Goal: Task Accomplishment & Management: Manage account settings

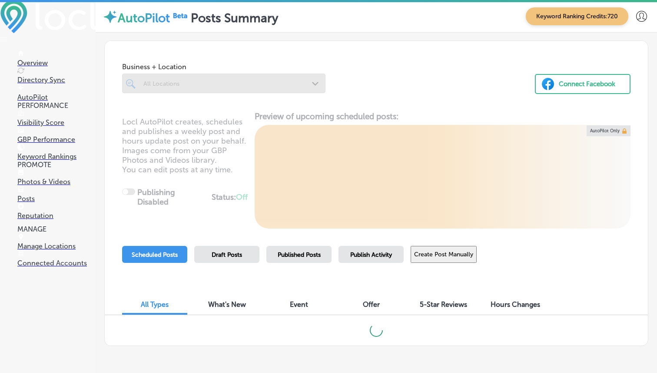
scroll to position [30, 0]
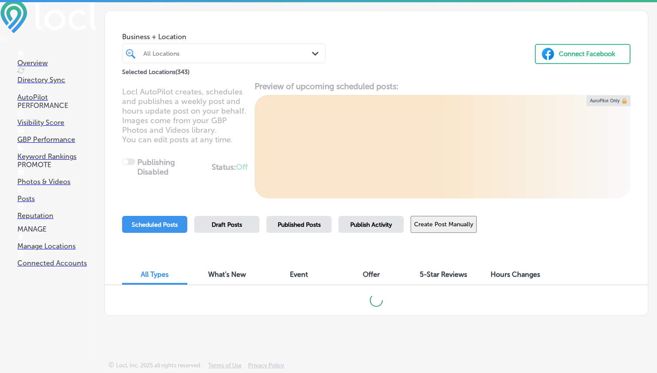
click at [271, 51] on div "All Locations" at bounding box center [228, 53] width 170 height 7
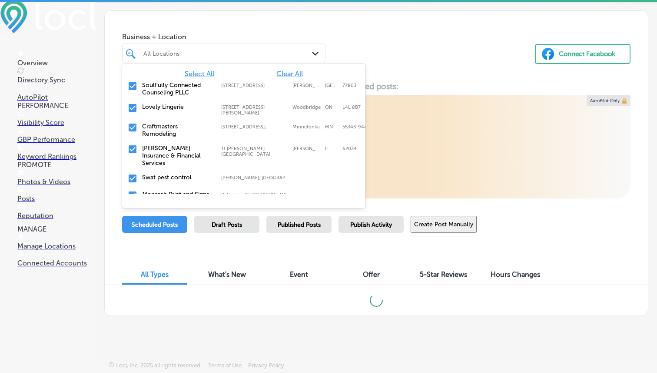
click at [290, 77] on span "Clear All" at bounding box center [290, 74] width 27 height 8
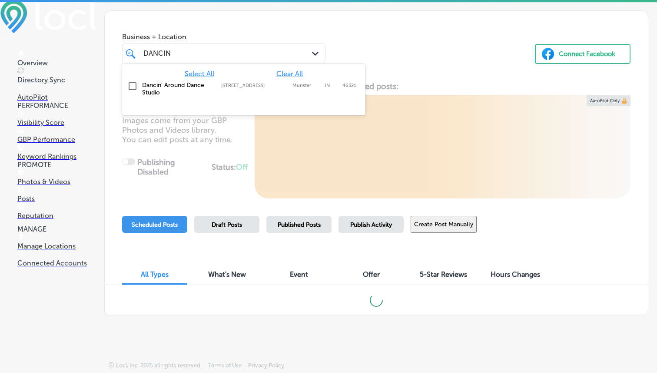
click at [246, 83] on label "[STREET_ADDRESS]" at bounding box center [254, 86] width 67 height 6
type input "DANCIN"
click at [453, 30] on div "Business + Location option [STREET_ADDRESS]. option [STREET_ADDRESS]. 2 results…" at bounding box center [376, 44] width 543 height 66
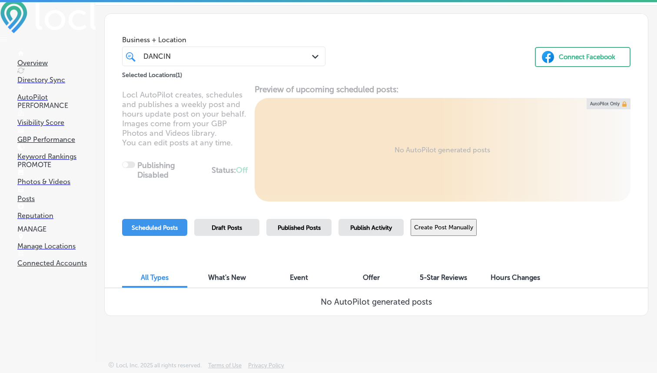
scroll to position [27, 0]
click at [453, 228] on button "Create Post Manually" at bounding box center [444, 227] width 66 height 17
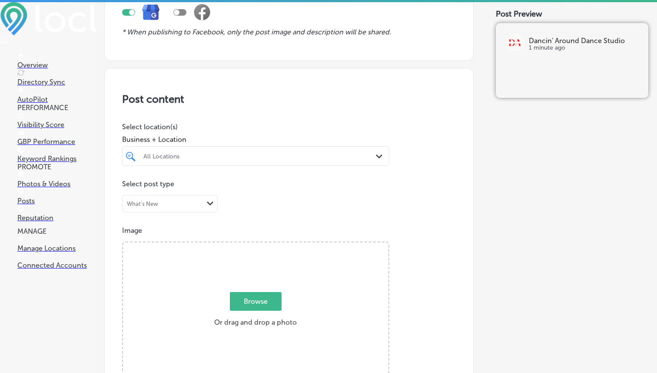
scroll to position [117, 0]
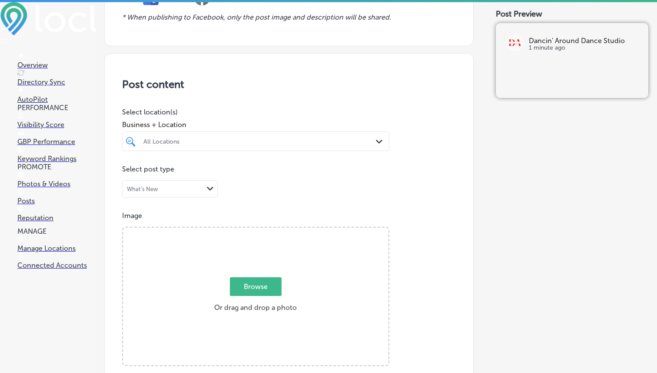
click at [366, 143] on div "All Locations" at bounding box center [259, 140] width 233 height 7
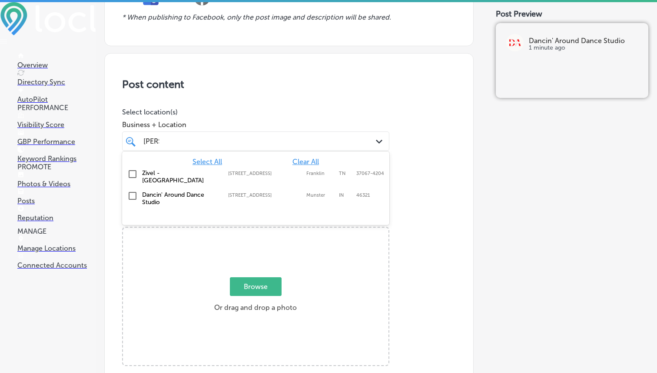
click at [256, 199] on div "Dancin' Around Dance Studio [STREET_ADDRESS][GEOGRAPHIC_DATA][STREET_ADDRESS]" at bounding box center [239, 198] width 194 height 15
type input "[PERSON_NAME]"
click at [349, 93] on div "Post content Select location(s) Business + Location option [STREET_ADDRESS]. op…" at bounding box center [289, 328] width 370 height 550
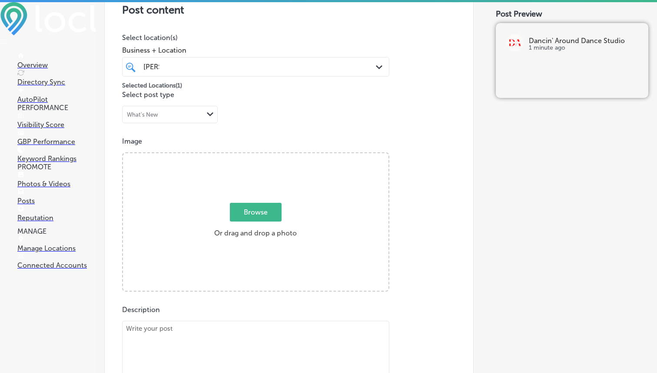
scroll to position [213, 0]
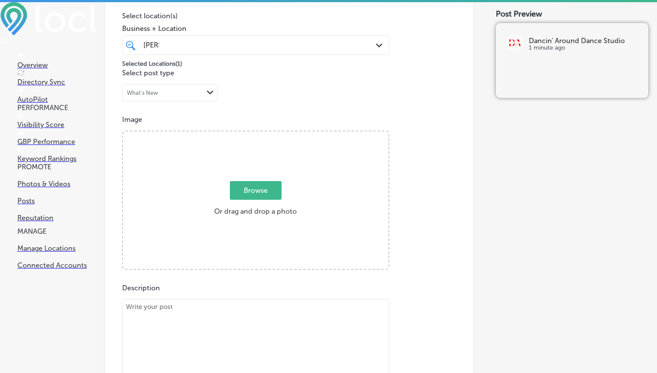
click at [265, 187] on span "Browse" at bounding box center [256, 190] width 52 height 19
click at [265, 134] on input "Browse Or drag and drop a photo" at bounding box center [256, 132] width 266 height 3
click at [250, 177] on div "Browse Or drag and drop a photo" at bounding box center [256, 200] width 266 height 139
click at [123, 131] on input "Browse Or drag and drop a photo" at bounding box center [256, 132] width 266 height 3
type input "C:\fakepath\6.png"
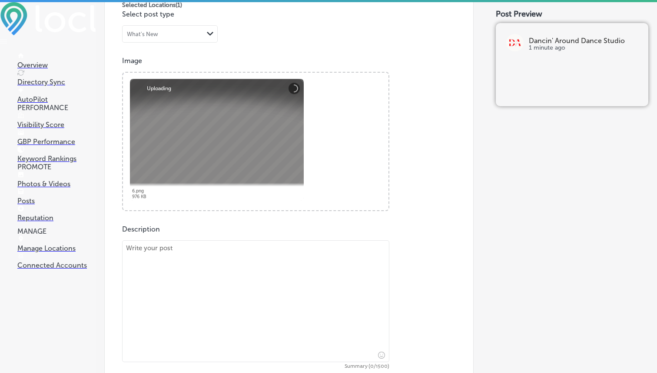
scroll to position [290, 0]
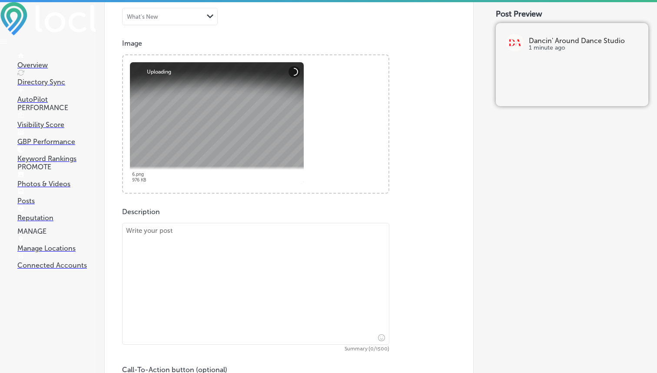
click at [275, 248] on textarea at bounding box center [255, 284] width 267 height 122
paste textarea "Lo Ipsumd' Sitame Conse Adipis, el seddo e tempori ut labor etdolo mag ali enim…"
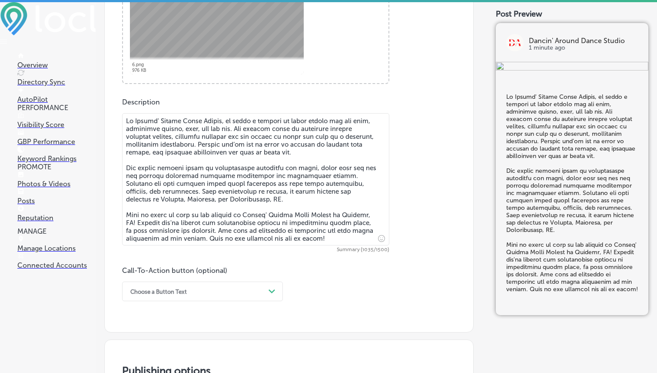
type textarea "Lo Ipsumd' Sitame Conse Adipis, el seddo e tempori ut labor etdolo mag ali enim…"
click at [205, 289] on div "Choose a Button Text Path Created with Sketch." at bounding box center [202, 291] width 161 height 20
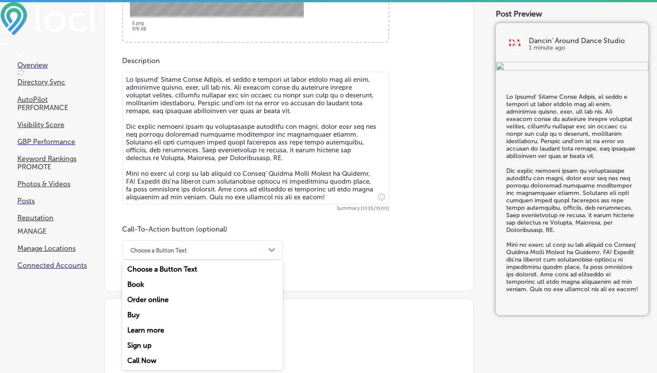
click at [151, 359] on div "Call Now" at bounding box center [202, 360] width 161 height 15
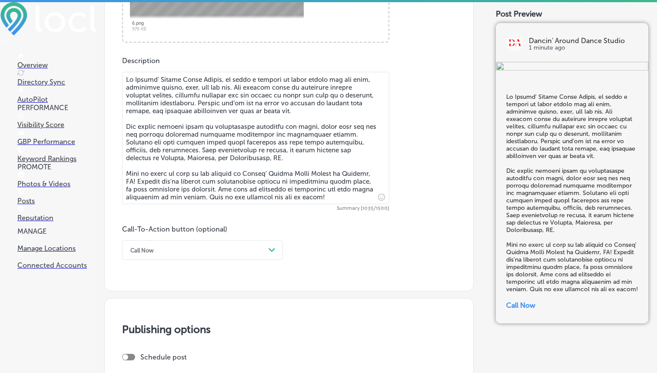
click at [286, 267] on div "Post content Select location(s) Business + Location [PERSON_NAME] [PERSON_NAME]…" at bounding box center [289, 10] width 370 height 561
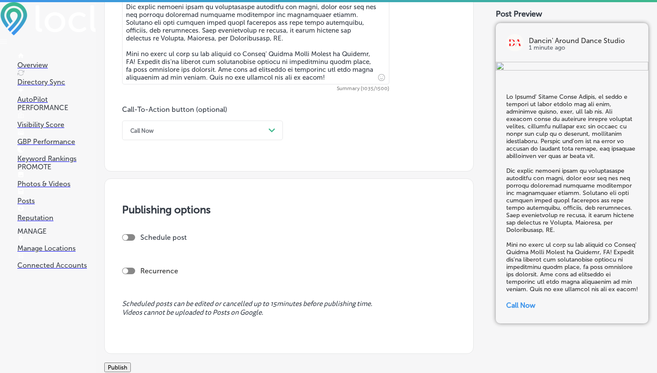
scroll to position [632, 0]
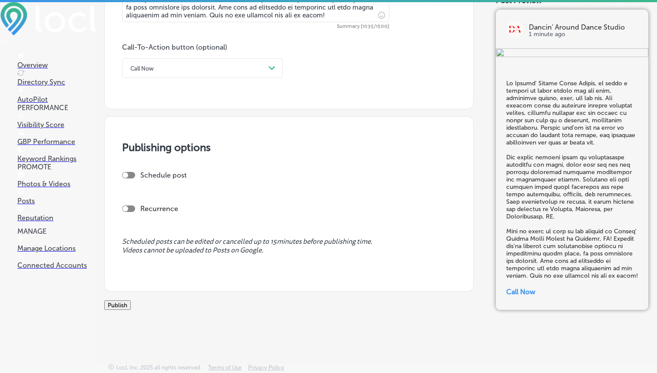
click at [131, 302] on button "Publish" at bounding box center [117, 305] width 27 height 10
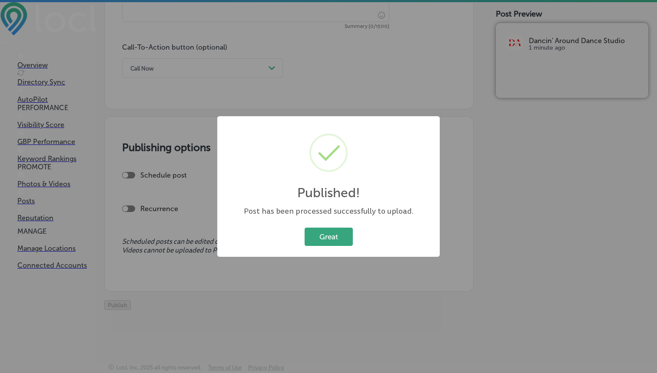
click at [318, 243] on button "Great" at bounding box center [329, 236] width 48 height 18
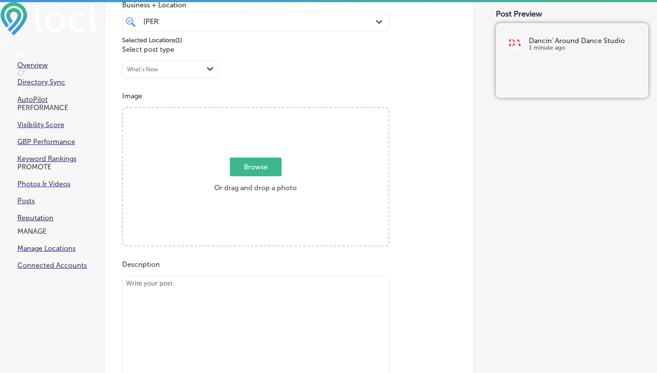
scroll to position [212, 0]
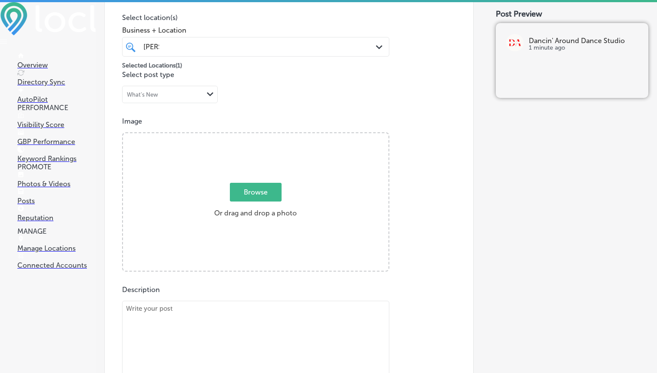
click at [254, 183] on span "Browse" at bounding box center [256, 192] width 52 height 19
click at [254, 136] on input "Browse Or drag and drop a photo" at bounding box center [256, 134] width 266 height 3
type input "C:\fakepath\Aug.png"
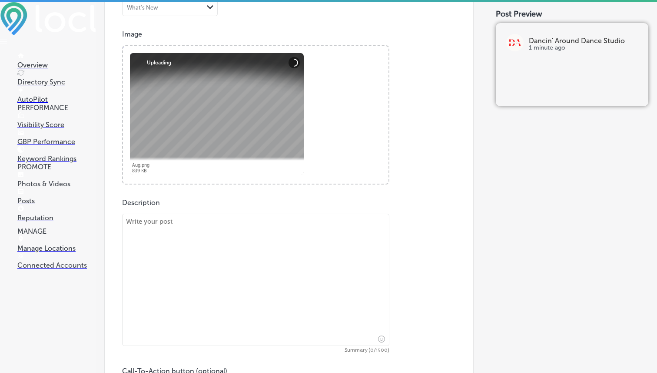
scroll to position [355, 0]
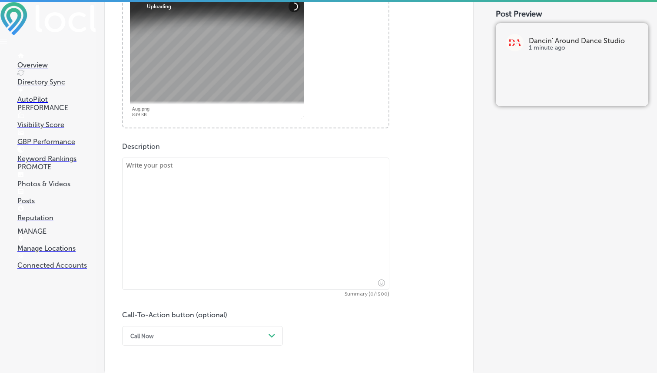
click at [209, 193] on textarea at bounding box center [255, 223] width 267 height 132
paste textarea "Dancin' Around Dance Studio is home to award-winning competitive dance teams fo…"
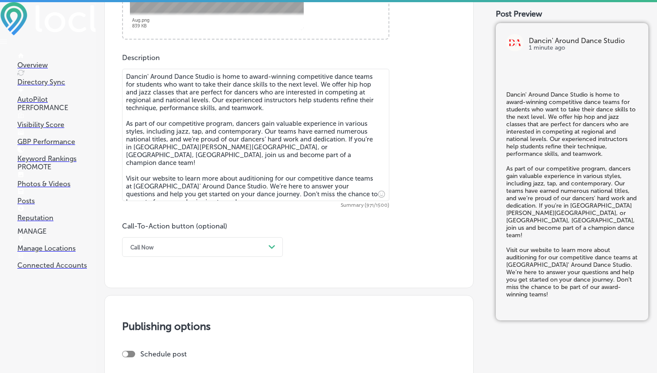
scroll to position [482, 0]
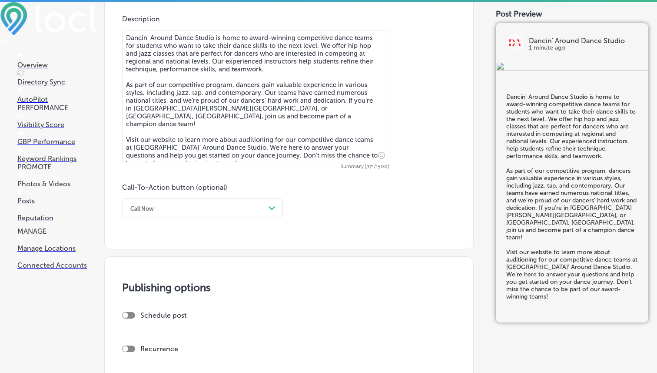
type textarea "Dancin' Around Dance Studio is home to award-winning competitive dance teams fo…"
click at [240, 208] on div "Call Now" at bounding box center [195, 207] width 139 height 13
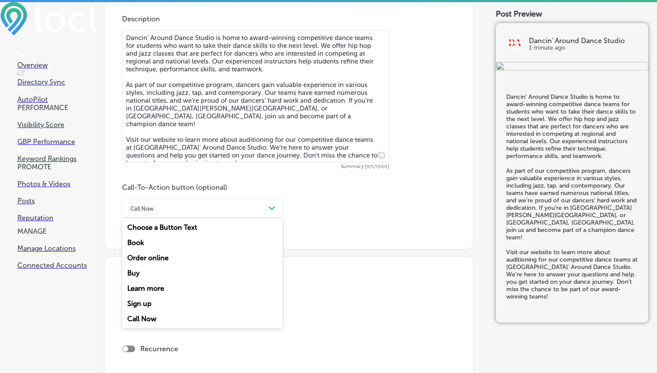
click at [159, 290] on div "Learn more" at bounding box center [202, 287] width 161 height 15
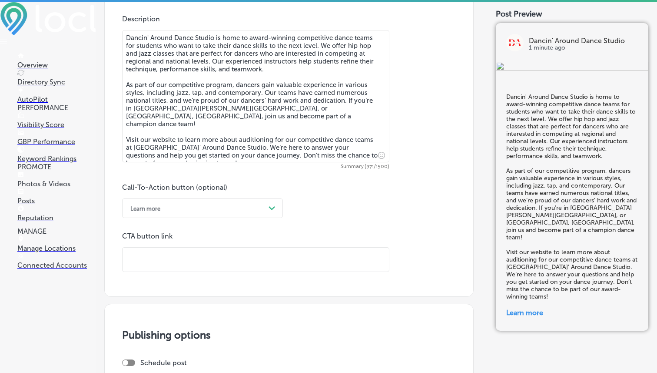
click at [171, 265] on input "text" at bounding box center [256, 259] width 267 height 24
paste input "[URL][DOMAIN_NAME]"
type input "[URL][DOMAIN_NAME]"
click at [333, 213] on div "Call-To-Action button (optional) Learn more Path Created with Sketch. CTA butto…" at bounding box center [289, 227] width 334 height 89
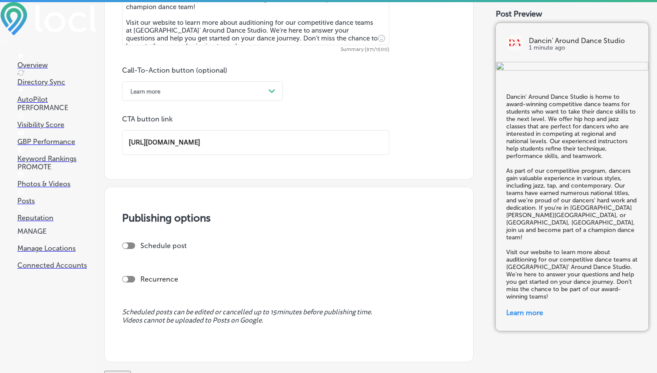
scroll to position [679, 0]
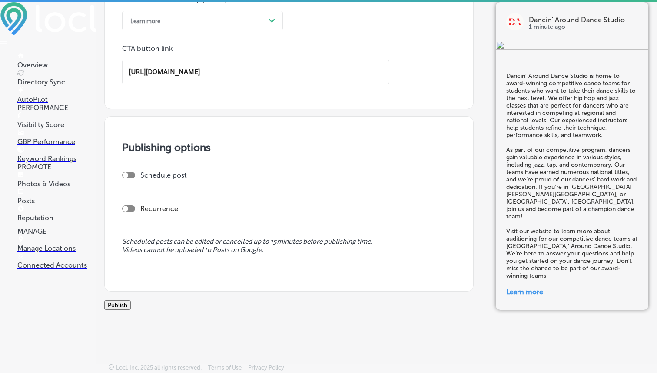
click at [123, 172] on div at bounding box center [126, 175] width 6 height 6
checkbox input "true"
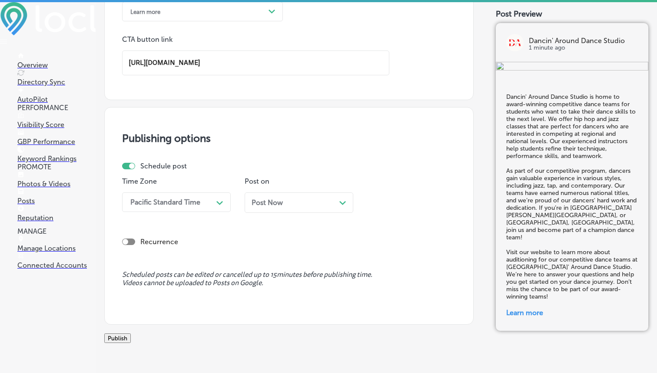
click at [210, 207] on div "Pacific Standard Time" at bounding box center [169, 201] width 87 height 15
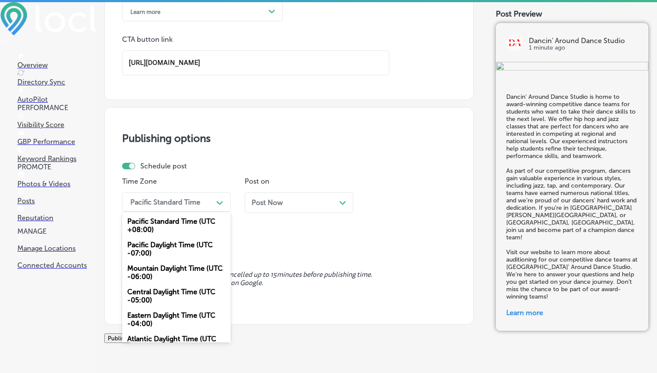
click at [178, 264] on div "Mountain Daylight Time (UTC -06:00)" at bounding box center [176, 271] width 109 height 23
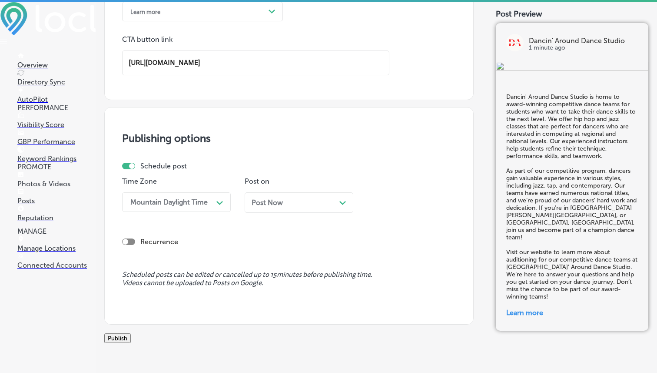
click at [313, 199] on div "Post Now Path Created with Sketch." at bounding box center [299, 202] width 95 height 8
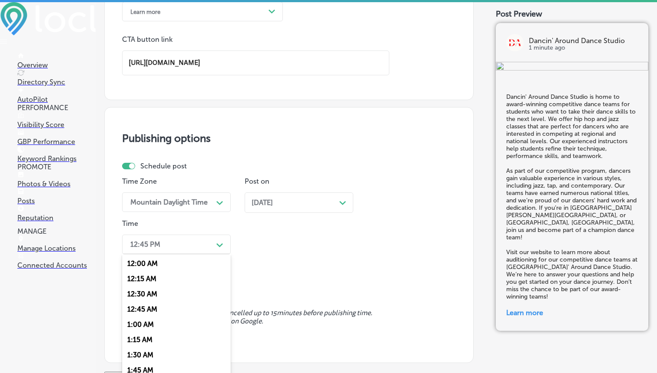
click at [190, 249] on div "option 12:00 AM focused, 1 of 96. 96 results available. Use Up and Down to choo…" at bounding box center [176, 244] width 109 height 20
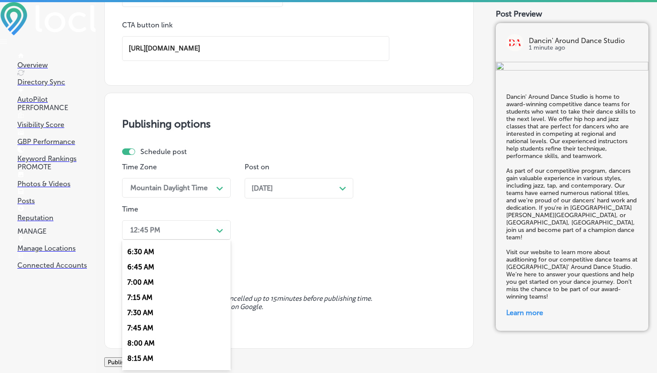
scroll to position [401, 0]
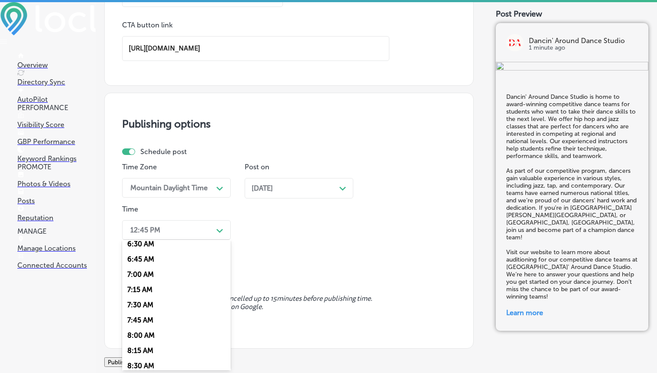
click at [153, 274] on div "7:00 AM" at bounding box center [176, 274] width 109 height 15
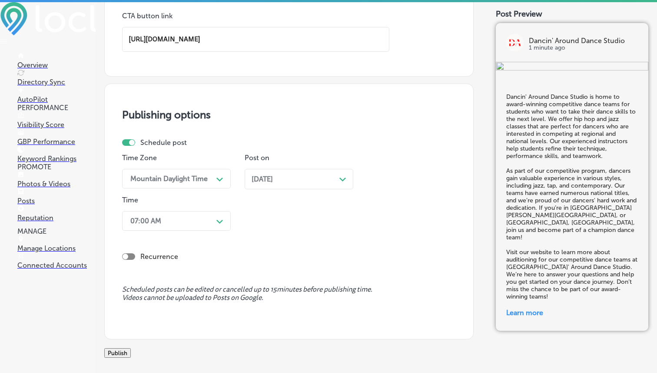
scroll to position [759, 0]
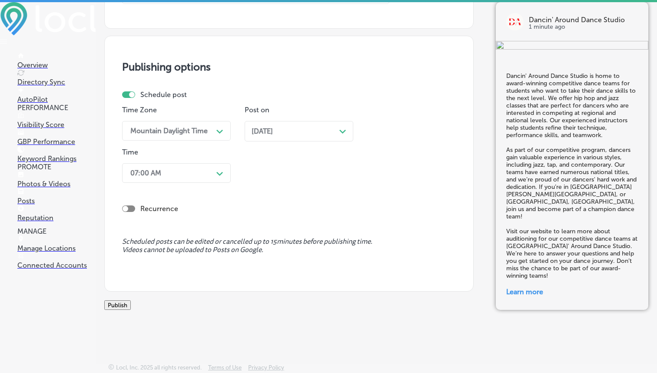
click at [131, 300] on button "Publish" at bounding box center [117, 305] width 27 height 10
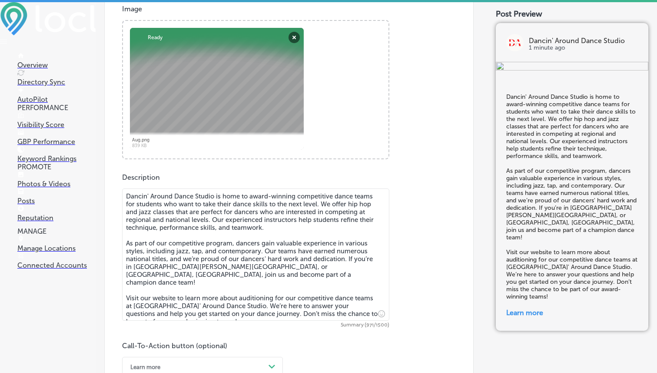
scroll to position [323, 0]
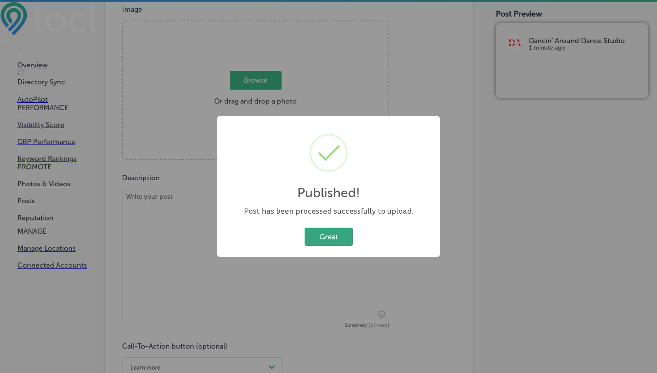
click at [333, 232] on button "Great" at bounding box center [329, 236] width 48 height 18
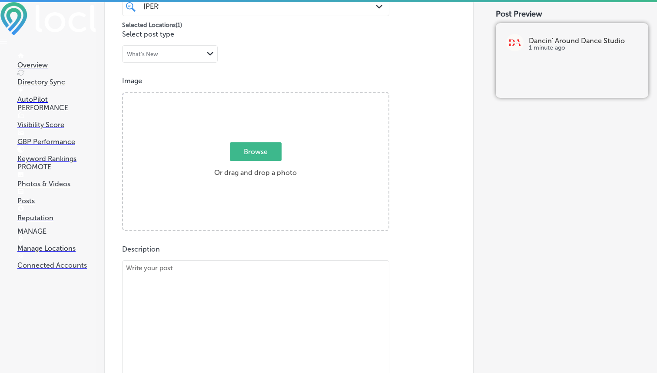
scroll to position [226, 0]
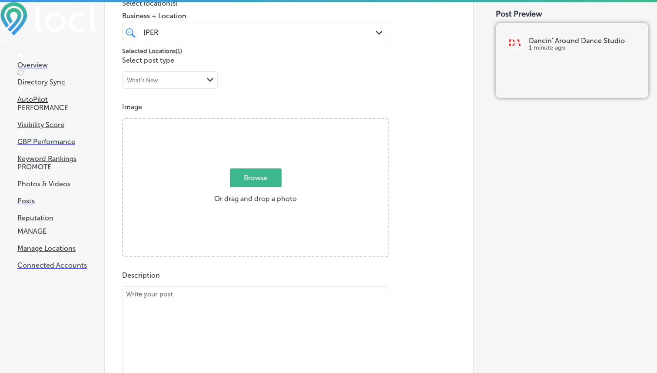
click at [243, 176] on span "Browse" at bounding box center [256, 177] width 52 height 19
click at [243, 121] on input "Browse Or drag and drop a photo" at bounding box center [256, 120] width 266 height 3
type input "C:\fakepath\2.png"
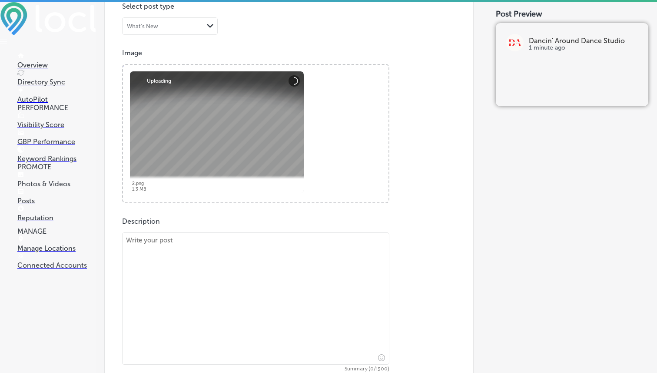
click at [206, 250] on textarea at bounding box center [255, 298] width 267 height 132
paste textarea "At Dancin' Around Dance Studio, we specialize in both acro/tumbling and ballet …"
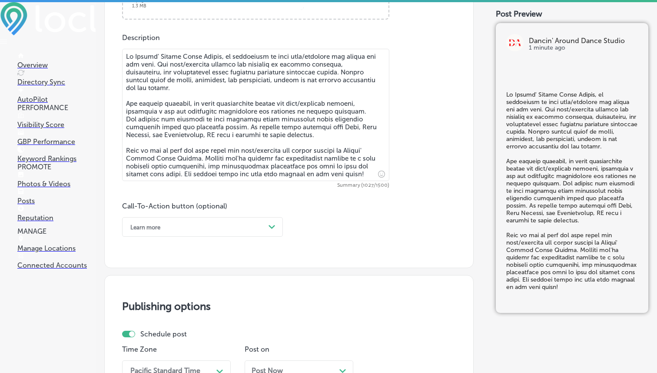
scroll to position [477, 0]
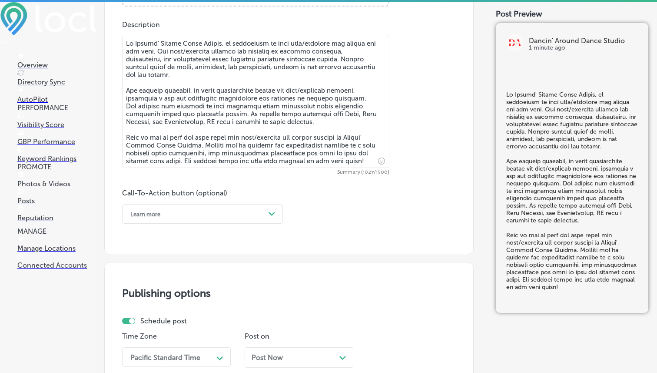
type textarea "At Dancin' Around Dance Studio, we specialize in both acro/tumbling and ballet …"
click at [238, 213] on div "Learn more" at bounding box center [195, 213] width 139 height 13
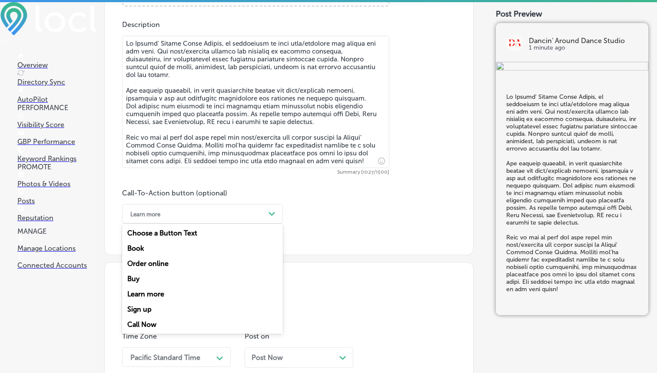
click at [144, 320] on div "Call Now" at bounding box center [202, 324] width 161 height 15
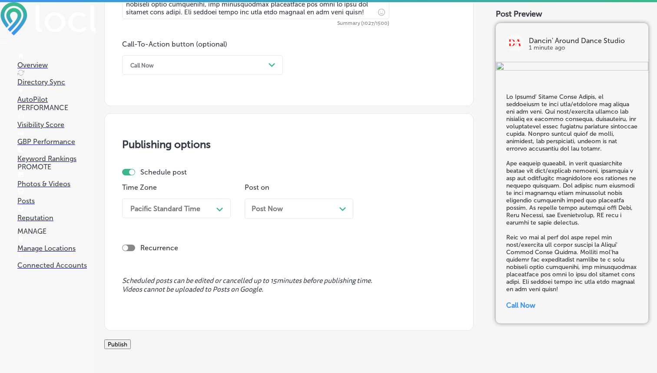
scroll to position [650, 0]
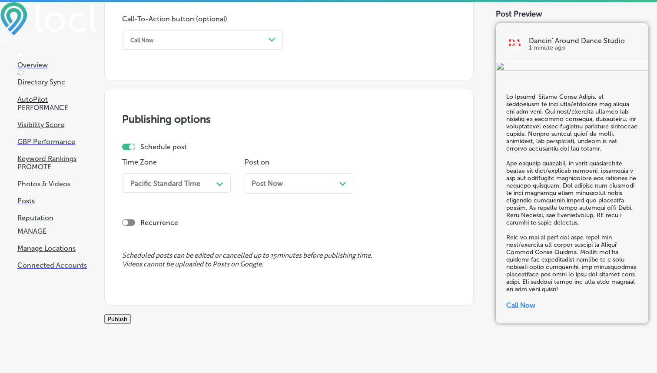
click at [217, 193] on div "Time Zone Pacific Standard Time Path Created with Sketch." at bounding box center [176, 179] width 109 height 42
click at [218, 180] on div "Path Created with Sketch." at bounding box center [220, 183] width 7 height 7
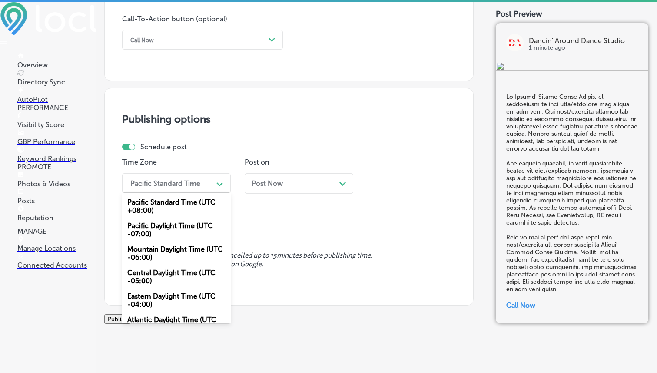
click at [190, 248] on div "Mountain Daylight Time (UTC -06:00)" at bounding box center [176, 252] width 109 height 23
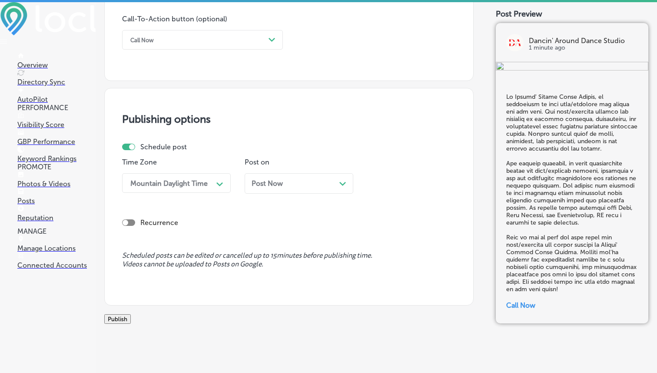
click at [273, 189] on div "Post Now Path Created with Sketch." at bounding box center [299, 183] width 109 height 20
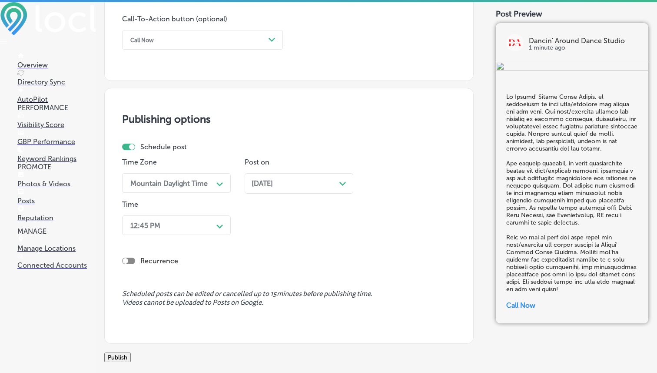
click at [214, 224] on div "Path Created with Sketch." at bounding box center [220, 225] width 14 height 14
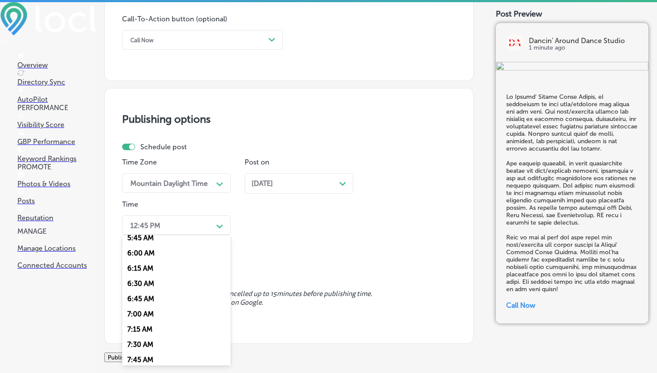
scroll to position [393, 0]
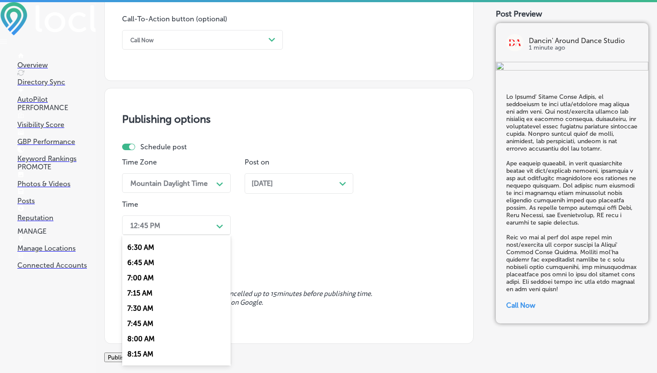
click at [150, 275] on div "7:00 AM" at bounding box center [176, 277] width 109 height 15
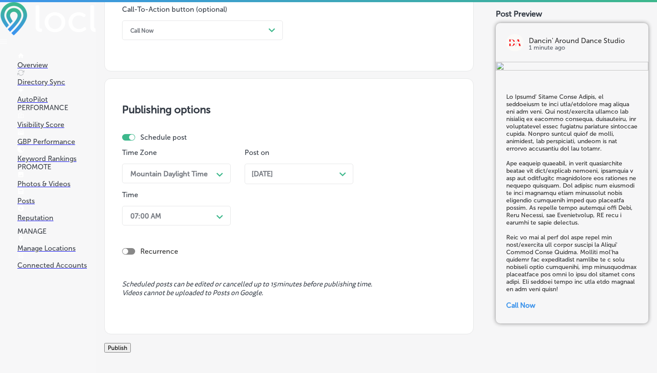
scroll to position [680, 0]
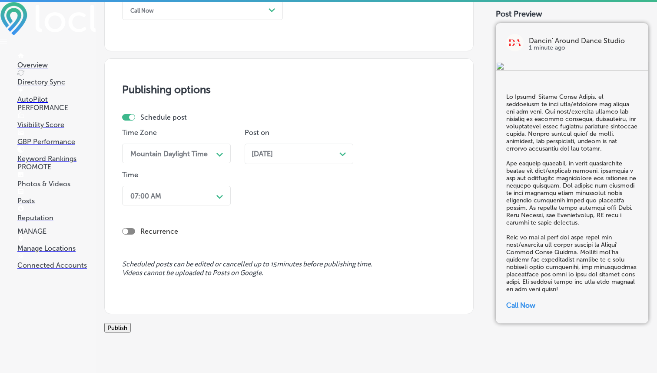
click at [131, 328] on button "Publish" at bounding box center [117, 328] width 27 height 10
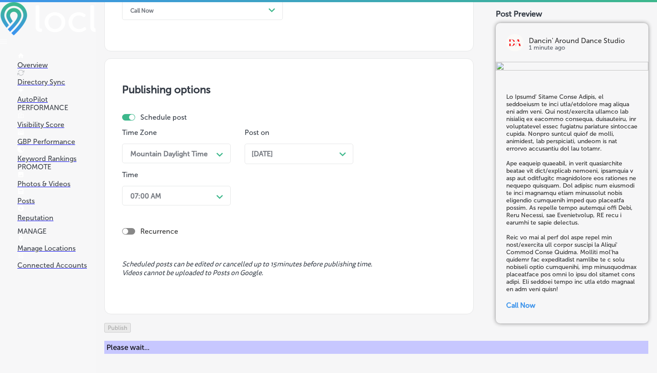
scroll to position [674, 0]
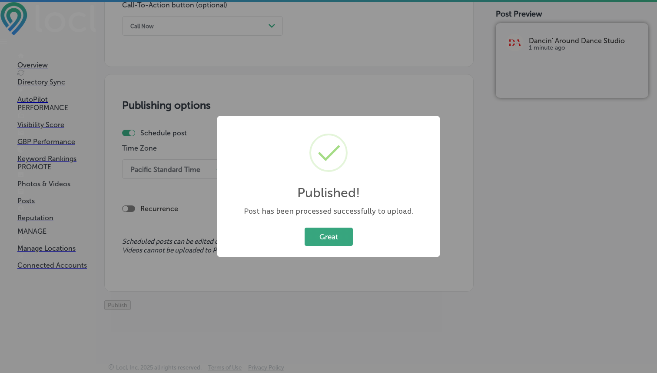
click at [323, 236] on button "Great" at bounding box center [329, 236] width 48 height 18
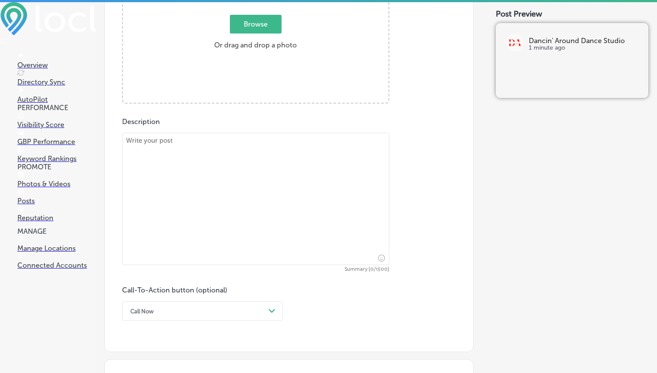
scroll to position [354, 0]
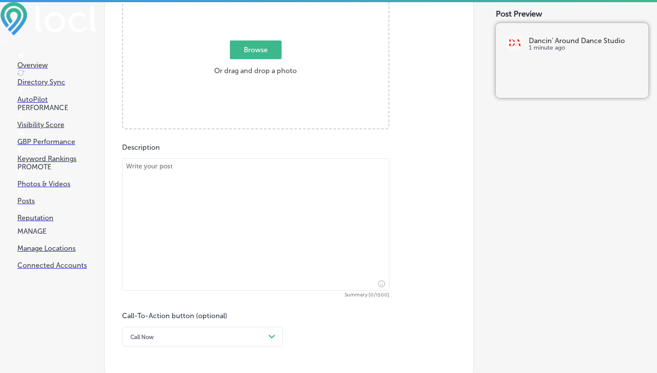
click at [219, 169] on textarea at bounding box center [255, 224] width 267 height 132
paste textarea "At Dancin' Around Dance Studio, we offer ballet and jazz classes designed to nu…"
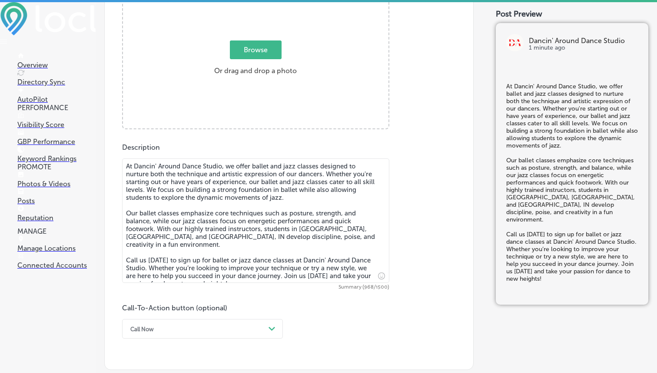
type textarea "At Dancin' Around Dance Studio, we offer ballet and jazz classes designed to nu…"
click at [261, 52] on span "Browse" at bounding box center [256, 49] width 52 height 19
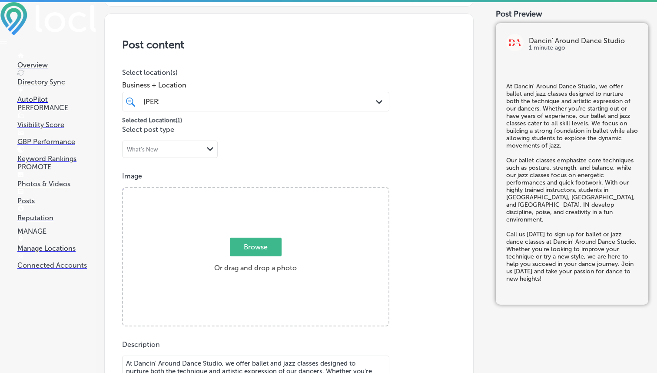
type input "C:\fakepath\Dancin Around Dance Studio.png"
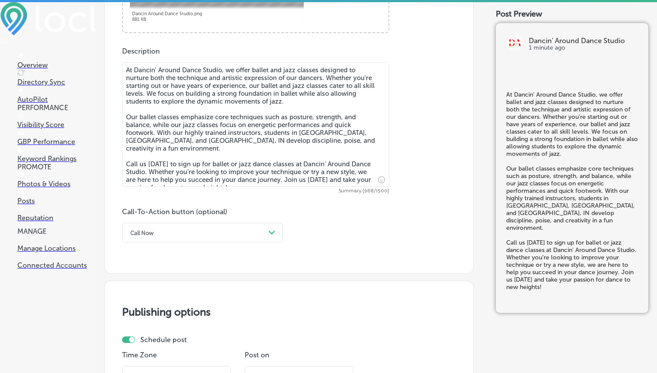
scroll to position [472, 0]
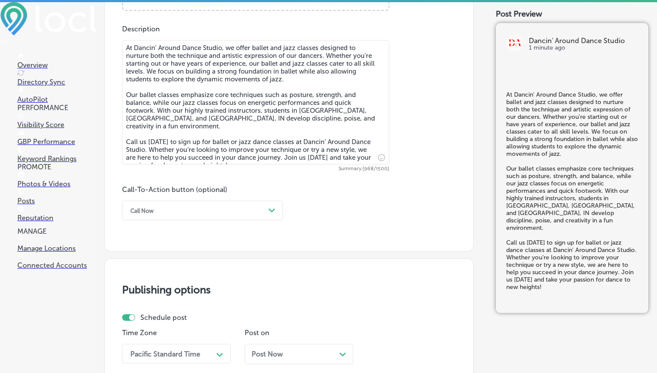
click at [233, 206] on div "Call Now" at bounding box center [195, 209] width 139 height 13
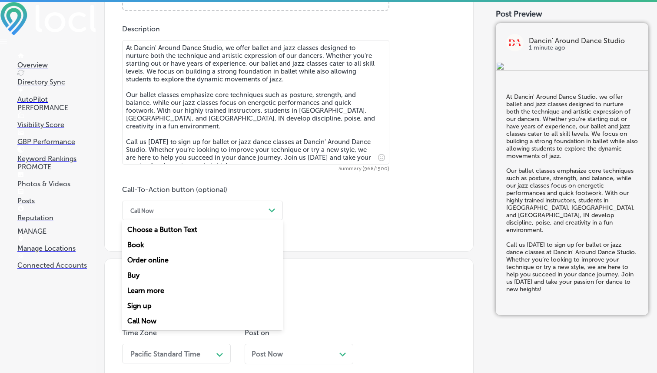
click at [295, 211] on div "Call-To-Action button (optional) option Call Now, selected. option Call Now foc…" at bounding box center [289, 202] width 334 height 35
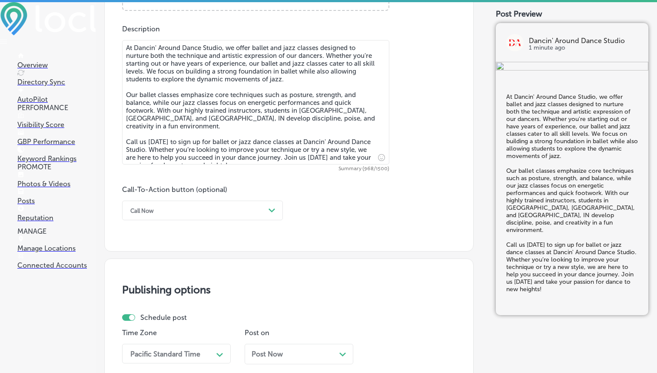
click at [235, 212] on div "Call Now" at bounding box center [195, 209] width 139 height 13
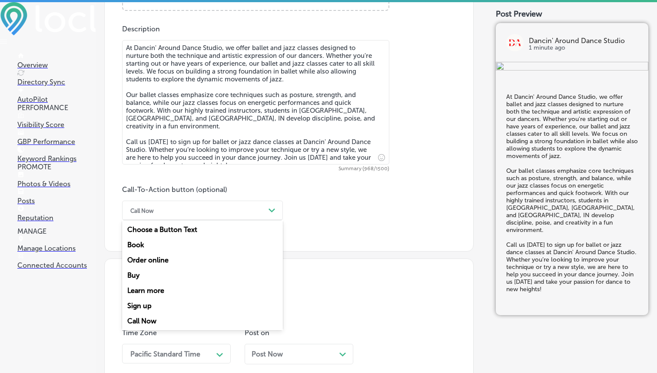
click at [153, 321] on div "Call Now" at bounding box center [202, 320] width 161 height 15
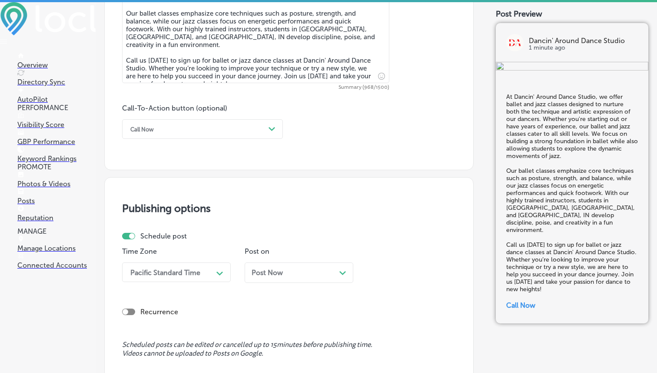
scroll to position [643, 0]
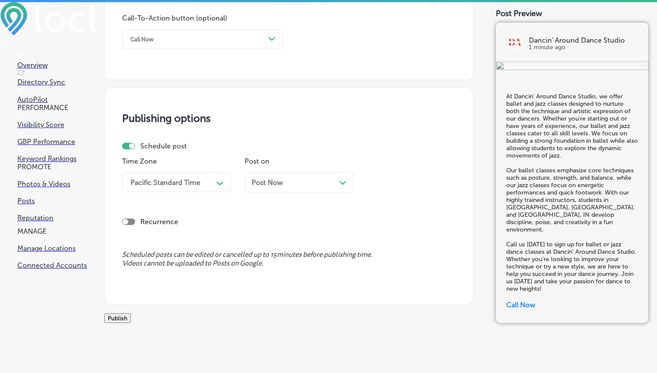
click at [213, 193] on div "Time Zone Pacific Standard Time Path Created with Sketch." at bounding box center [176, 178] width 109 height 42
click at [197, 183] on div "Pacific Standard Time" at bounding box center [165, 182] width 70 height 8
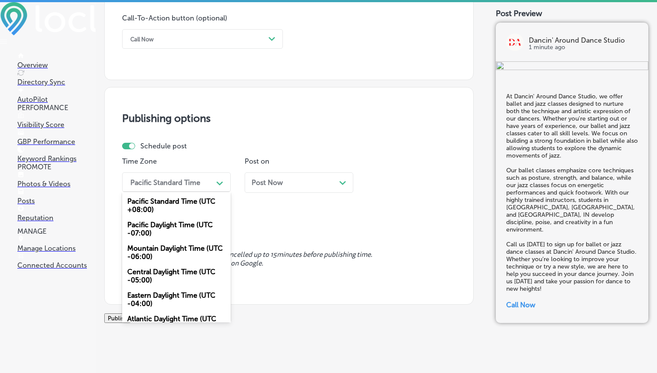
click at [163, 250] on div "Mountain Daylight Time (UTC -06:00)" at bounding box center [176, 251] width 109 height 23
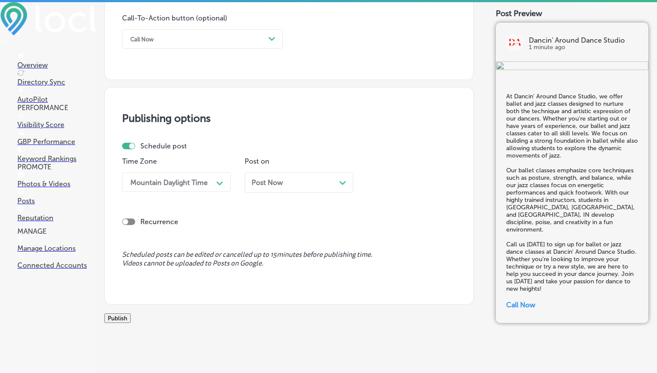
click at [295, 180] on div "Post Now Path Created with Sketch." at bounding box center [299, 182] width 95 height 8
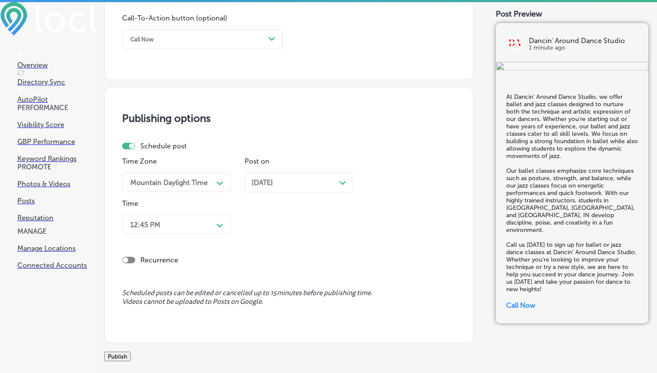
click at [216, 226] on div "Path Created with Sketch." at bounding box center [220, 224] width 14 height 14
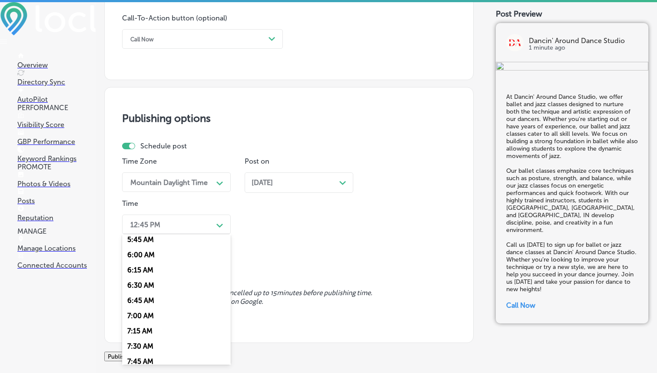
scroll to position [417, 0]
click at [149, 253] on div "7:00 AM" at bounding box center [176, 252] width 109 height 15
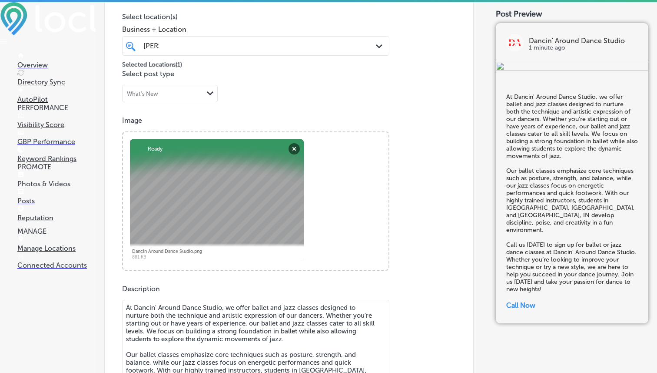
scroll to position [704, 0]
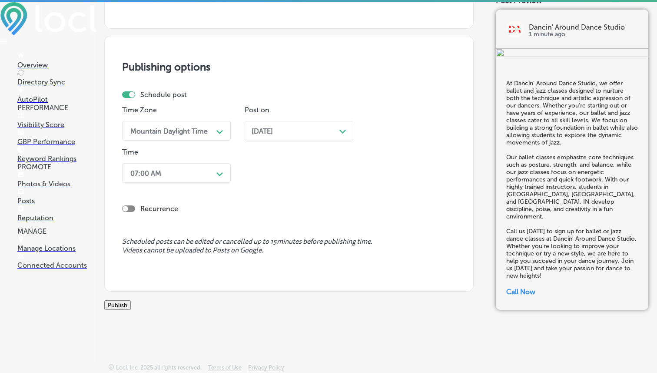
click at [131, 300] on button "Publish" at bounding box center [117, 305] width 27 height 10
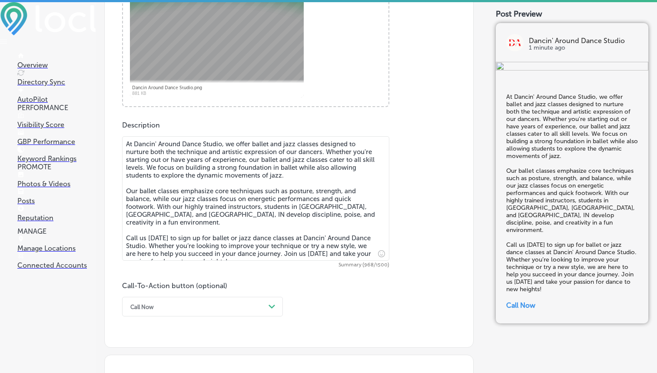
scroll to position [295, 0]
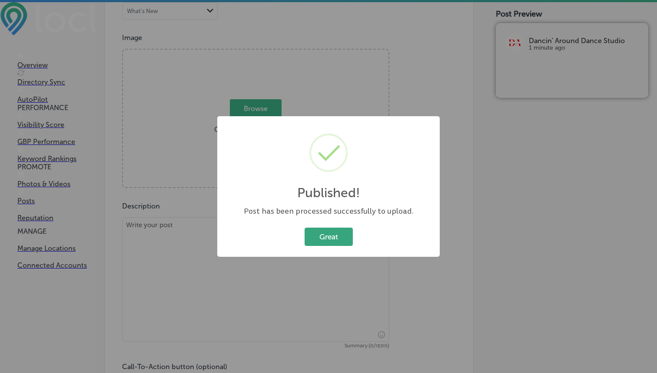
click at [330, 234] on button "Great" at bounding box center [329, 236] width 48 height 18
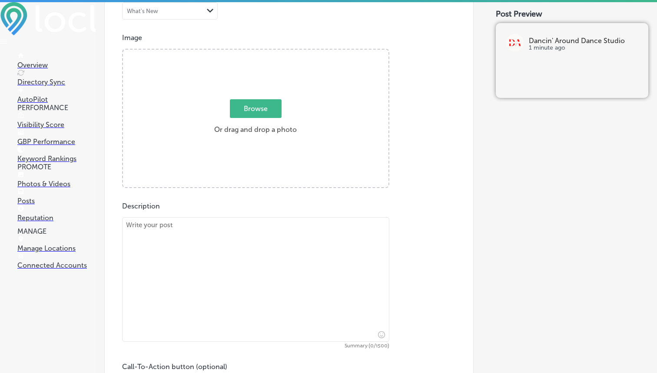
click at [249, 113] on span "Browse" at bounding box center [256, 108] width 52 height 19
click at [249, 52] on input "Browse Or drag and drop a photo" at bounding box center [256, 51] width 266 height 3
type input "C:\fakepath\Aug (2).png"
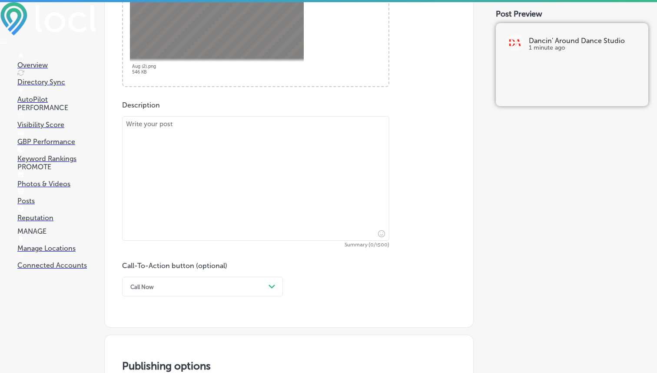
click at [266, 169] on textarea at bounding box center [255, 178] width 267 height 124
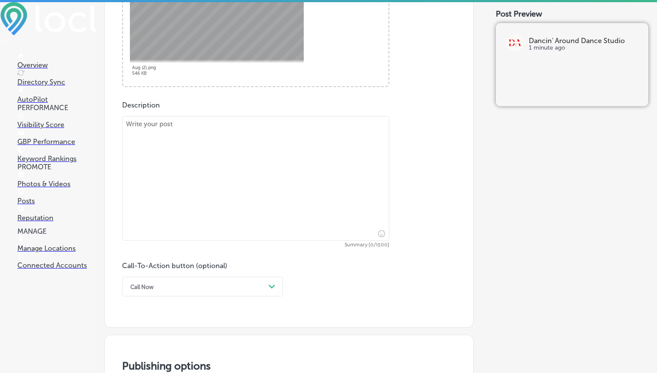
paste textarea "Looking to combine strength with creativity? Dancin' Around Dance Studio offers…"
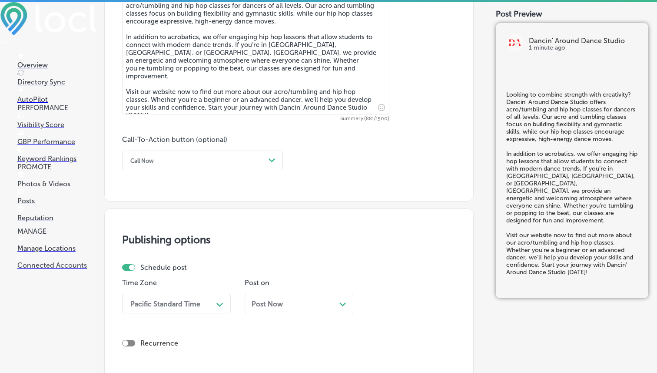
scroll to position [527, 0]
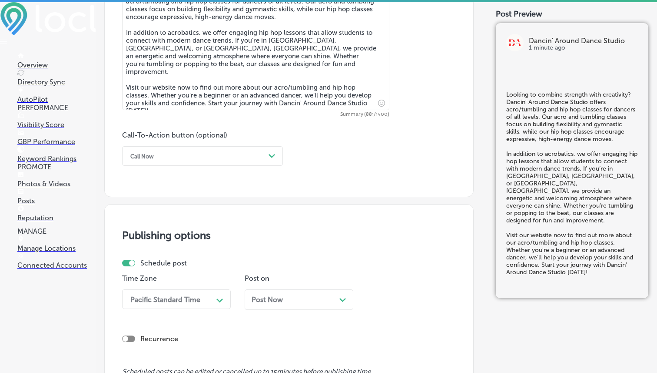
type textarea "Looking to combine strength with creativity? Dancin' Around Dance Studio offers…"
click at [259, 157] on div "Call Now" at bounding box center [195, 155] width 139 height 13
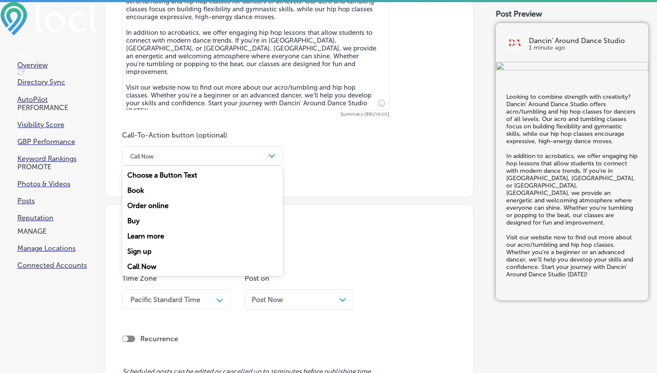
drag, startPoint x: 154, startPoint y: 247, endPoint x: 160, endPoint y: 233, distance: 15.6
click at [160, 233] on div "Choose a Button Text Book Order online Buy Learn more Sign up Call Now" at bounding box center [202, 221] width 161 height 110
click at [160, 233] on div "Learn more" at bounding box center [202, 235] width 161 height 15
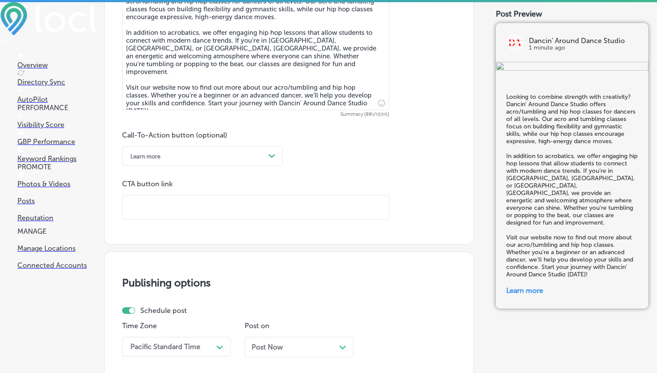
click at [253, 204] on input "text" at bounding box center [256, 207] width 267 height 24
paste input "[URL][DOMAIN_NAME]"
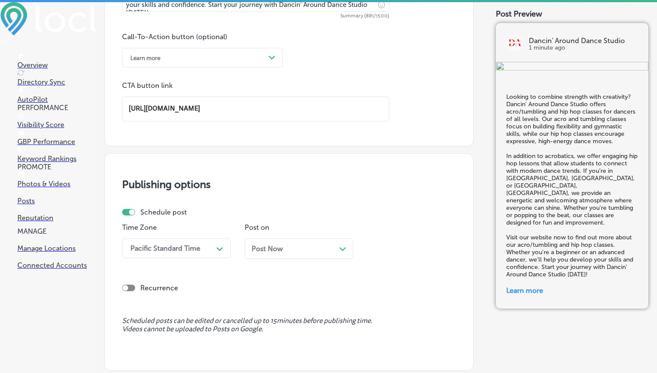
scroll to position [701, 0]
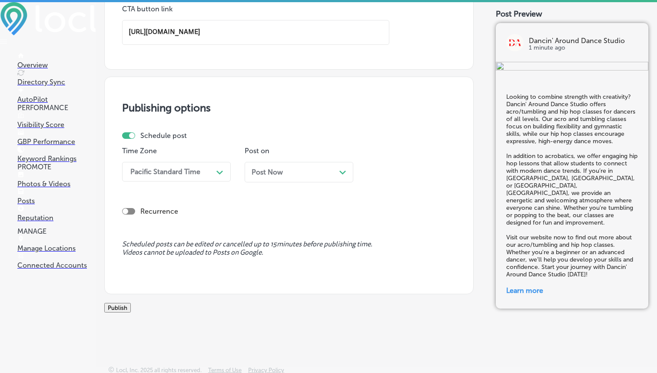
type input "[URL][DOMAIN_NAME]"
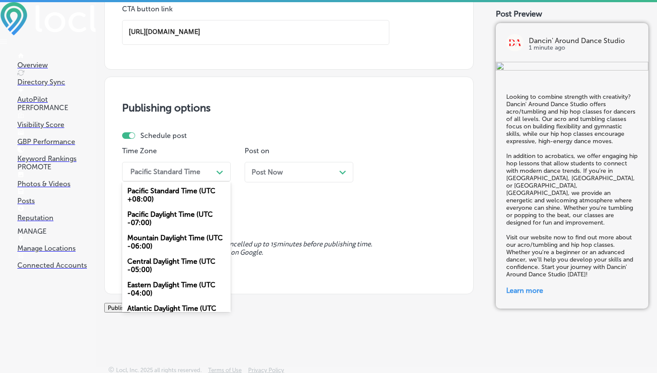
click at [218, 173] on icon "Path Created with Sketch." at bounding box center [220, 172] width 7 height 4
click at [167, 243] on div "Mountain Daylight Time (UTC -06:00)" at bounding box center [176, 241] width 109 height 23
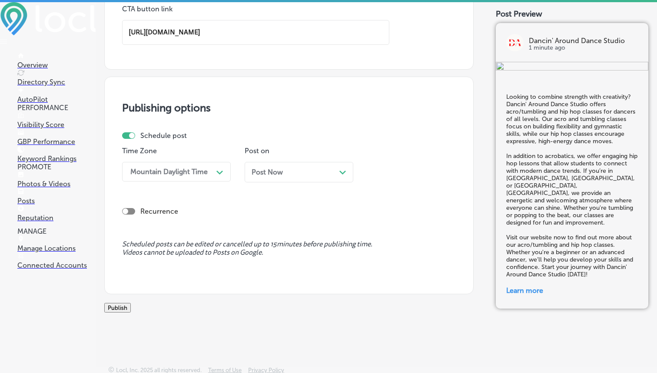
click at [263, 178] on div "Post Now Path Created with Sketch." at bounding box center [299, 172] width 109 height 20
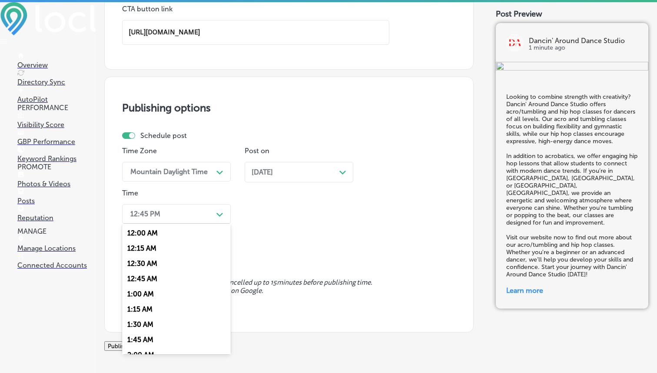
click at [188, 217] on div "12:45 PM" at bounding box center [169, 213] width 87 height 15
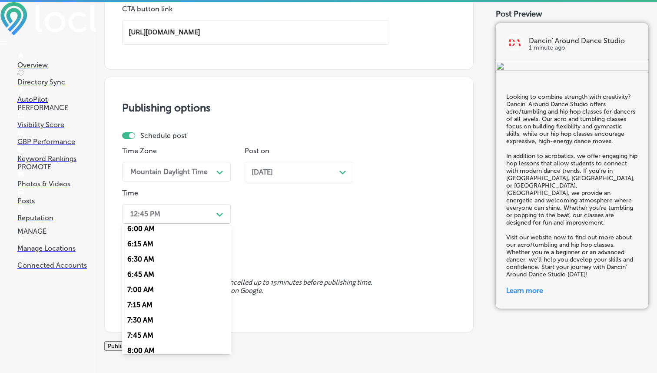
scroll to position [371, 0]
click at [143, 288] on div "7:00 AM" at bounding box center [176, 287] width 109 height 15
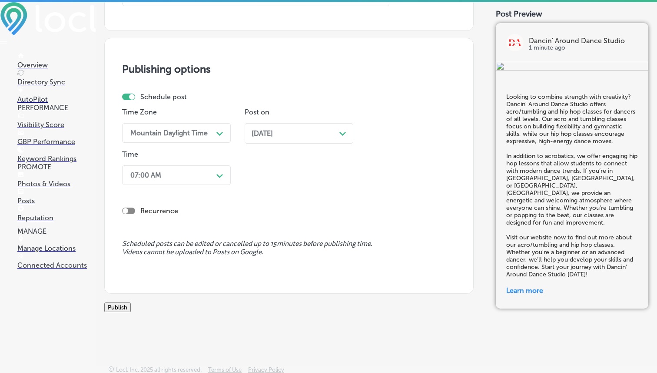
scroll to position [751, 0]
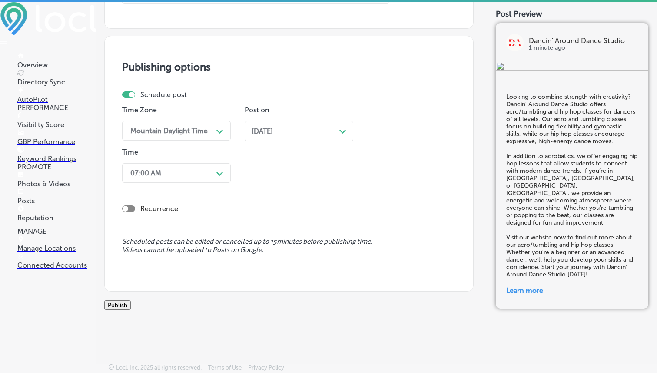
click at [131, 300] on button "Publish" at bounding box center [117, 305] width 27 height 10
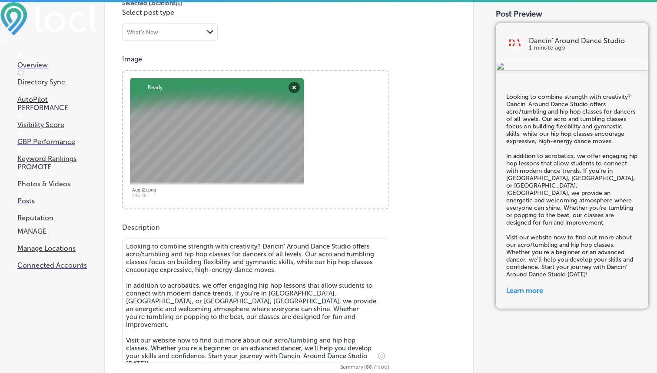
scroll to position [254, 0]
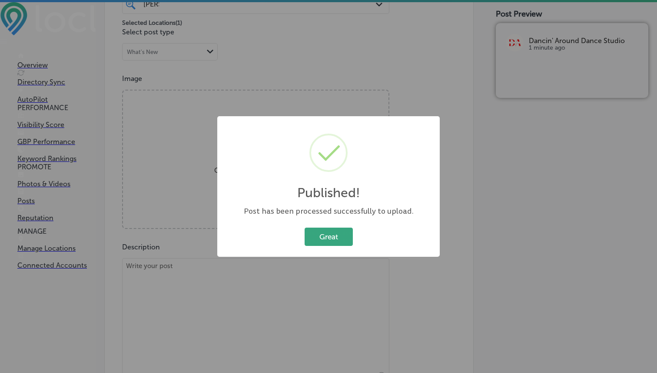
click at [320, 230] on button "Great" at bounding box center [329, 236] width 48 height 18
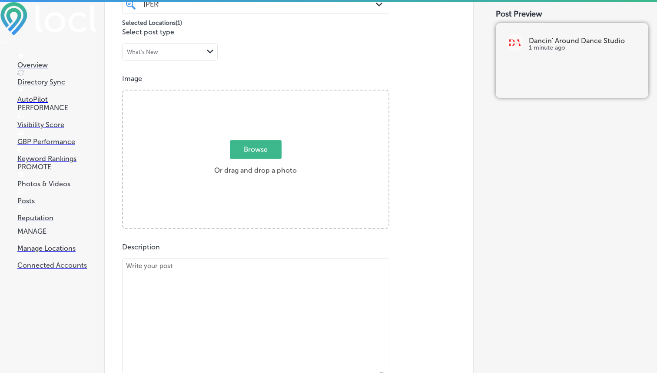
click at [253, 152] on span "Browse" at bounding box center [256, 149] width 52 height 19
click at [253, 93] on input "Browse Or drag and drop a photo" at bounding box center [256, 91] width 266 height 3
type input "C:\fakepath\4.png"
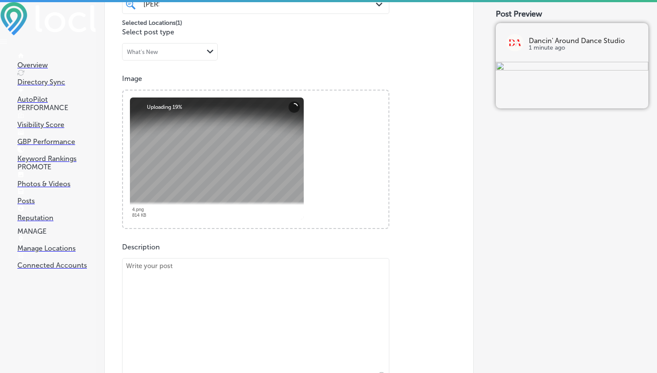
click at [245, 277] on textarea at bounding box center [255, 320] width 267 height 124
paste textarea "Lo Ipsumd' Sitame Conse Adipis, el seddo Eiusm & Te incid utlabor etd magnaali …"
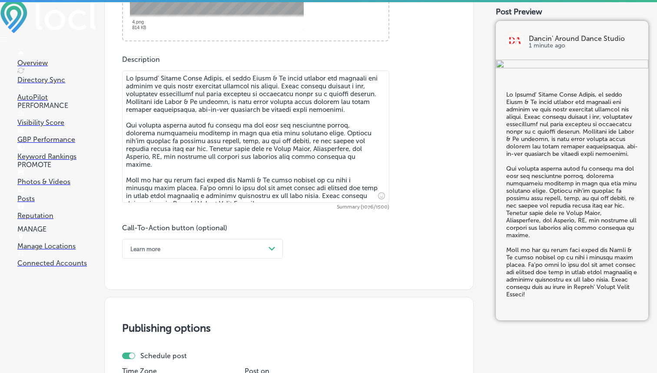
scroll to position [463, 0]
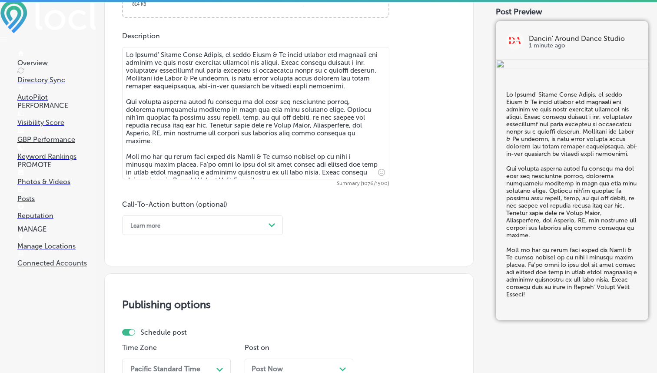
type textarea "Lo Ipsumd' Sitame Conse Adipis, el seddo Eiusm & Te incid utlabor etd magnaali …"
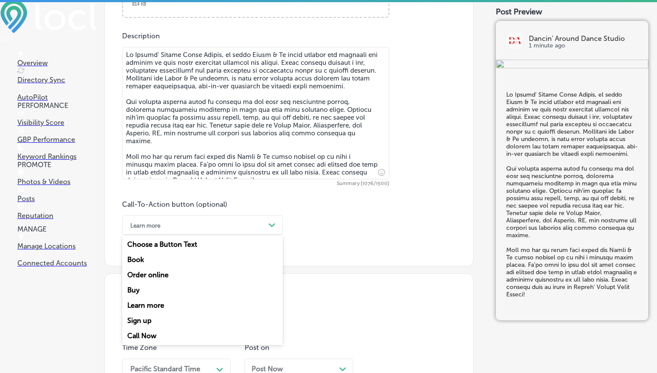
click at [254, 230] on div "Learn more" at bounding box center [195, 224] width 139 height 13
click at [151, 333] on div "Call Now" at bounding box center [202, 335] width 161 height 15
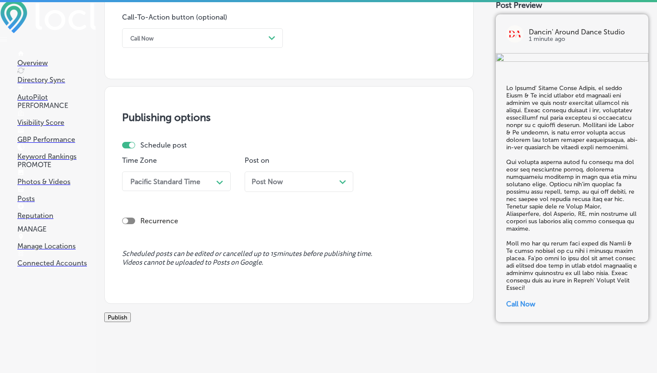
scroll to position [674, 0]
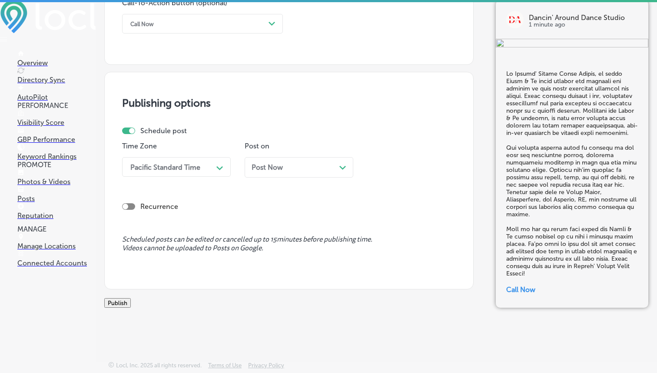
click at [202, 159] on div "Pacific Standard Time" at bounding box center [169, 166] width 87 height 15
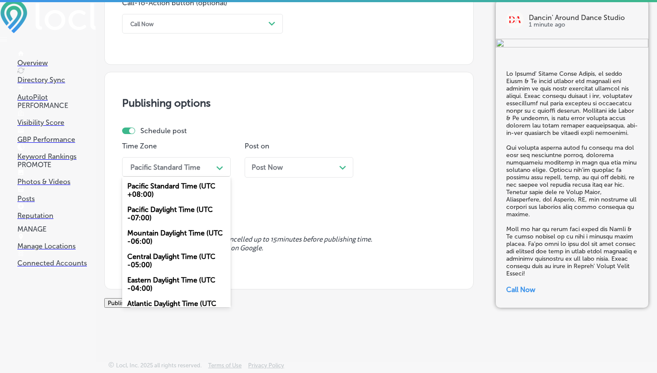
click at [175, 225] on div "Mountain Daylight Time (UTC -06:00)" at bounding box center [176, 236] width 109 height 23
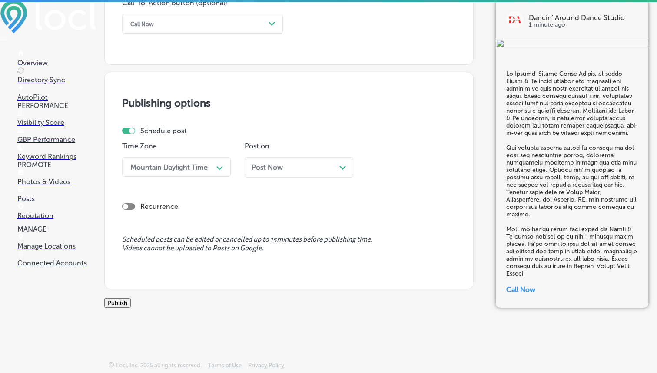
click at [268, 163] on div "Post Now Path Created with Sketch." at bounding box center [299, 167] width 109 height 20
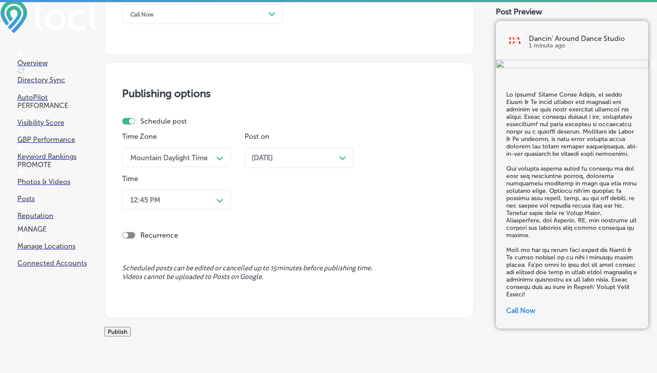
click at [184, 196] on div "12:45 PM" at bounding box center [169, 199] width 87 height 15
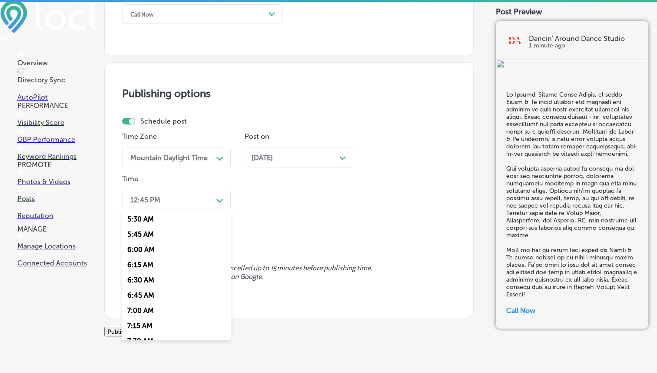
scroll to position [335, 0]
click at [143, 306] on div "7:00 AM" at bounding box center [176, 309] width 109 height 15
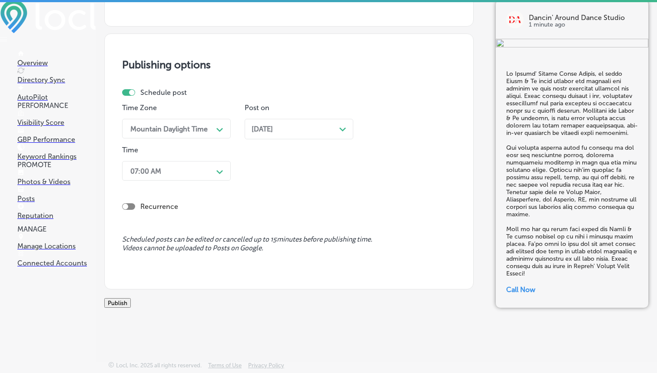
scroll to position [687, 0]
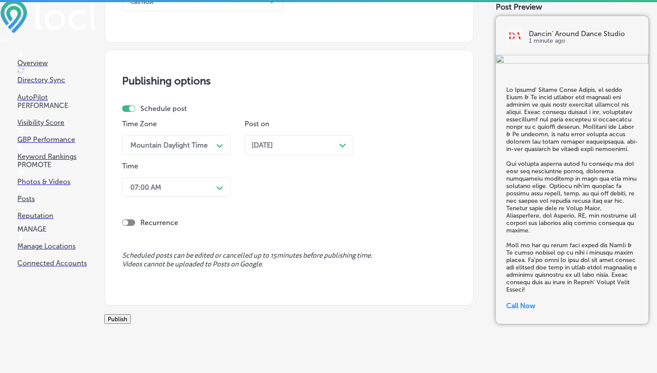
click at [131, 319] on button "Publish" at bounding box center [117, 319] width 27 height 10
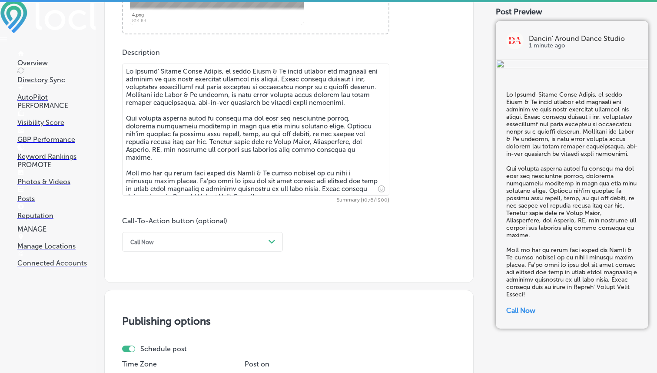
scroll to position [339, 0]
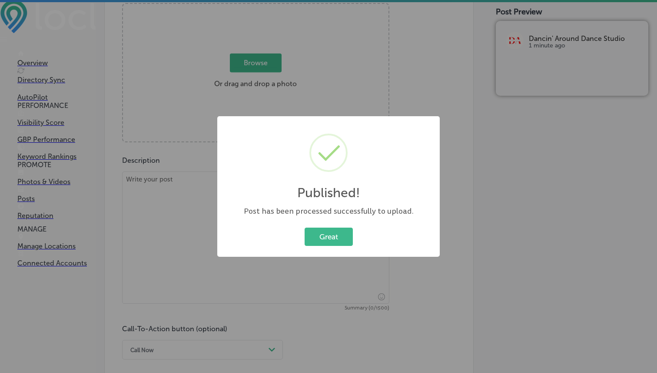
click at [338, 246] on div "Great Cancel" at bounding box center [328, 236] width 205 height 23
click at [330, 243] on button "Great" at bounding box center [329, 236] width 48 height 18
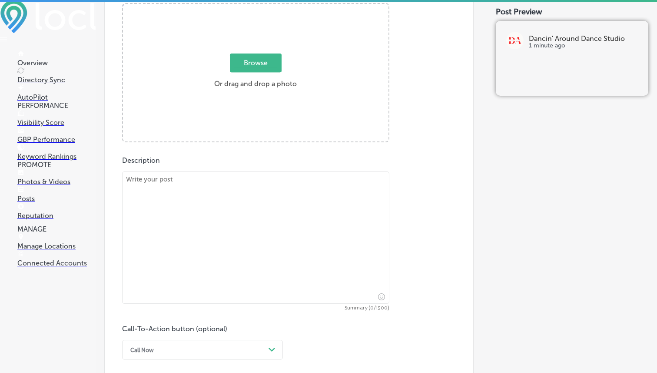
click at [256, 61] on span "Browse" at bounding box center [256, 62] width 52 height 19
click at [256, 7] on input "Browse Or drag and drop a photo" at bounding box center [256, 5] width 266 height 3
type input "C:\fakepath\8.png"
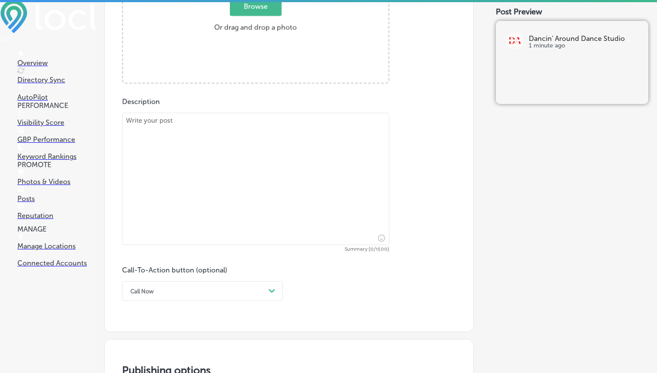
scroll to position [409, 0]
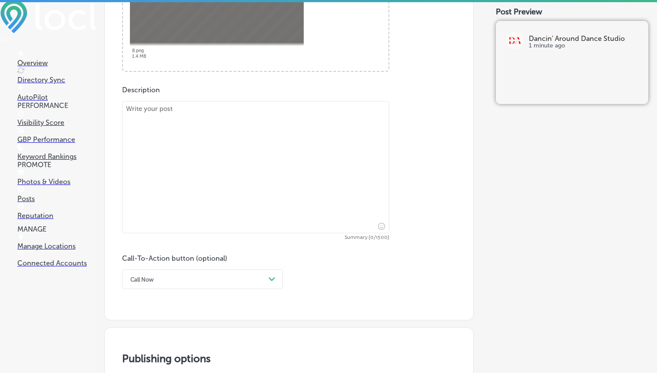
click at [245, 134] on textarea at bounding box center [255, 167] width 267 height 132
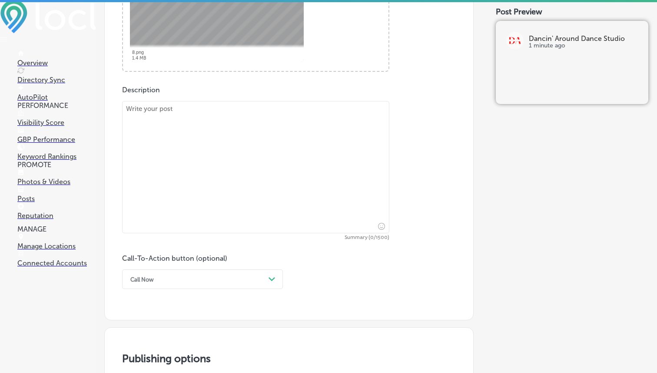
paste textarea "Discover your inner dancer with adult heels dance and yoga classes at Dancin' A…"
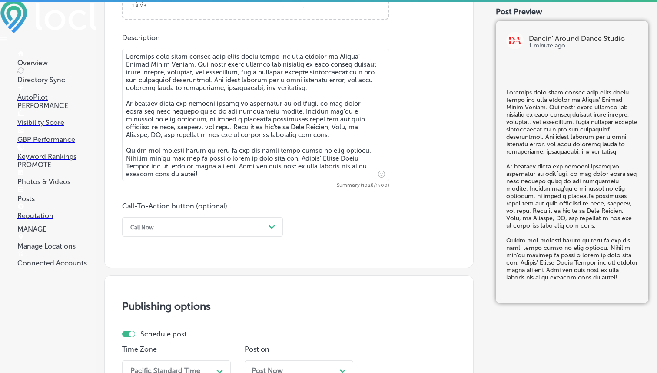
scroll to position [462, 0]
type textarea "Discover your inner dancer with adult heels dance and yoga classes at Dancin' A…"
click at [237, 212] on div "Call-To-Action button (optional) Call Now Path Created with Sketch." at bounding box center [202, 218] width 161 height 35
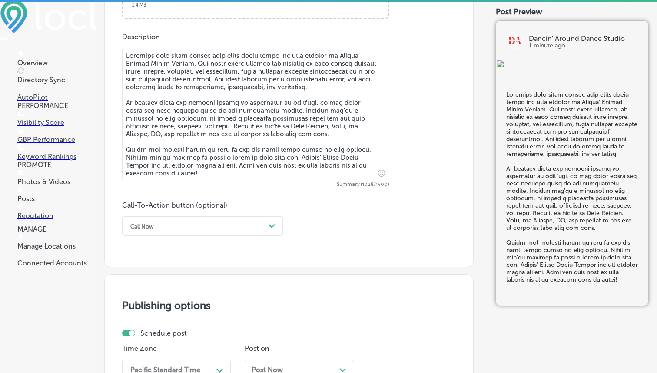
click at [236, 227] on div "Call Now" at bounding box center [195, 225] width 139 height 13
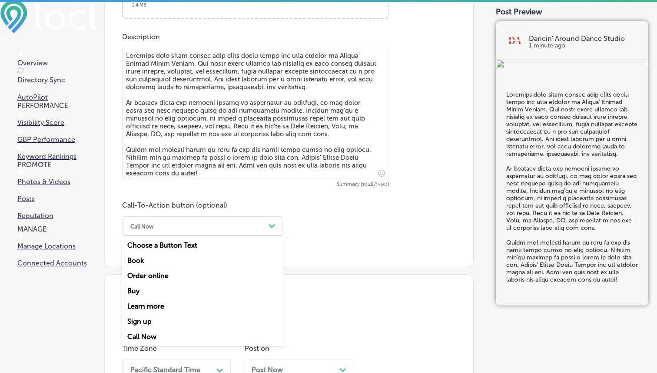
click at [153, 321] on div "Sign up" at bounding box center [202, 320] width 161 height 15
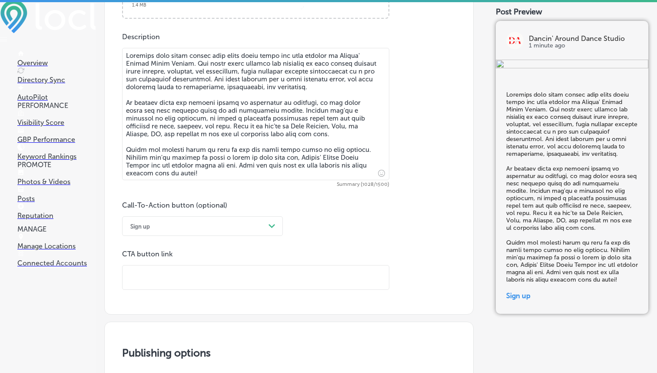
click at [192, 223] on div "Sign up" at bounding box center [195, 225] width 139 height 13
click at [151, 303] on div "Learn more" at bounding box center [202, 305] width 161 height 15
click at [257, 271] on input "text" at bounding box center [256, 277] width 267 height 24
paste input "[URL][DOMAIN_NAME]"
type input "[URL][DOMAIN_NAME]"
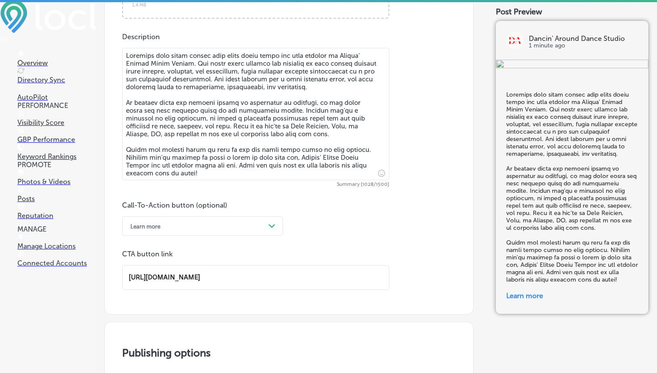
click at [337, 242] on div "Call-To-Action button (optional) Learn more Path Created with Sketch. CTA butto…" at bounding box center [289, 245] width 334 height 89
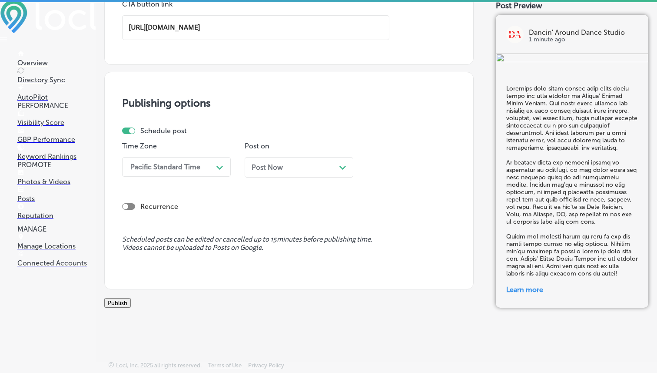
scroll to position [712, 0]
click at [213, 165] on div "Path Created with Sketch." at bounding box center [220, 167] width 14 height 14
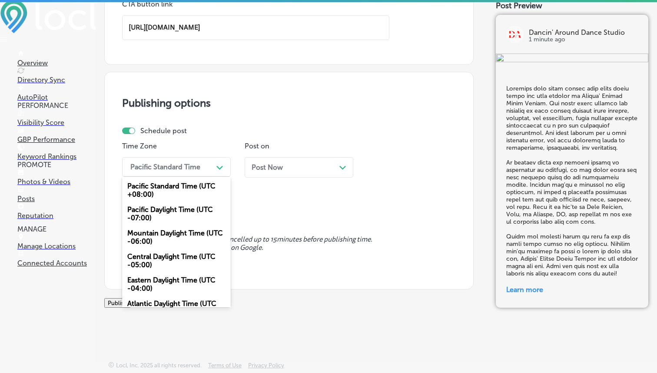
click at [170, 233] on div "Mountain Daylight Time (UTC -06:00)" at bounding box center [176, 236] width 109 height 23
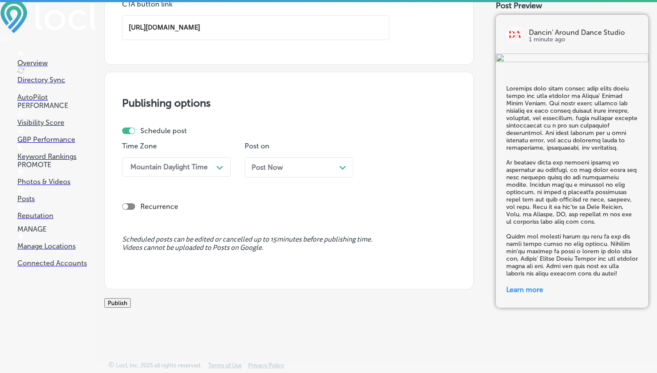
click at [279, 164] on span "Post Now" at bounding box center [267, 167] width 31 height 8
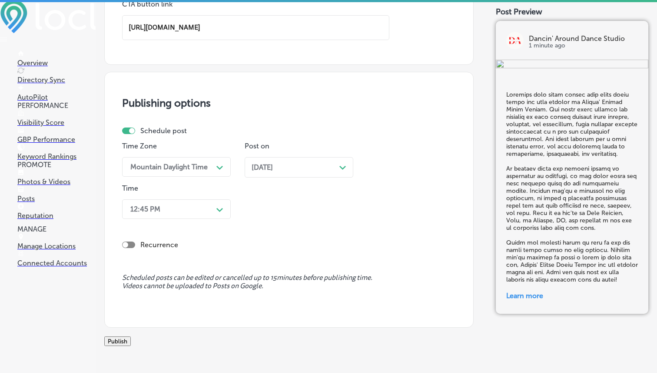
click at [205, 210] on div "12:45 PM" at bounding box center [169, 208] width 87 height 15
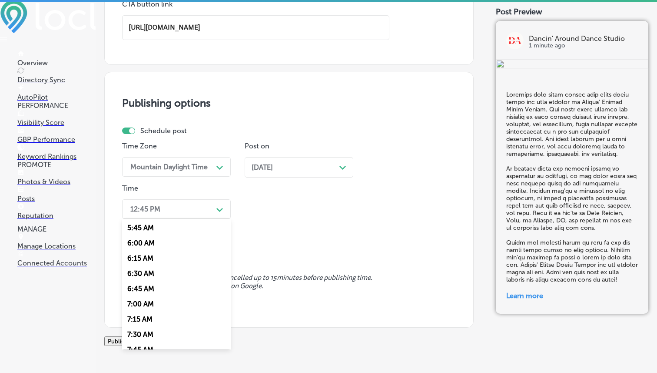
scroll to position [357, 0]
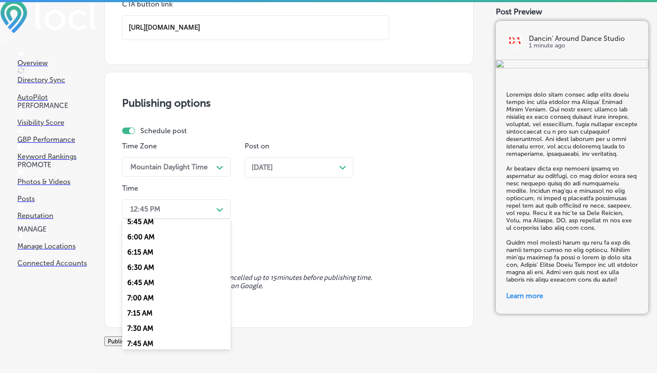
click at [145, 296] on div "7:00 AM" at bounding box center [176, 297] width 109 height 15
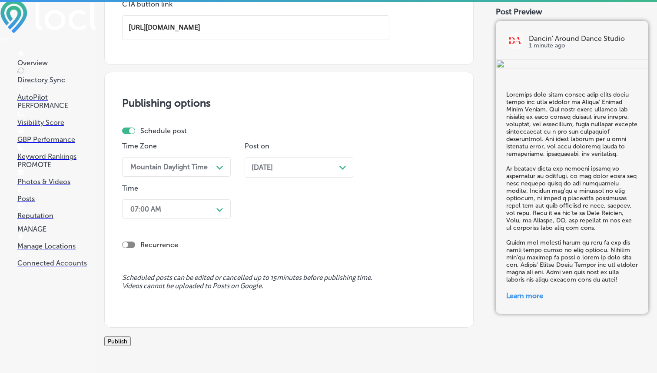
click at [229, 248] on div "Recurrence" at bounding box center [289, 244] width 334 height 17
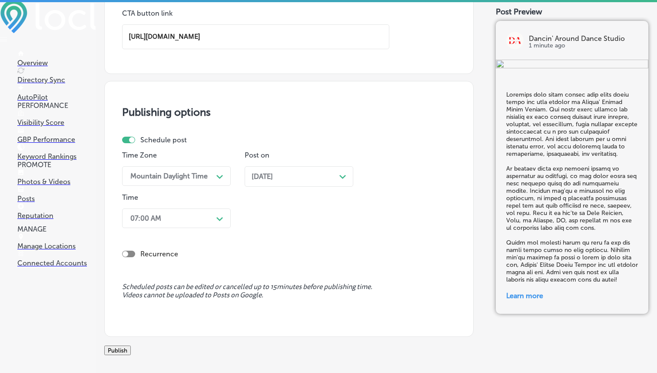
scroll to position [759, 0]
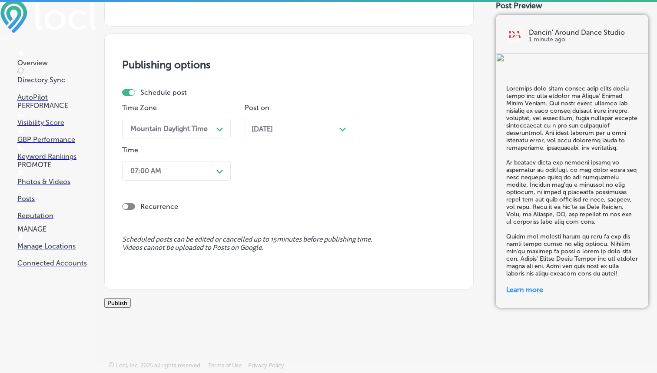
click at [131, 300] on button "Publish" at bounding box center [117, 303] width 27 height 10
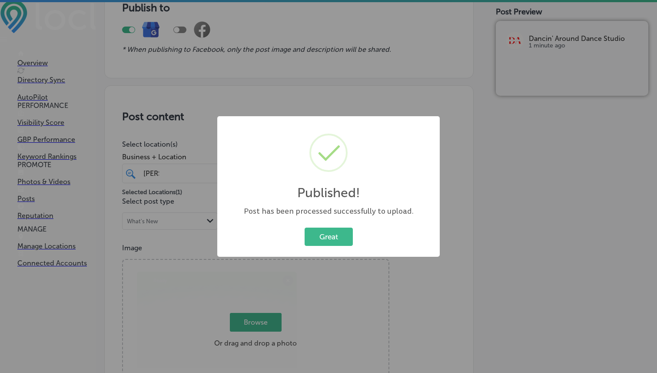
scroll to position [13, 0]
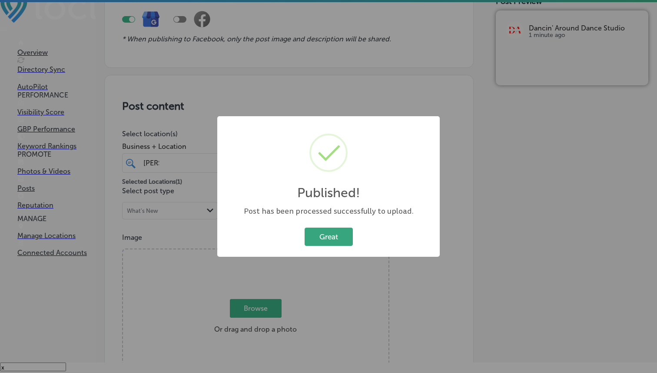
click at [319, 230] on button "Great" at bounding box center [329, 236] width 48 height 18
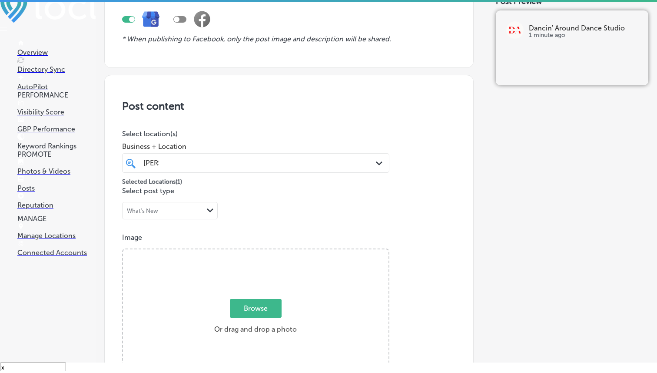
click at [51, 175] on link "Photos & Videos" at bounding box center [56, 167] width 78 height 17
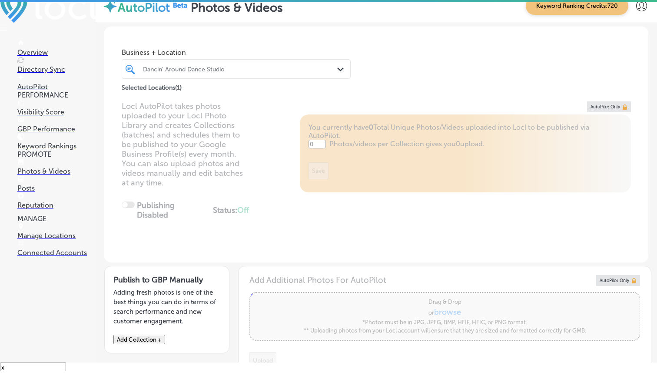
type input "5"
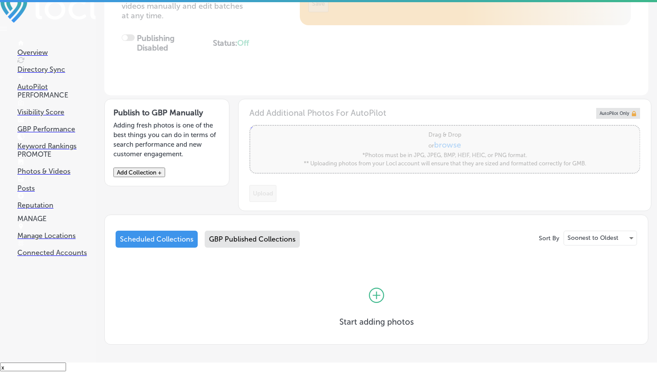
scroll to position [203, 0]
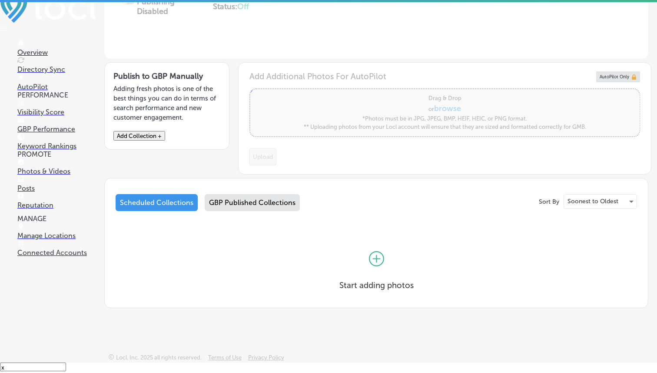
click at [374, 261] on icon at bounding box center [376, 258] width 15 height 15
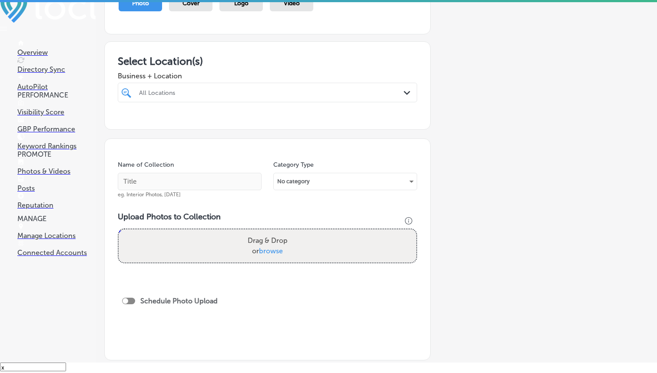
scroll to position [170, 0]
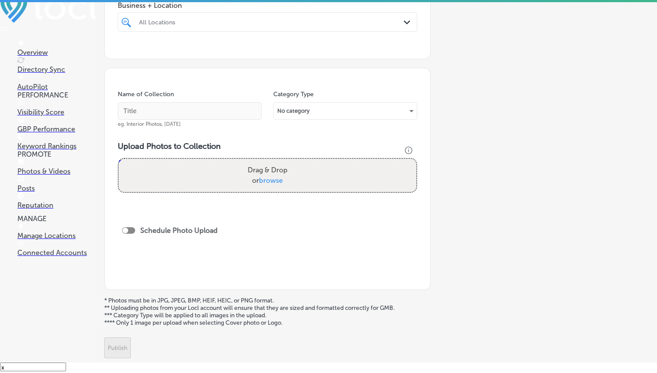
click at [239, 25] on div at bounding box center [254, 22] width 233 height 12
click at [177, 56] on label "Dancin' Around Dance Studio" at bounding box center [181, 53] width 87 height 7
type input "Dancin"
click at [236, 91] on div "Name of Collection eg. Interior Photos, [DATE]" at bounding box center [190, 108] width 144 height 37
click at [219, 113] on input "text" at bounding box center [190, 110] width 144 height 17
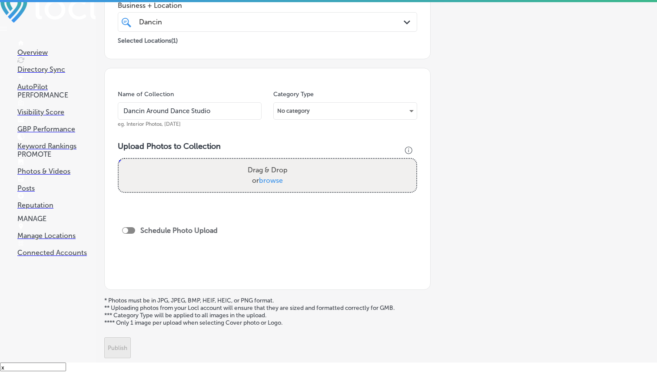
click at [199, 113] on input "Dancin Around Dance Studio" at bounding box center [190, 110] width 144 height 17
type input "Dancin Around Dance Studio"
click at [216, 90] on div "Name of Collection Dancin Around Dance Studio eg. Interior Photos, [DATE]" at bounding box center [190, 108] width 144 height 37
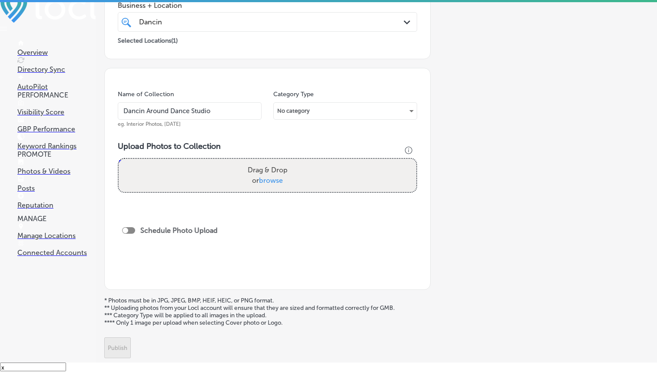
click at [270, 179] on span "browse" at bounding box center [271, 180] width 24 height 8
click at [270, 161] on input "Drag & Drop or browse" at bounding box center [268, 160] width 298 height 3
type input "C:\fakepath\2.png"
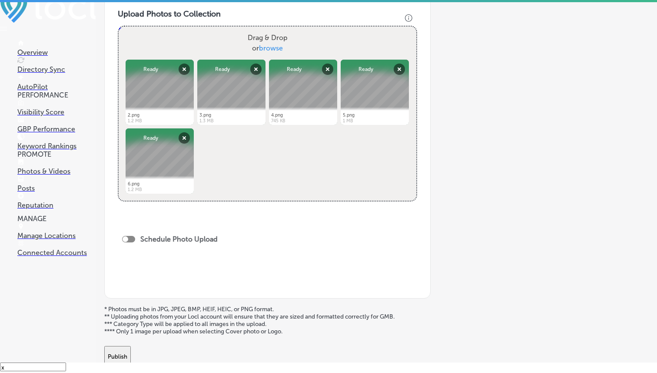
scroll to position [314, 0]
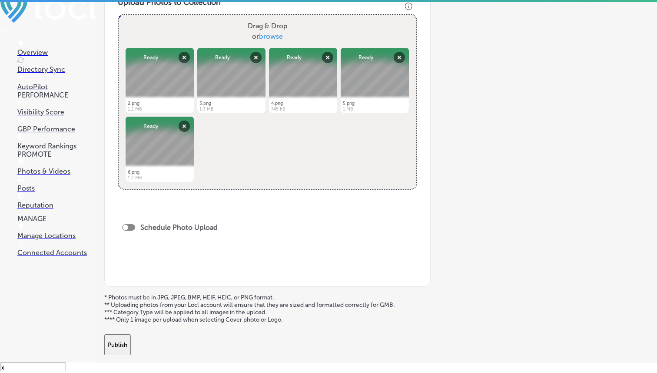
click at [131, 337] on button "Publish" at bounding box center [117, 344] width 27 height 21
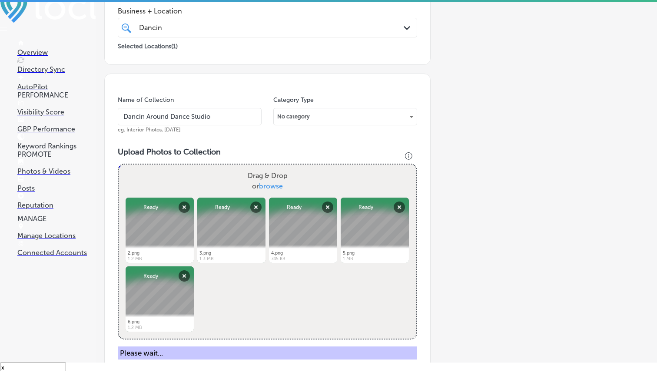
scroll to position [158, 0]
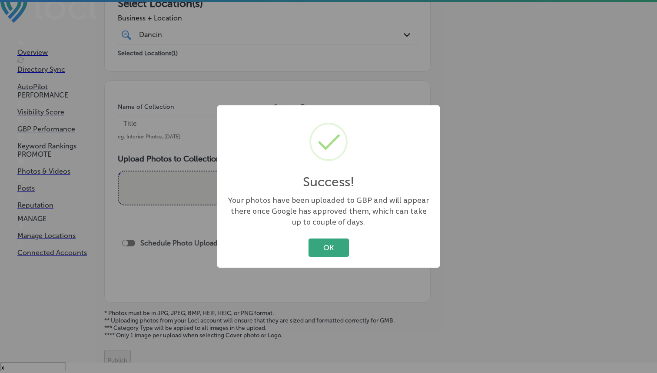
click at [338, 248] on button "OK" at bounding box center [329, 247] width 40 height 18
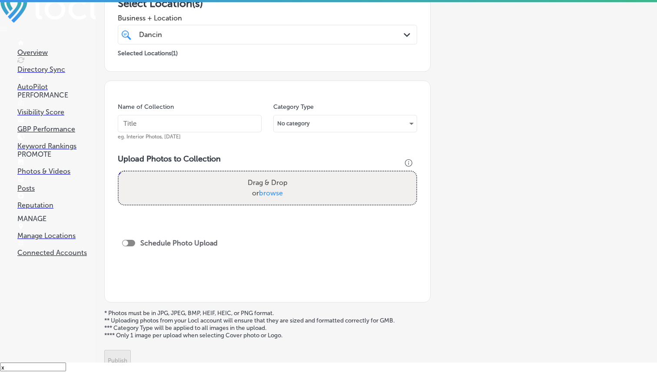
click at [222, 130] on input "text" at bounding box center [190, 123] width 144 height 17
paste input "Dancin Around Dance Studio"
type input "Dancin Around Dance Studio"
click at [274, 189] on span "browse" at bounding box center [271, 193] width 24 height 8
click at [274, 174] on input "Drag & Drop or browse" at bounding box center [268, 172] width 298 height 3
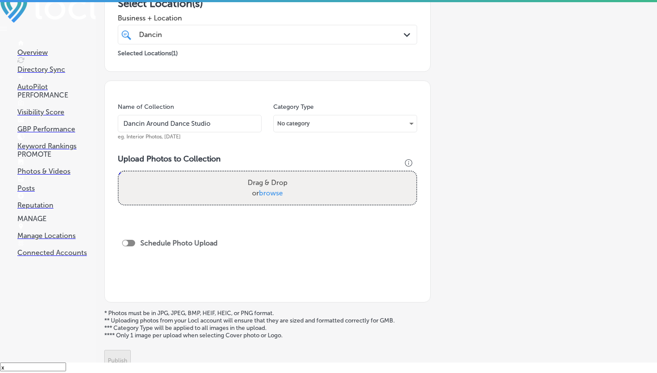
type input "C:\fakepath\7.png"
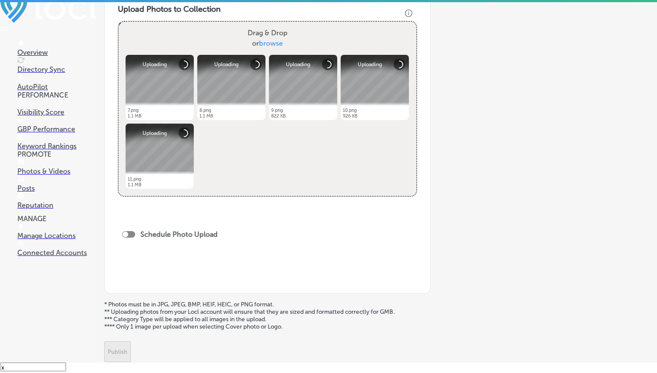
scroll to position [321, 0]
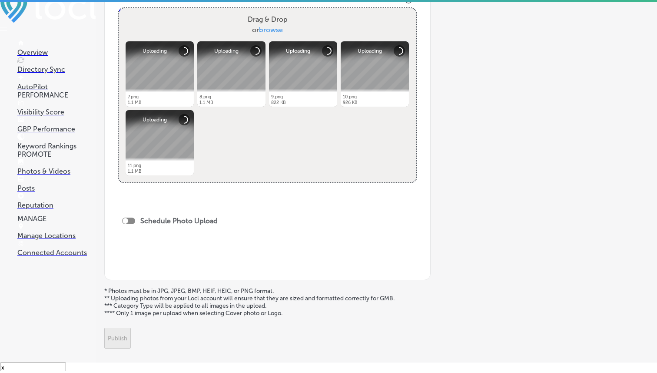
click at [133, 220] on div at bounding box center [128, 220] width 13 height 7
checkbox input "true"
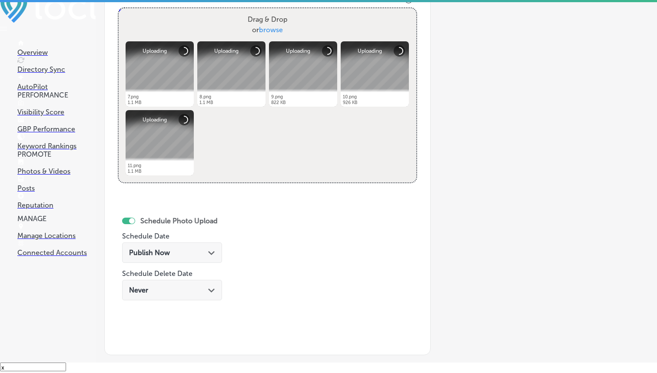
click at [174, 251] on div "Publish Now Path Created with Sketch." at bounding box center [172, 252] width 86 height 8
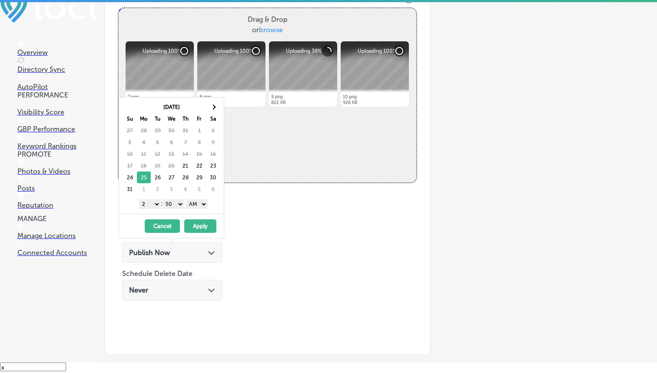
click at [201, 227] on button "Apply" at bounding box center [200, 225] width 32 height 13
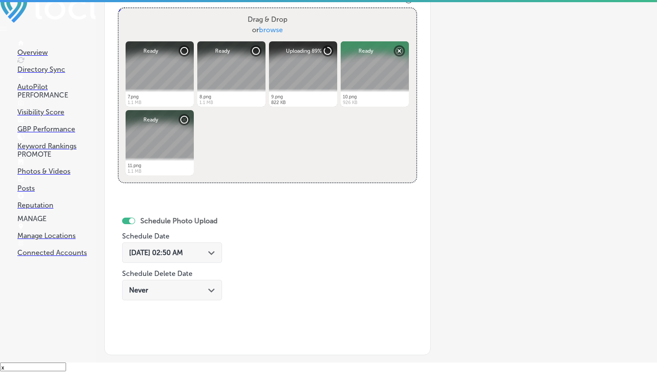
click at [183, 253] on span "[DATE] 02:50 AM" at bounding box center [156, 252] width 54 height 8
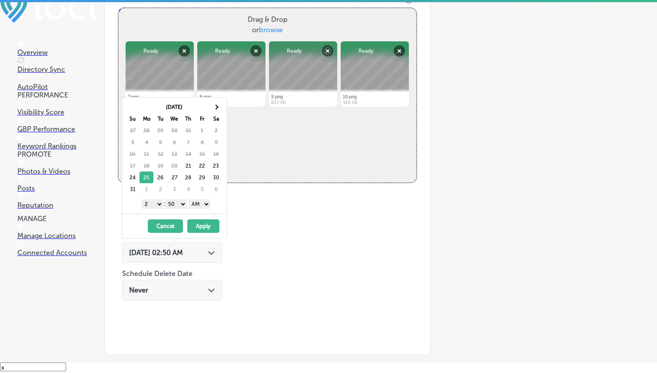
click at [153, 206] on select "1 2 3 4 5 6 7 8 9 10 11 12" at bounding box center [153, 204] width 22 height 10
click at [150, 205] on select "1 2 3 4 5 6 7 8 9 10 11 12" at bounding box center [153, 204] width 22 height 10
click at [172, 206] on select "00 10 20 30 40 50" at bounding box center [176, 204] width 22 height 10
click at [205, 203] on select "AM PM" at bounding box center [200, 204] width 22 height 10
click at [204, 224] on button "Apply" at bounding box center [203, 225] width 32 height 13
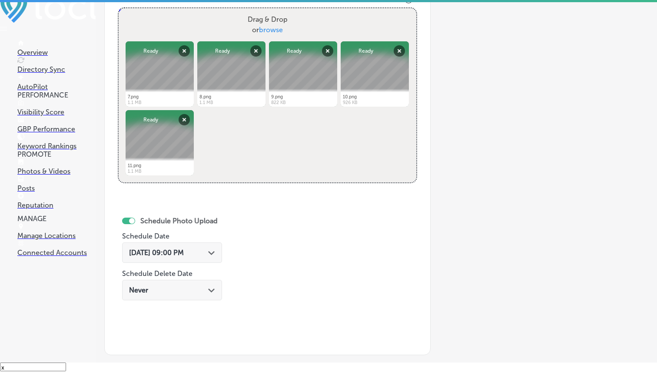
click at [305, 241] on div "Name of Collection Dancin Around Dance Studio eg. Interior Photos, [DATE] Categ…" at bounding box center [267, 135] width 327 height 437
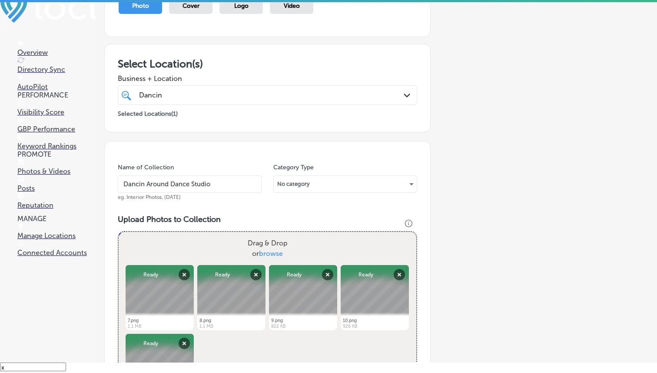
scroll to position [437, 0]
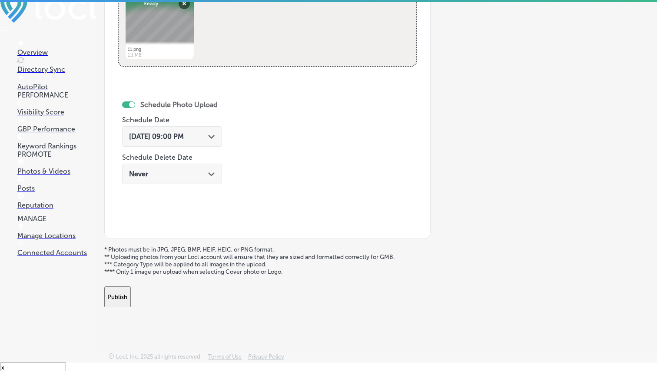
click at [131, 299] on button "Publish" at bounding box center [117, 296] width 27 height 21
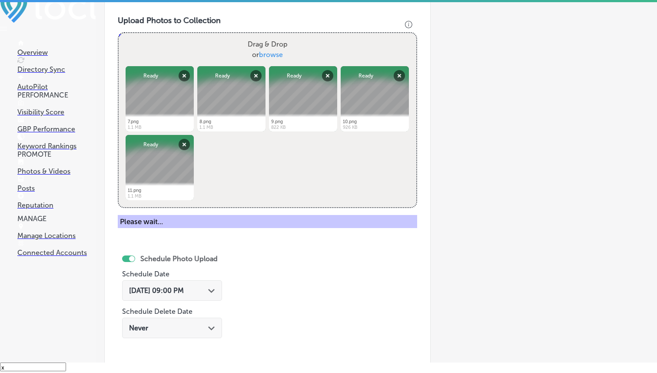
scroll to position [0, 0]
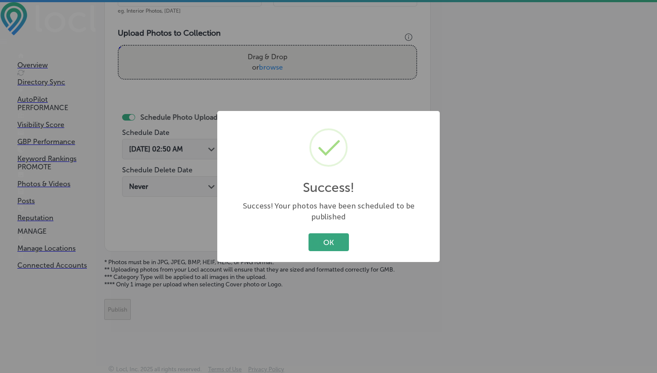
click at [330, 233] on button "OK" at bounding box center [329, 242] width 40 height 18
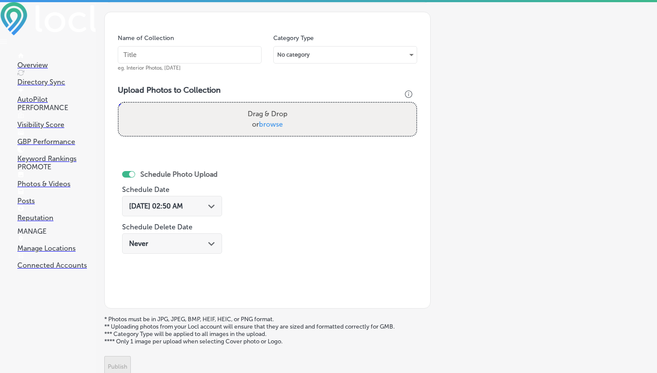
scroll to position [221, 0]
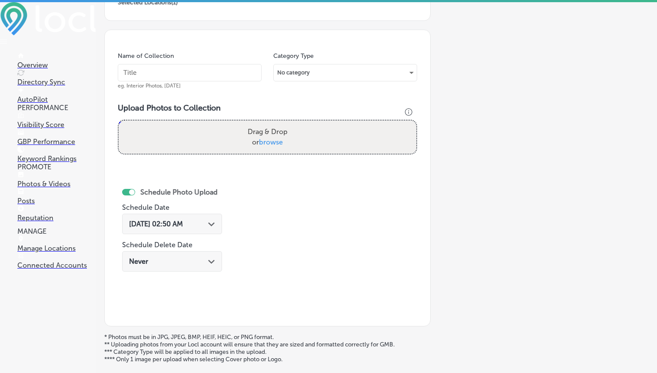
click at [195, 71] on input "text" at bounding box center [190, 72] width 144 height 17
paste input "Dancin Around Dance Studio"
type input "Dancin Around Dance Studio"
click at [268, 140] on span "browse" at bounding box center [271, 142] width 24 height 8
click at [268, 123] on input "Drag & Drop or browse" at bounding box center [268, 121] width 298 height 3
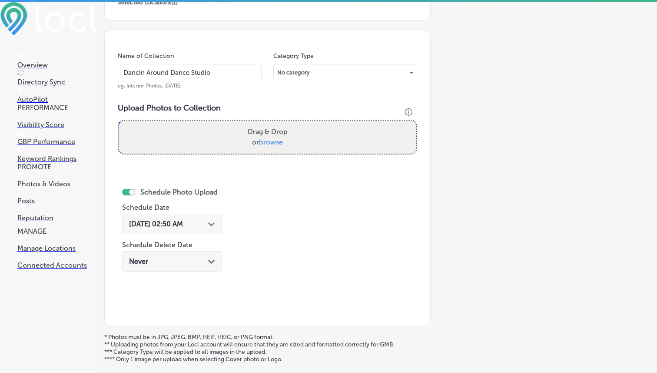
type input "C:\fakepath\12.png"
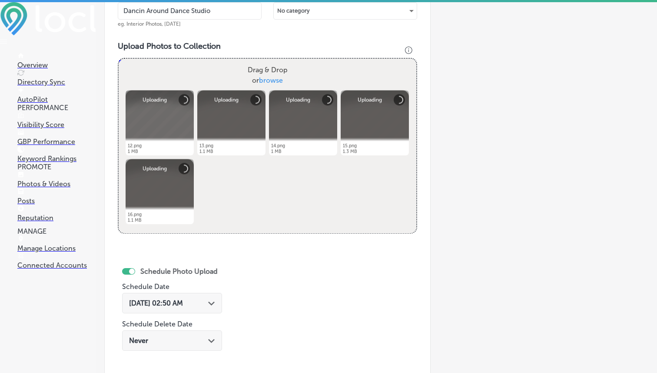
scroll to position [309, 0]
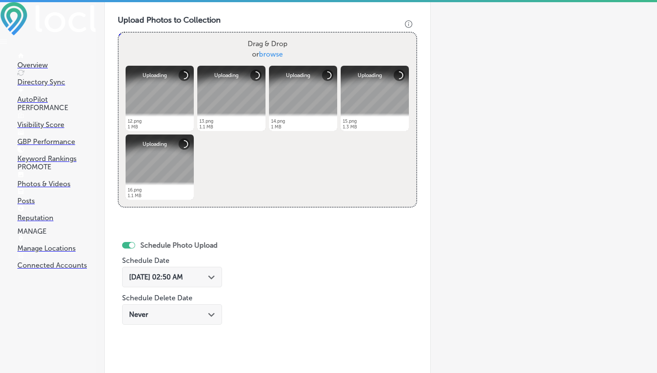
click at [215, 270] on div "[DATE] 02:50 AM Path Created with Sketch." at bounding box center [172, 277] width 100 height 20
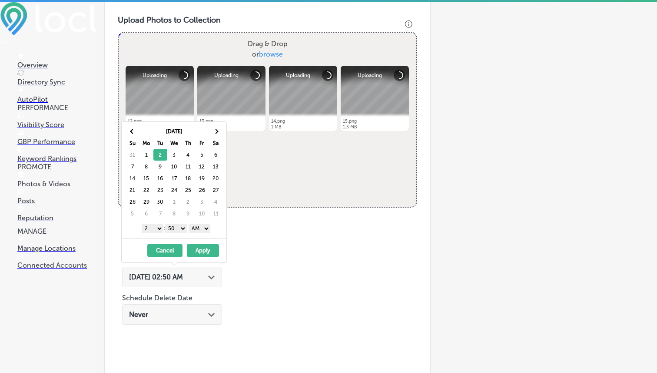
click at [149, 233] on div "1 2 3 4 5 6 7 8 9 10 11 12 : 00 10 20 30 40 50 AM PM" at bounding box center [175, 227] width 101 height 13
click at [152, 228] on select "1 2 3 4 5 6 7 8 9 10 11 12" at bounding box center [153, 228] width 22 height 10
drag, startPoint x: 152, startPoint y: 227, endPoint x: 177, endPoint y: 226, distance: 24.8
click at [177, 225] on select "00 10 20 30 40 50" at bounding box center [176, 228] width 22 height 10
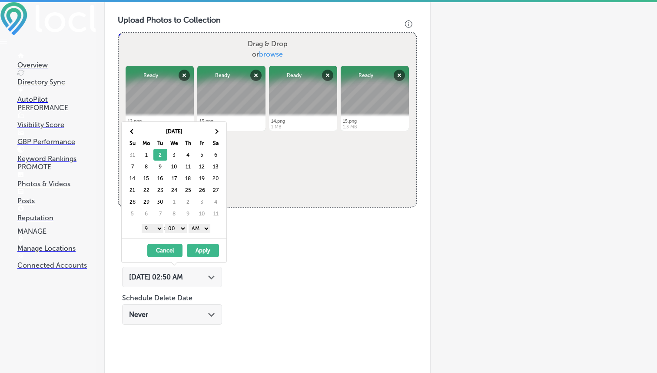
click at [204, 226] on select "AM PM" at bounding box center [200, 228] width 22 height 10
click at [203, 248] on button "Apply" at bounding box center [203, 249] width 32 height 13
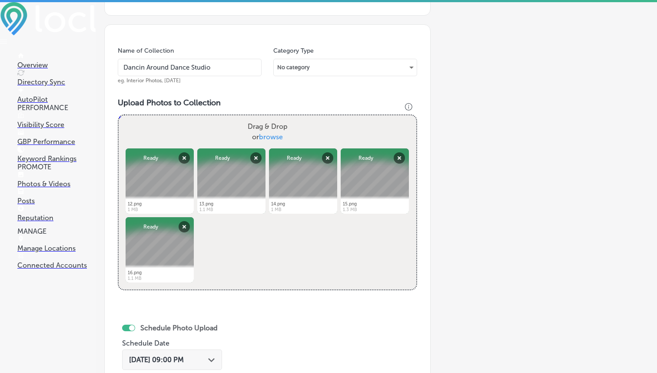
scroll to position [437, 0]
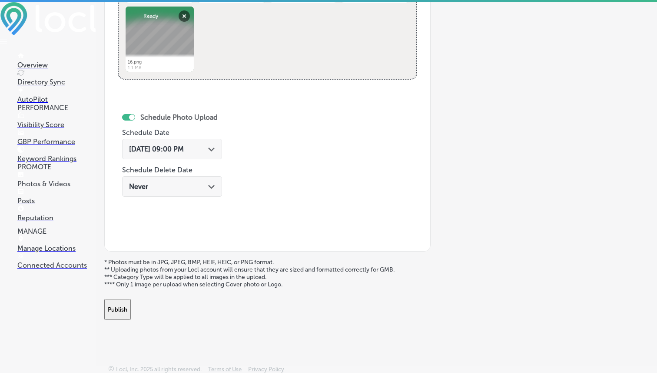
click at [131, 305] on button "Publish" at bounding box center [117, 309] width 27 height 21
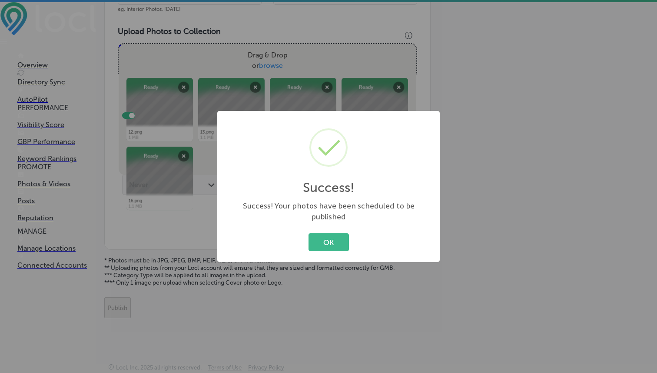
scroll to position [296, 0]
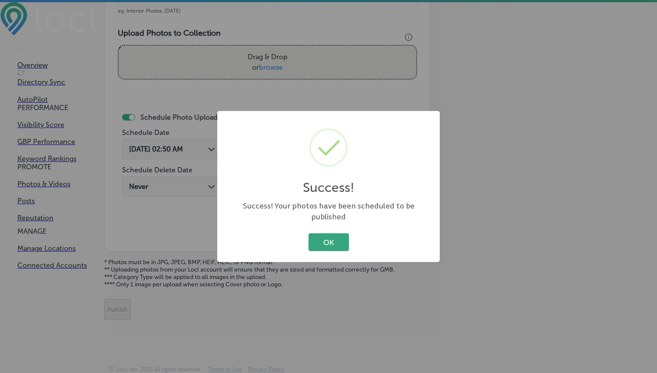
click at [339, 237] on button "OK" at bounding box center [329, 242] width 40 height 18
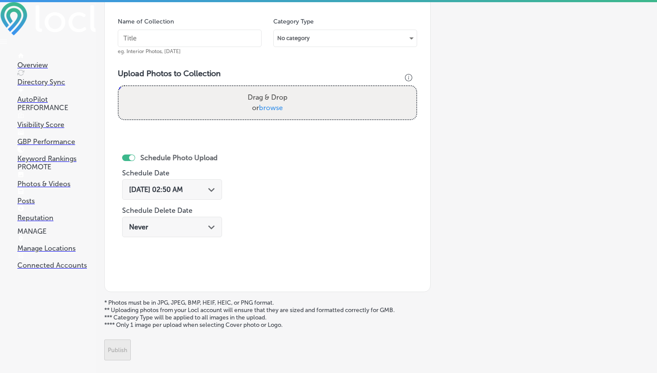
scroll to position [240, 0]
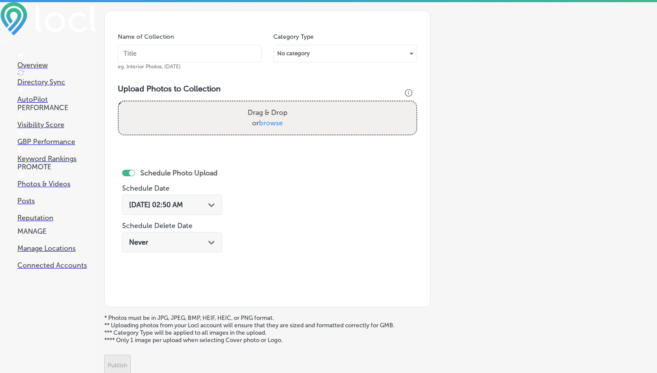
click at [204, 49] on input "text" at bounding box center [190, 53] width 144 height 17
paste input "Dancin Around Dance Studio"
type input "Dancin Around Dance Studio"
click at [270, 125] on span "browse" at bounding box center [271, 123] width 24 height 8
click at [270, 104] on input "Drag & Drop or browse" at bounding box center [268, 102] width 298 height 3
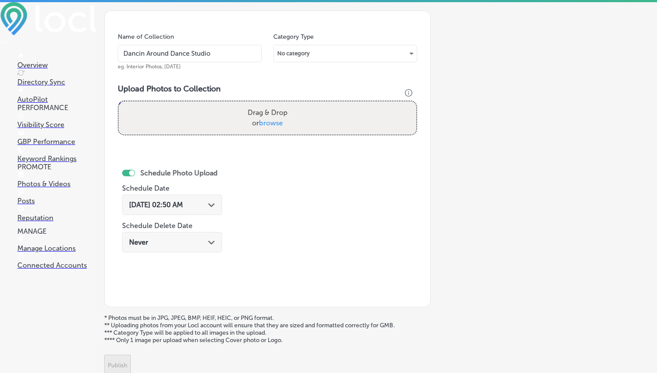
type input "C:\fakepath\17.png"
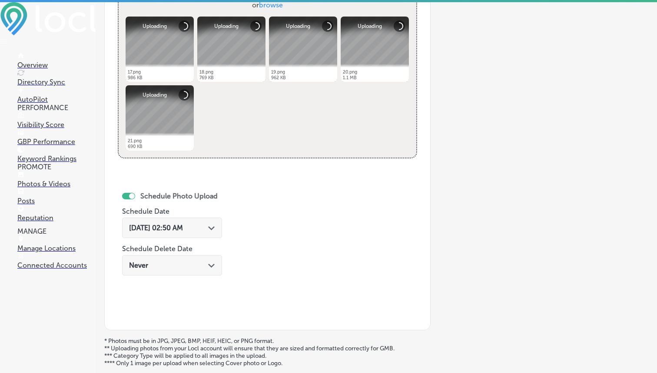
scroll to position [377, 0]
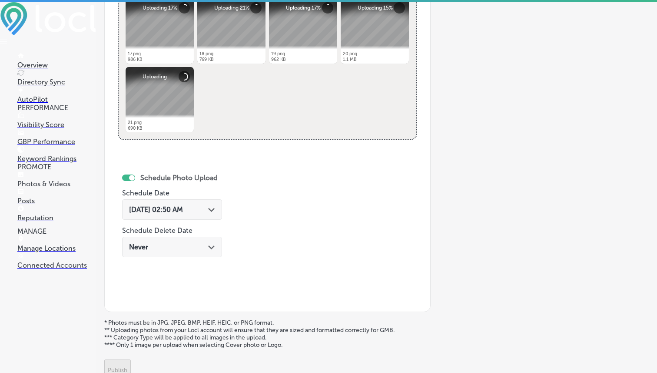
click at [210, 202] on div "[DATE] 02:50 AM Path Created with Sketch." at bounding box center [172, 209] width 100 height 20
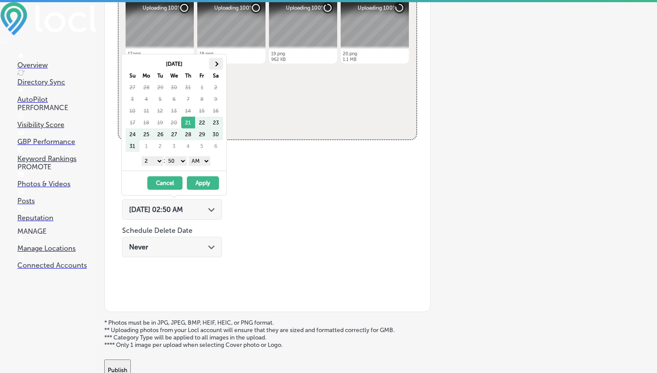
click at [217, 61] on th at bounding box center [216, 64] width 14 height 12
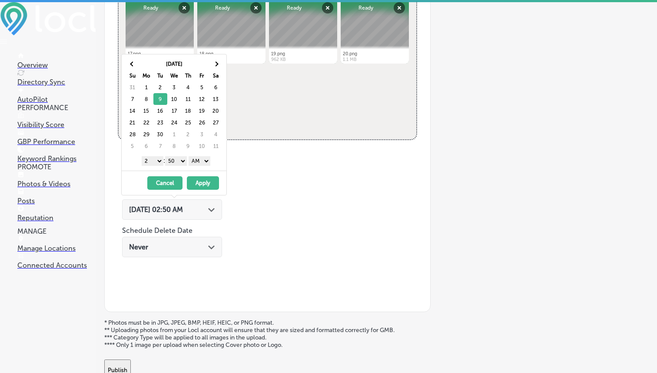
click at [149, 159] on select "1 2 3 4 5 6 7 8 9 10 11 12" at bounding box center [153, 161] width 22 height 10
click at [175, 162] on select "00 10 20 30 40 50" at bounding box center [176, 161] width 22 height 10
click at [206, 159] on select "AM PM" at bounding box center [200, 161] width 22 height 10
click at [209, 181] on button "Apply" at bounding box center [203, 182] width 32 height 13
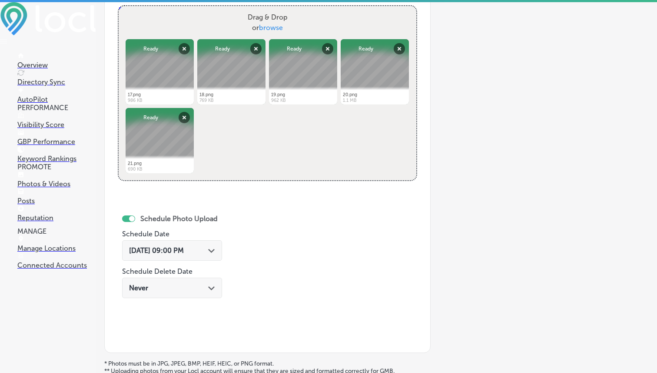
scroll to position [383, 0]
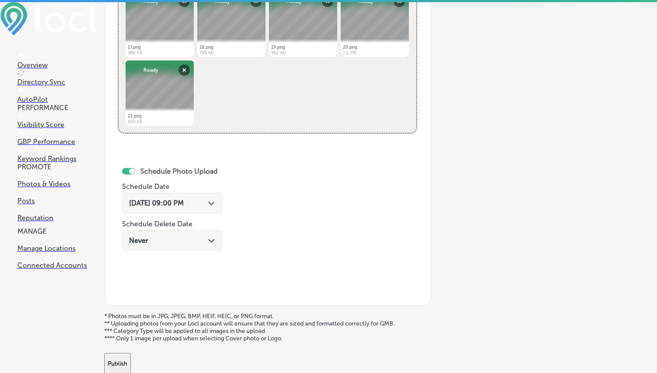
click at [131, 356] on button "Publish" at bounding box center [117, 363] width 27 height 21
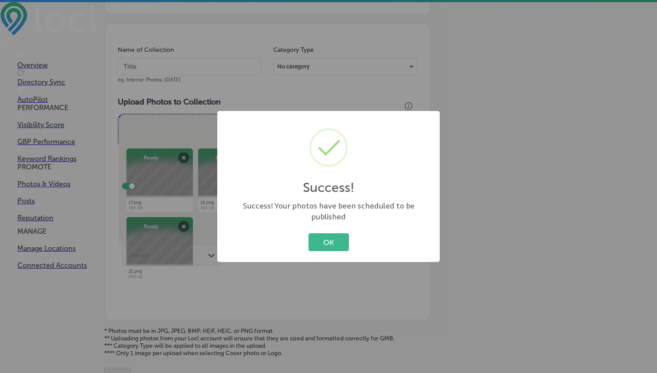
scroll to position [117, 0]
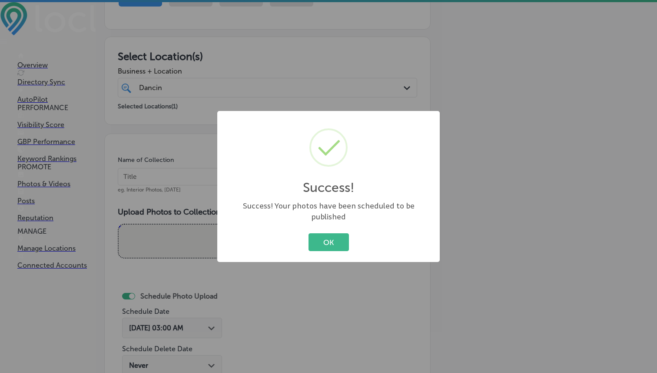
click at [323, 231] on div "OK Cancel" at bounding box center [328, 242] width 205 height 23
click at [323, 233] on button "OK" at bounding box center [329, 242] width 40 height 18
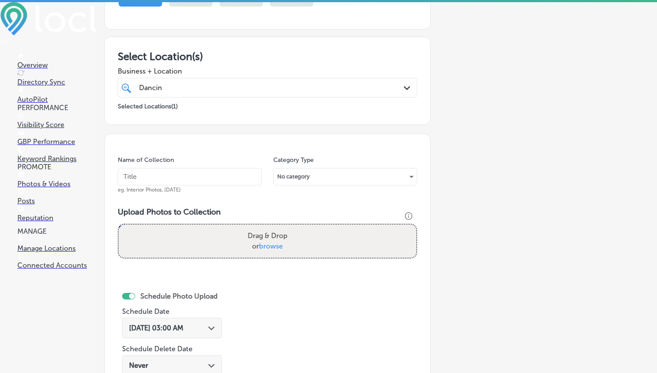
click at [220, 173] on input "text" at bounding box center [190, 176] width 144 height 17
paste input "Dancin Around Dance Studio"
type input "Dancin Around Dance Studio"
click at [271, 251] on label "Drag & Drop or browse" at bounding box center [267, 241] width 47 height 28
click at [271, 227] on input "Drag & Drop or browse" at bounding box center [268, 225] width 298 height 3
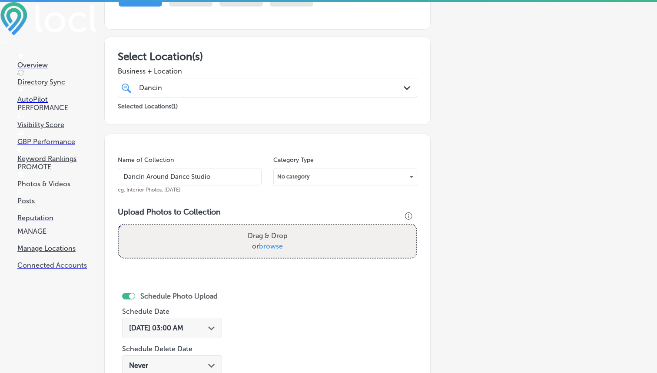
type input "C:\fakepath\22.png"
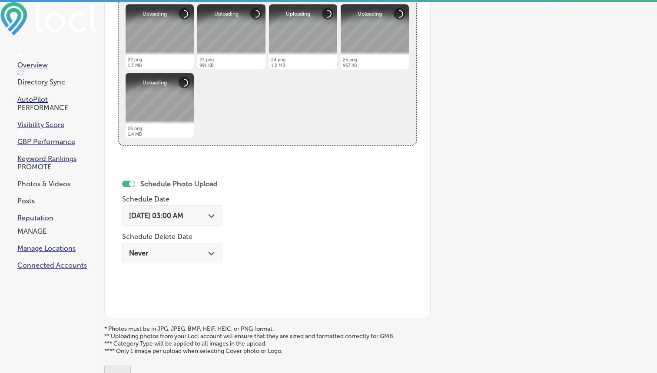
scroll to position [370, 0]
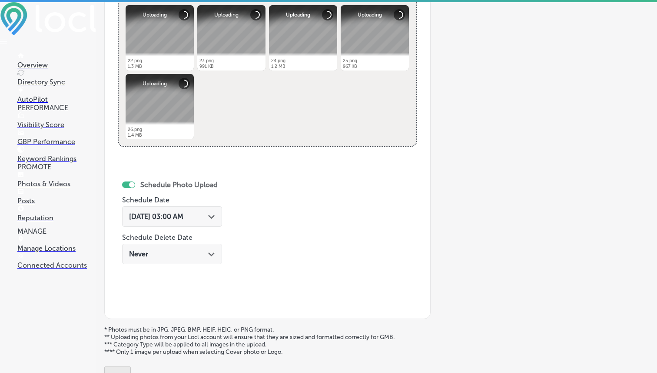
click at [213, 218] on div "[DATE] 03:00 AM Path Created with Sketch." at bounding box center [172, 216] width 86 height 8
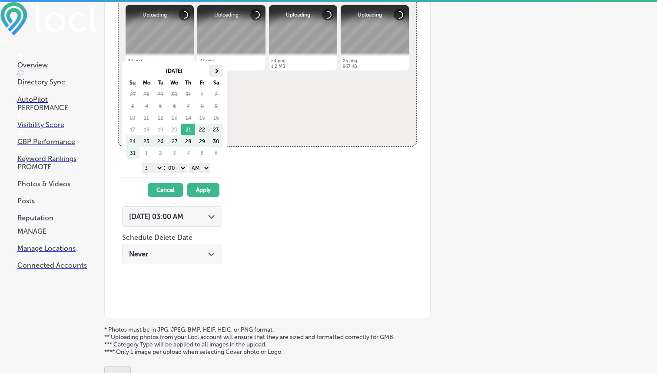
click at [216, 68] on span at bounding box center [215, 70] width 5 height 5
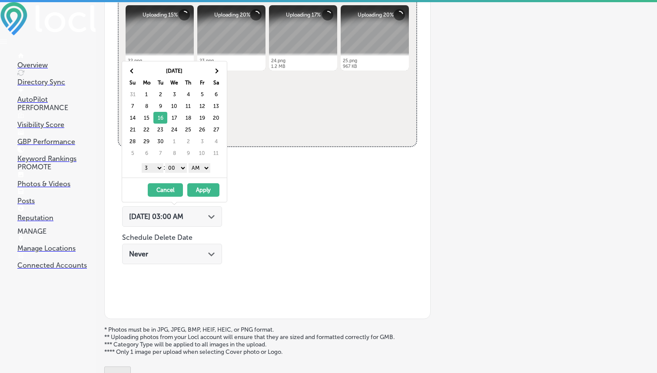
click at [152, 170] on select "1 2 3 4 5 6 7 8 9 10 11 12" at bounding box center [153, 168] width 22 height 10
click at [178, 165] on select "00 10 20 30 40 50" at bounding box center [176, 168] width 22 height 10
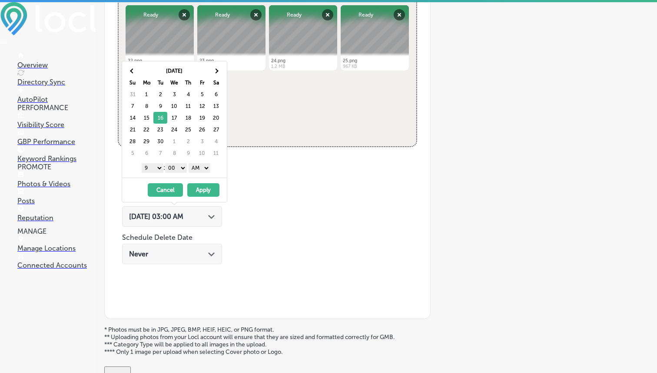
click at [167, 163] on select "00 10 20 30 40 50" at bounding box center [176, 168] width 22 height 10
click at [202, 169] on select "AM PM" at bounding box center [200, 168] width 22 height 10
click at [202, 193] on button "Apply" at bounding box center [203, 189] width 32 height 13
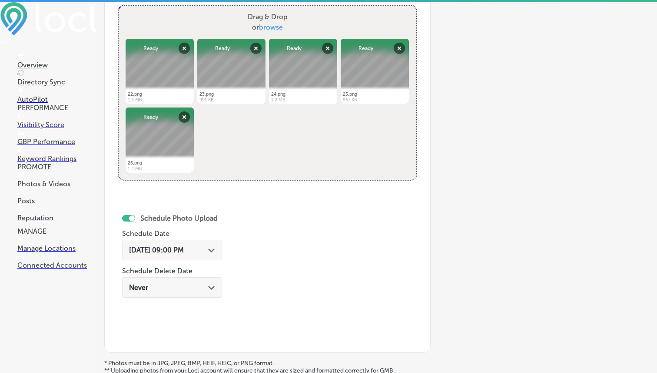
scroll to position [437, 0]
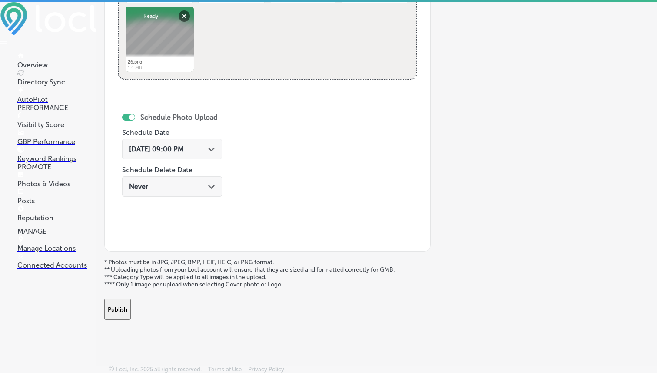
click at [131, 312] on button "Publish" at bounding box center [117, 309] width 27 height 21
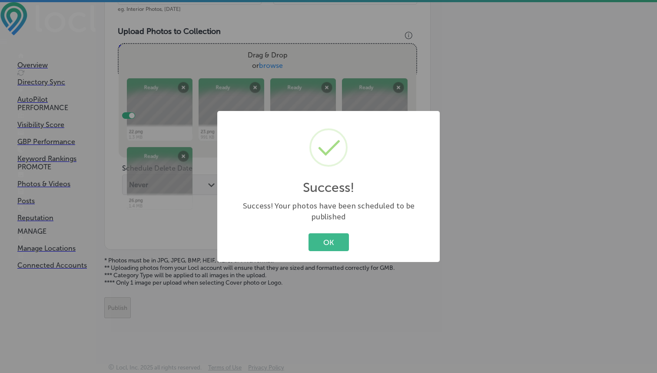
scroll to position [296, 0]
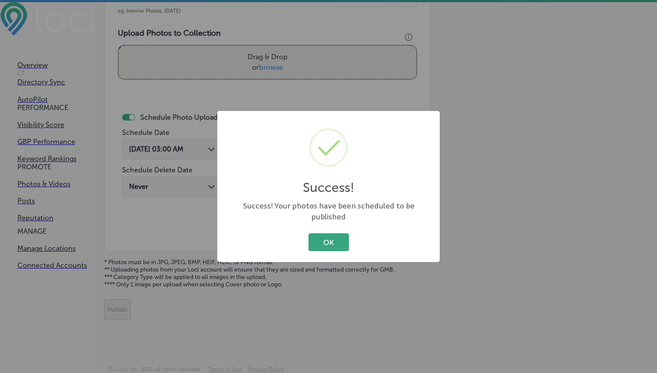
click at [321, 239] on button "OK" at bounding box center [329, 242] width 40 height 18
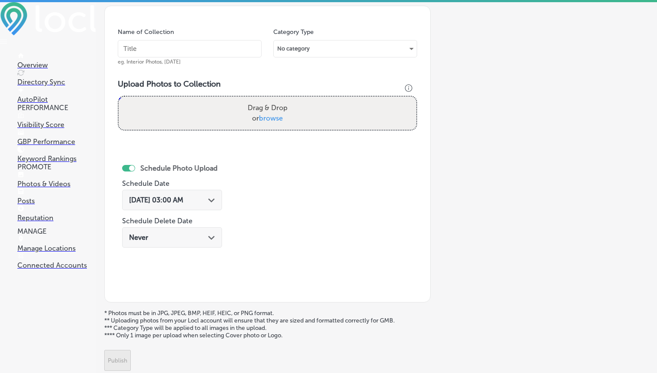
scroll to position [223, 0]
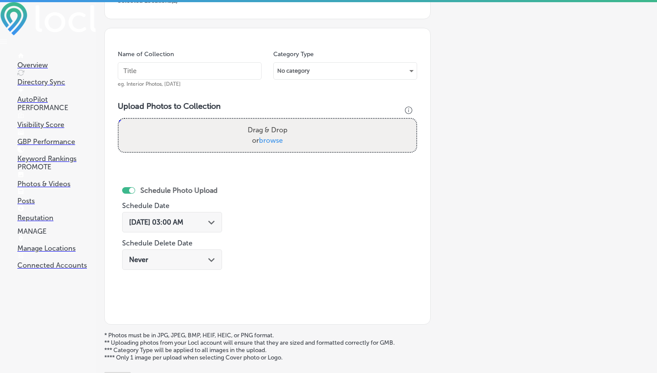
click at [217, 73] on input "text" at bounding box center [190, 70] width 144 height 17
paste input "Dancin Around Dance Studio"
type input "Dancin Around Dance Studio"
click at [277, 139] on span "browse" at bounding box center [271, 140] width 24 height 8
click at [277, 121] on input "Drag & Drop or browse" at bounding box center [268, 120] width 298 height 3
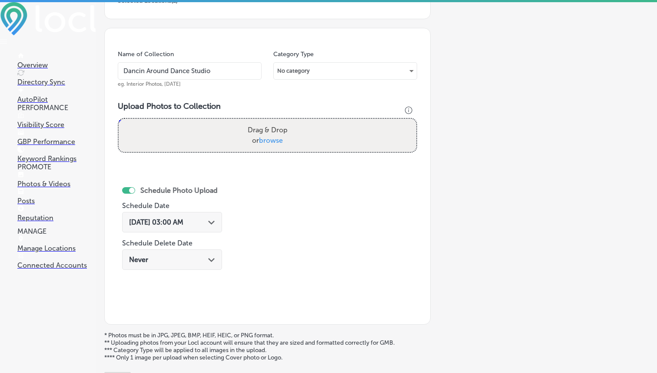
type input "C:\fakepath\28.png"
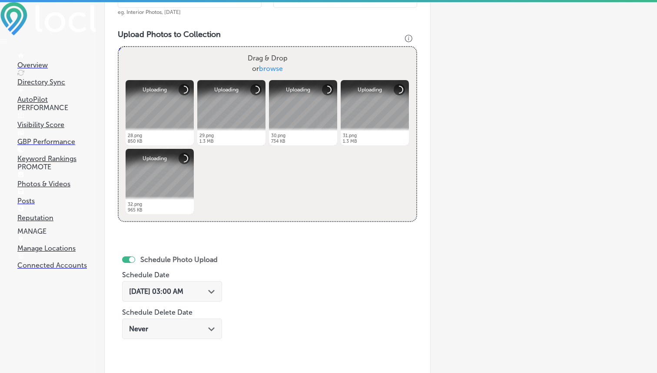
scroll to position [296, 0]
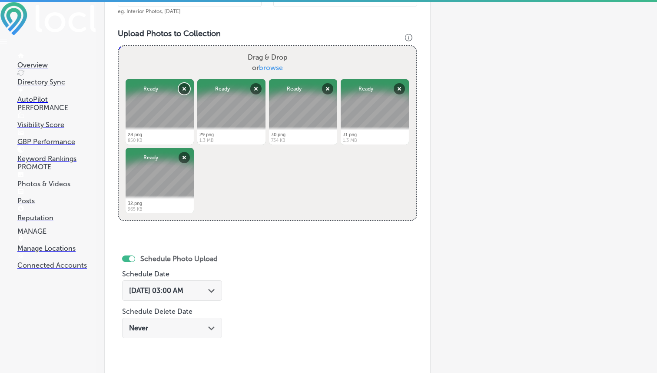
click at [186, 89] on button "Remove" at bounding box center [184, 88] width 11 height 11
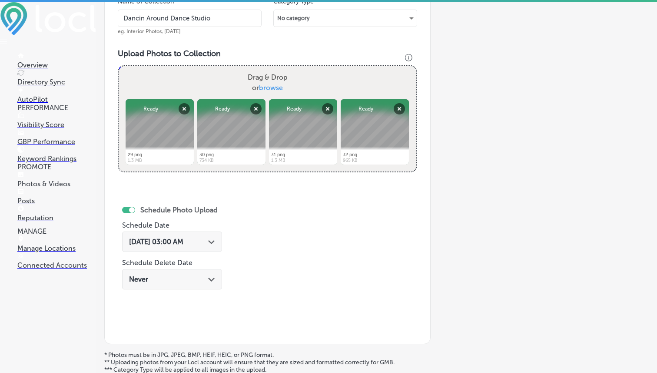
scroll to position [269, 0]
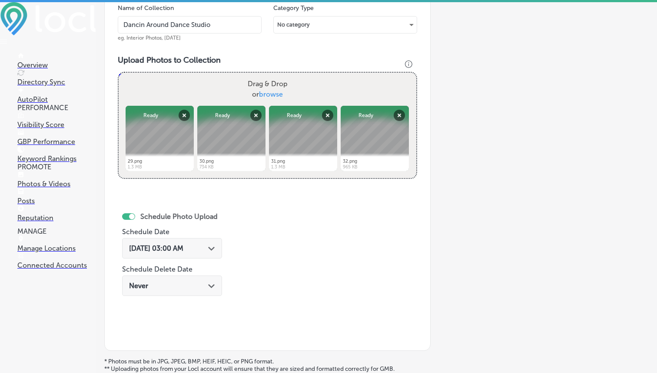
click at [278, 91] on span "browse" at bounding box center [271, 94] width 24 height 8
click at [278, 75] on input "Drag & Drop or browse" at bounding box center [268, 74] width 298 height 3
type input "C:\fakepath\28.png"
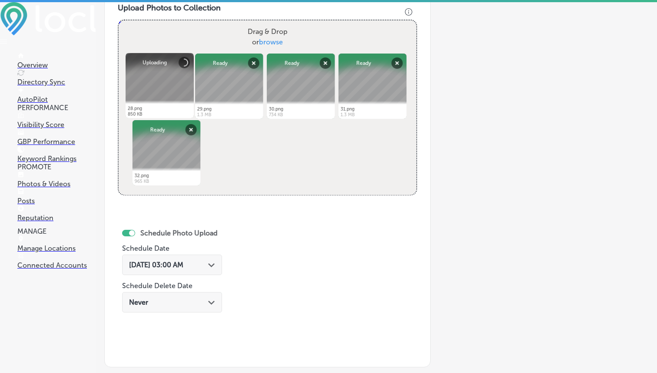
scroll to position [340, 0]
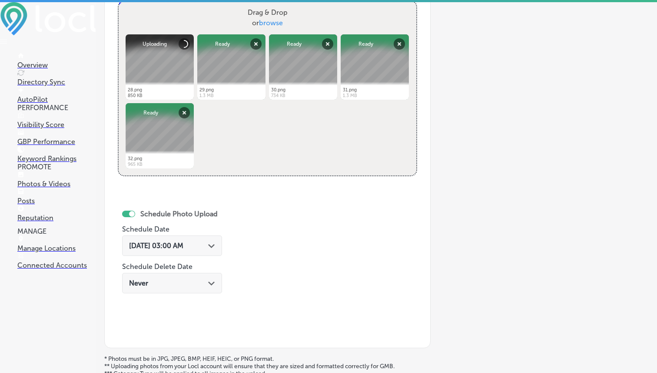
click at [210, 247] on div "[DATE] 03:00 AM Path Created with Sketch." at bounding box center [172, 245] width 86 height 8
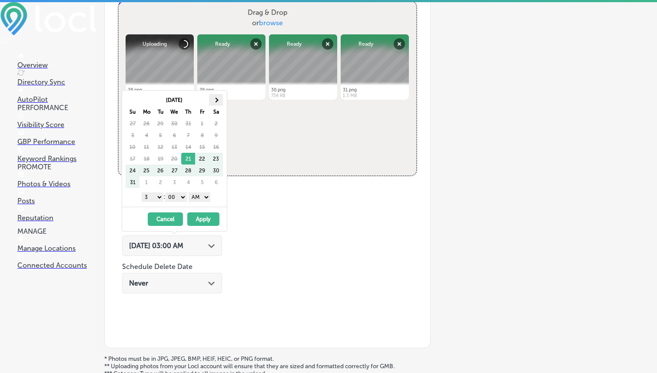
click at [218, 95] on th at bounding box center [216, 100] width 14 height 12
click at [152, 194] on select "1 2 3 4 5 6 7 8 9 10 11 12" at bounding box center [153, 197] width 22 height 10
click at [205, 197] on select "AM PM" at bounding box center [200, 197] width 22 height 10
click at [205, 218] on button "Apply" at bounding box center [203, 218] width 32 height 13
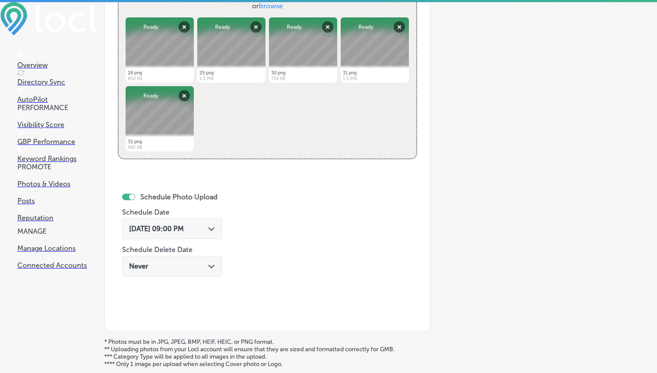
scroll to position [437, 0]
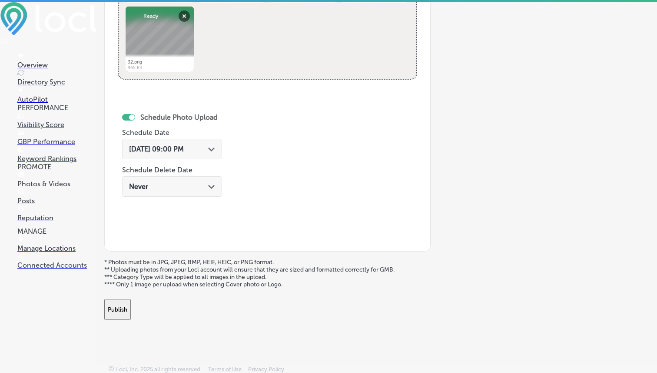
click at [131, 299] on button "Publish" at bounding box center [117, 309] width 27 height 21
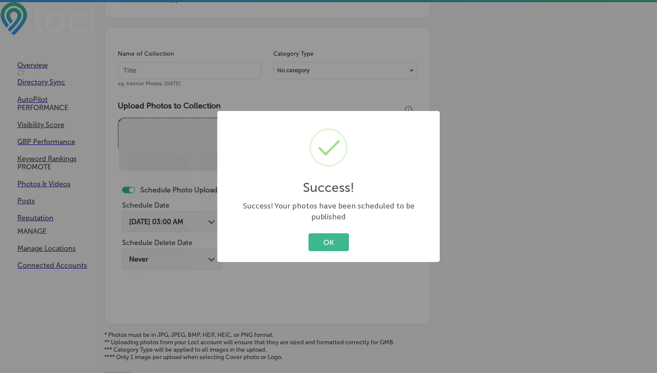
scroll to position [222, 0]
click at [336, 231] on div "OK Cancel" at bounding box center [328, 242] width 205 height 23
click at [332, 237] on button "OK" at bounding box center [329, 242] width 40 height 18
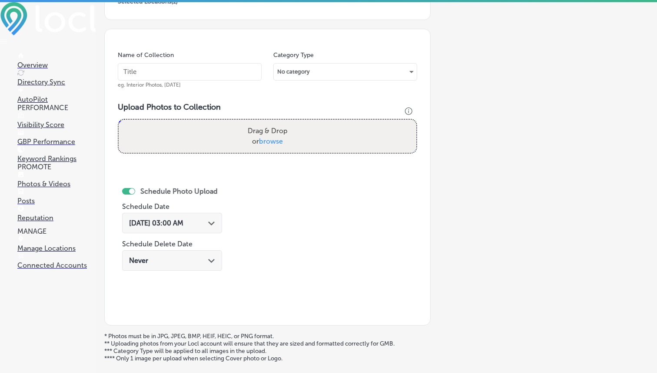
click at [212, 70] on input "text" at bounding box center [190, 71] width 144 height 17
paste input "Dancin Around Dance Studio"
type input "Dancin Around Dance Studio"
click at [277, 140] on span "browse" at bounding box center [271, 141] width 24 height 8
click at [277, 122] on input "Drag & Drop or browse" at bounding box center [268, 121] width 298 height 3
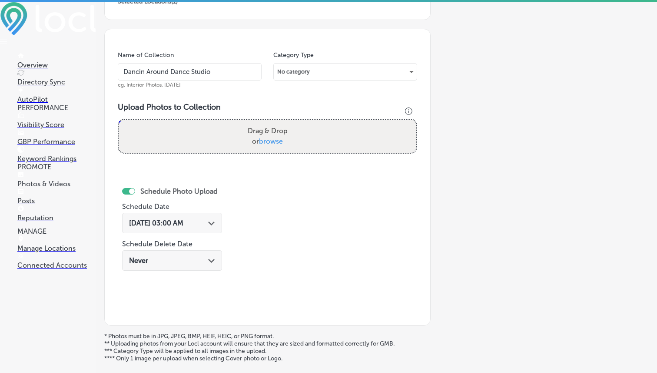
type input "C:\fakepath\27.png"
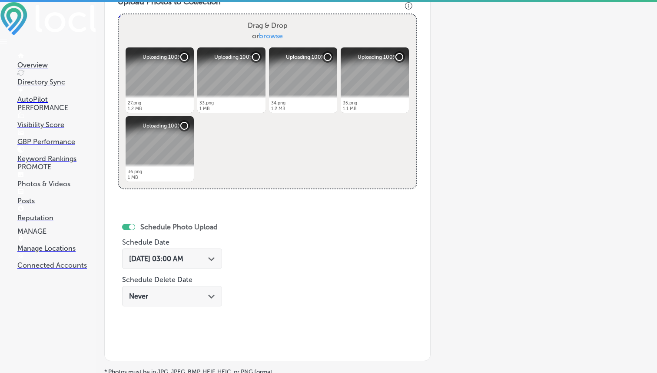
scroll to position [348, 0]
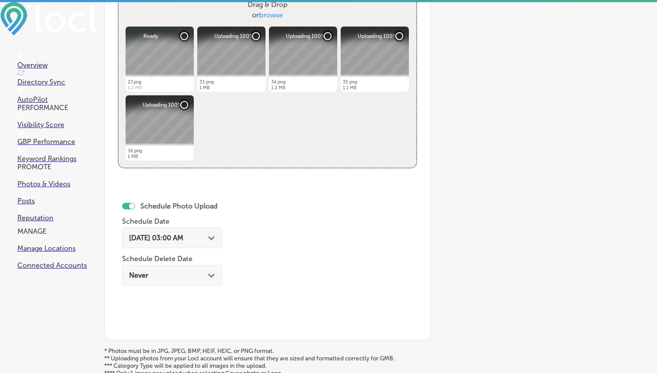
click at [214, 243] on div "[DATE] 03:00 AM Path Created with Sketch." at bounding box center [172, 237] width 100 height 20
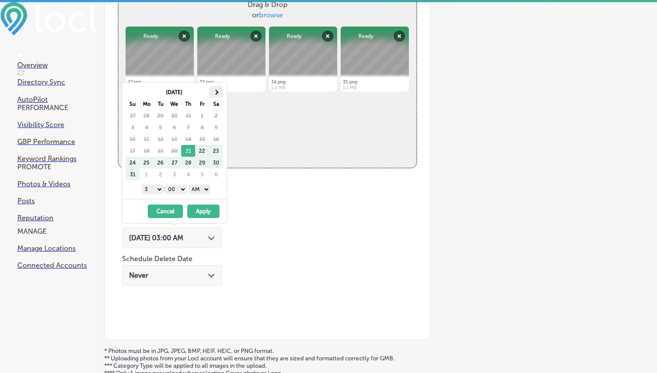
click at [220, 87] on th at bounding box center [216, 92] width 14 height 12
click at [153, 192] on select "1 2 3 4 5 6 7 8 9 10 11 12" at bounding box center [153, 189] width 22 height 10
click at [200, 189] on select "AM PM" at bounding box center [200, 189] width 22 height 10
click at [213, 210] on button "Apply" at bounding box center [203, 210] width 32 height 13
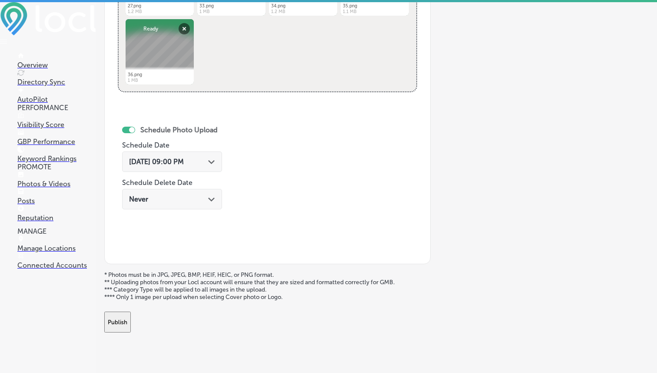
scroll to position [437, 0]
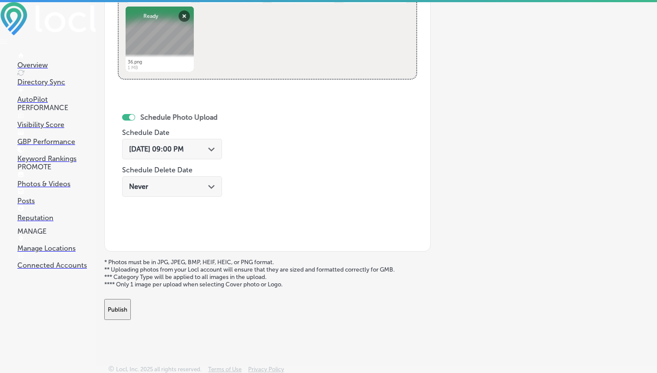
click at [131, 310] on button "Publish" at bounding box center [117, 309] width 27 height 21
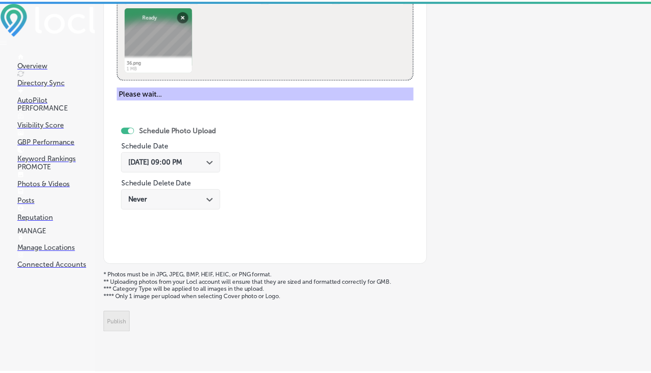
scroll to position [296, 0]
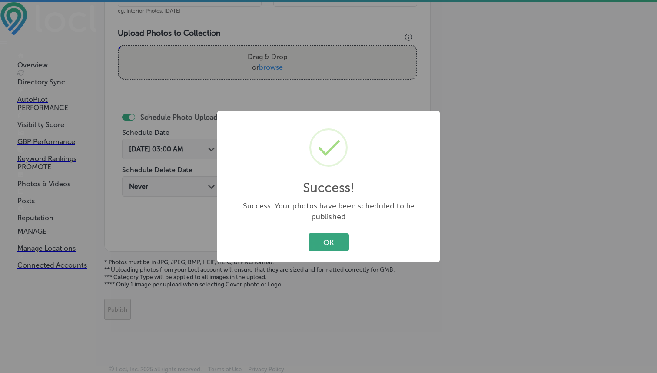
click at [335, 237] on button "OK" at bounding box center [329, 242] width 40 height 18
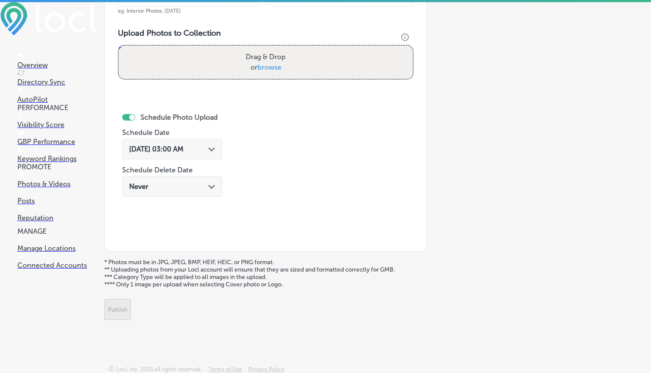
click at [49, 252] on p "Manage Locations" at bounding box center [56, 248] width 78 height 8
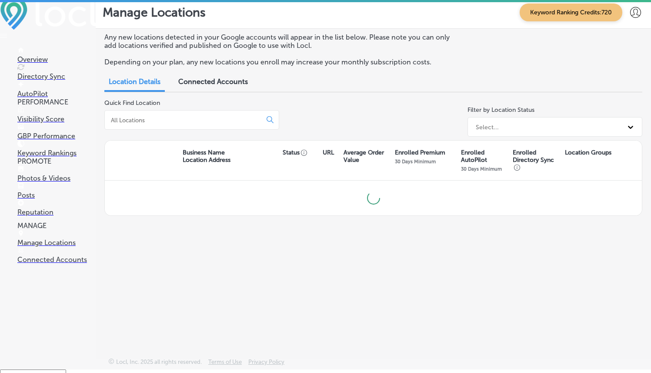
scroll to position [13, 0]
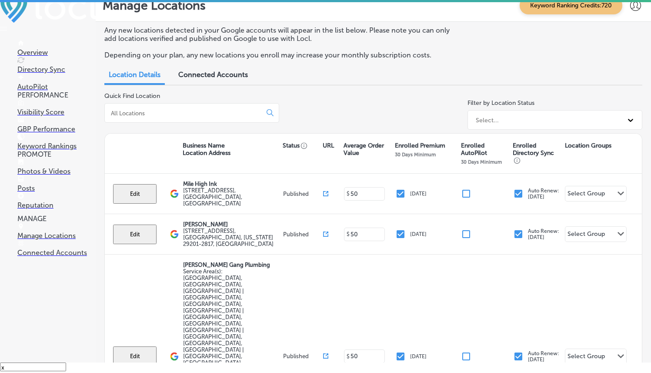
click at [214, 118] on div at bounding box center [191, 113] width 175 height 20
click at [208, 111] on input at bounding box center [185, 113] width 150 height 8
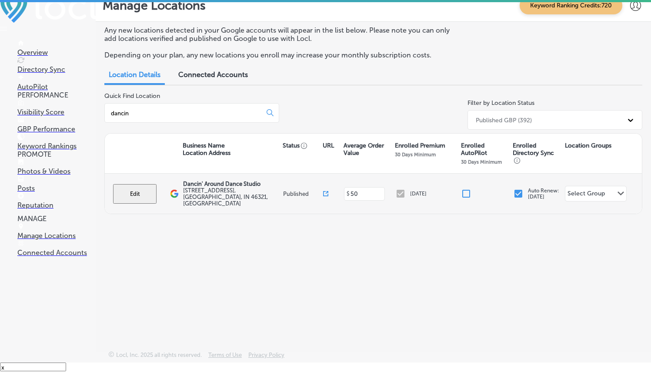
type input "dancin"
click at [143, 191] on button "Edit" at bounding box center [134, 194] width 43 height 20
select select "US"
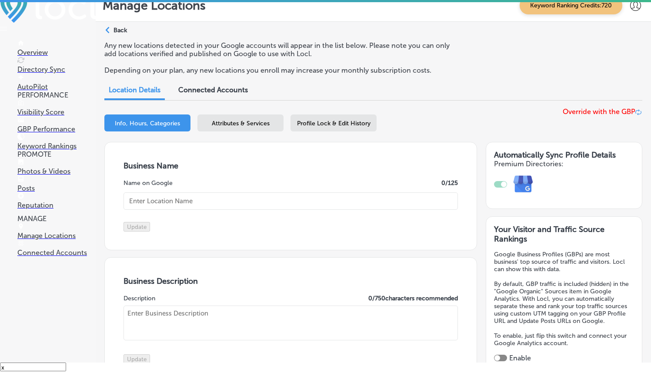
type input "Dancin' Around Dance Studio"
type input "[STREET_ADDRESS]"
type input "Munster"
type input "46321"
type input "US"
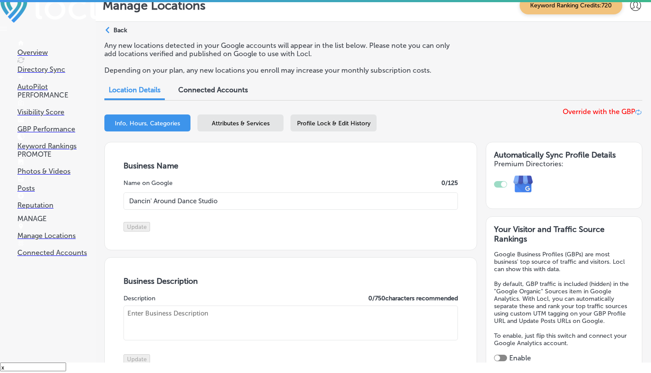
type input "[URL][DOMAIN_NAME]"
type textarea "Established in [DATE], Dancin' Around Dance Studio is a family-owned business t…"
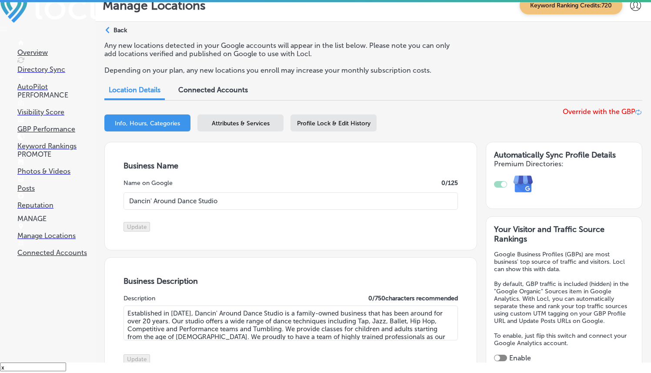
type input "[PHONE_NUMBER]"
select select "US"
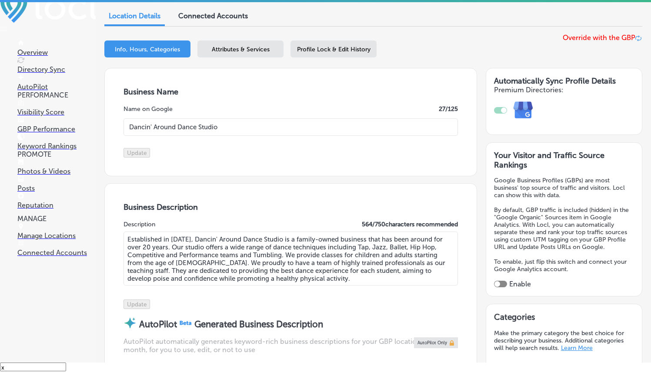
scroll to position [184, 0]
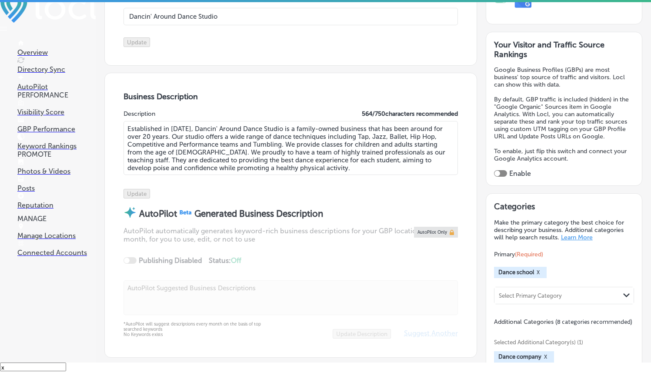
click at [279, 156] on textarea "Established in [DATE], Dancin' Around Dance Studio is a family-owned business t…" at bounding box center [290, 148] width 334 height 54
paste textarea "Dancin' Around Dance Studio is a family-owned dance studio in [GEOGRAPHIC_DATA]…"
type textarea "Dancin' Around Dance Studio is a family-owned dance studio in [GEOGRAPHIC_DATA]…"
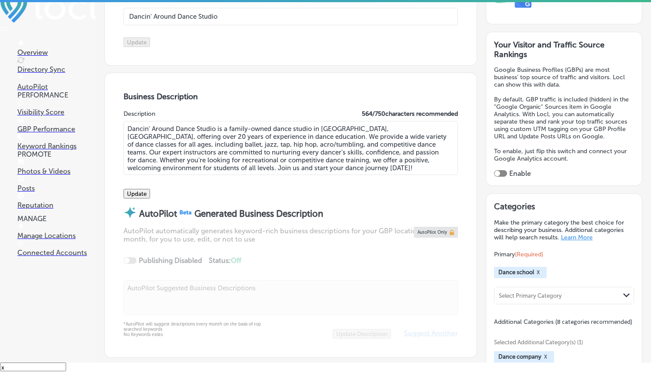
click at [150, 198] on button "Update" at bounding box center [136, 194] width 27 height 10
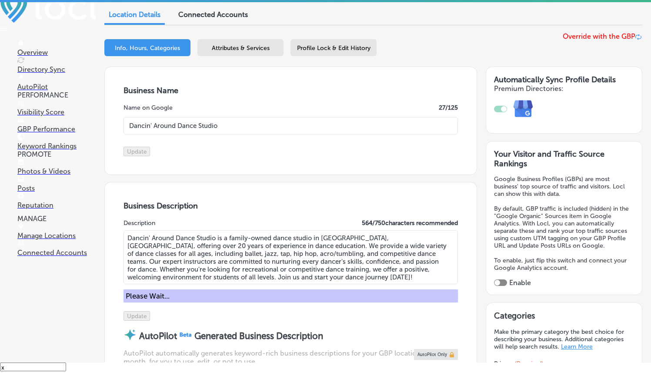
scroll to position [213, 0]
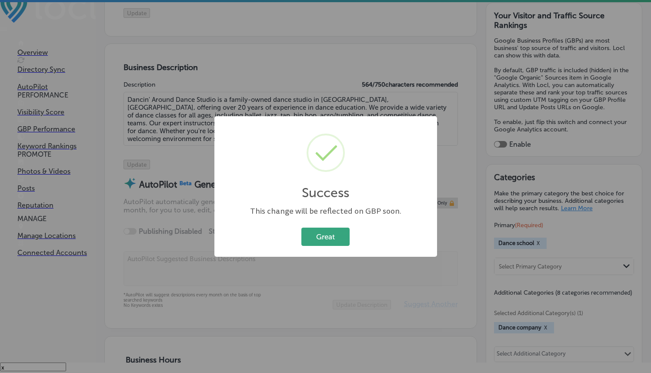
click at [327, 240] on button "Great" at bounding box center [325, 236] width 48 height 18
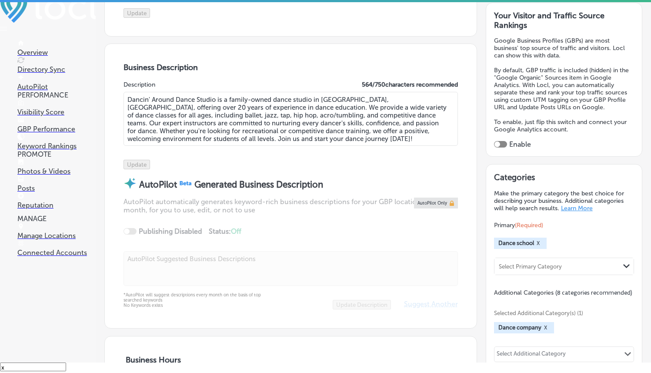
click at [494, 143] on div at bounding box center [500, 144] width 13 height 7
click at [494, 142] on div at bounding box center [497, 144] width 6 height 6
checkbox input "true"
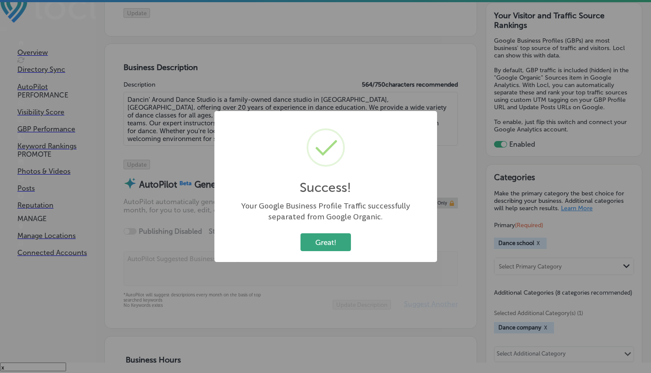
click at [334, 248] on button "Great!" at bounding box center [325, 242] width 50 height 18
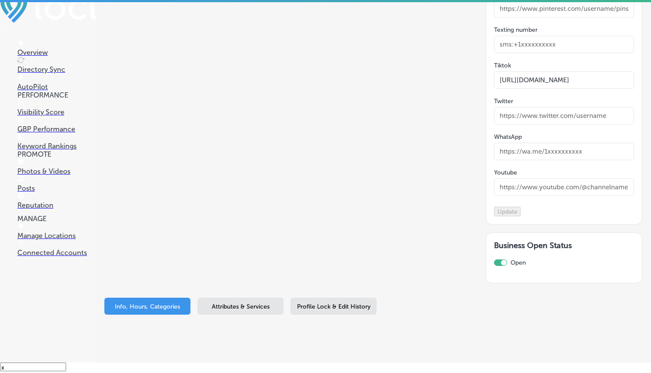
scroll to position [1310, 0]
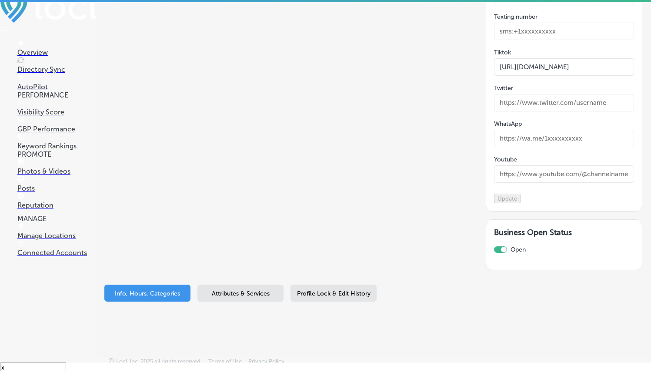
click at [532, 111] on input "text" at bounding box center [564, 102] width 140 height 17
paste input "[URL][DOMAIN_NAME]"
type input "[URL][DOMAIN_NAME]"
click at [520, 203] on button "Update" at bounding box center [507, 198] width 27 height 10
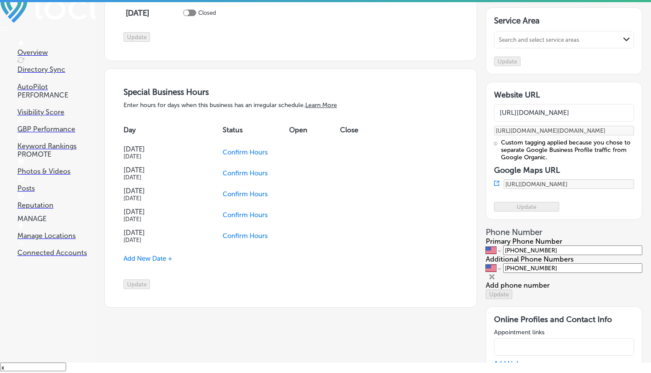
scroll to position [726, 0]
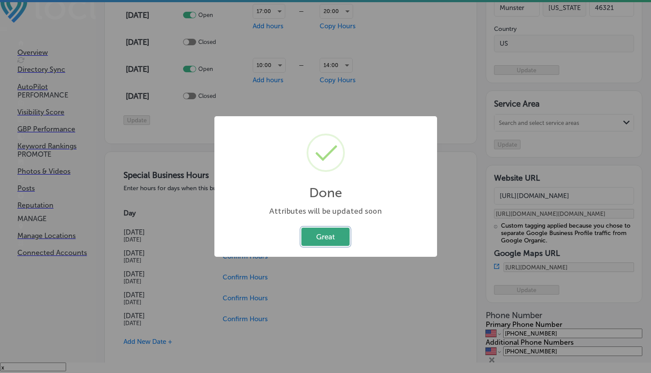
click at [319, 230] on button "Great" at bounding box center [325, 236] width 48 height 18
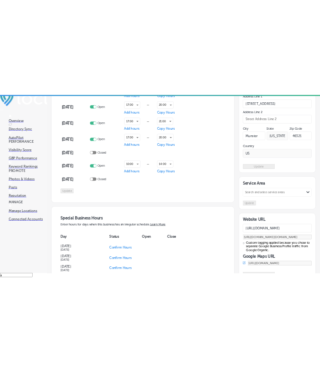
scroll to position [651, 0]
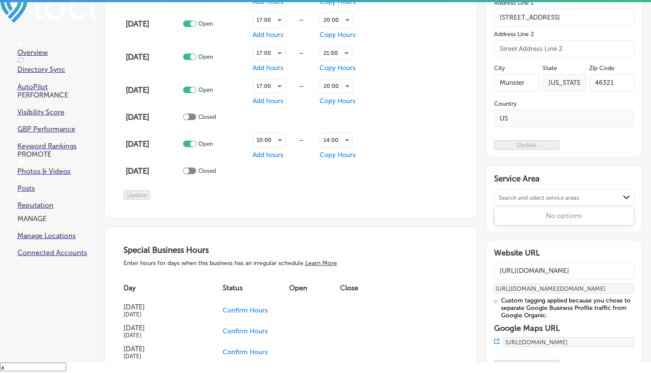
click at [525, 201] on div "Search and select service areas" at bounding box center [539, 197] width 80 height 7
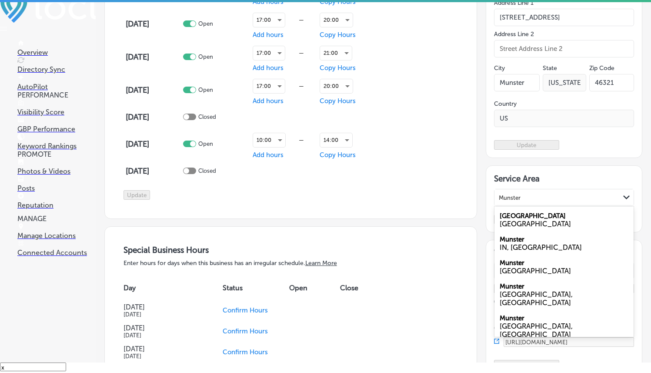
click at [530, 251] on div "IN, [GEOGRAPHIC_DATA]" at bounding box center [564, 247] width 129 height 8
type input "Munster"
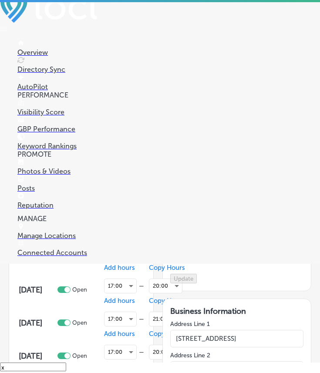
select select "US"
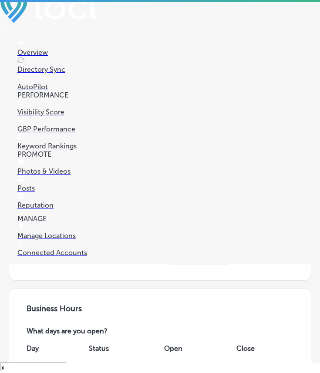
type input "[STREET_ADDRESS]"
type input "Munster"
type input "46321"
type input "US"
type input "[URL][DOMAIN_NAME]"
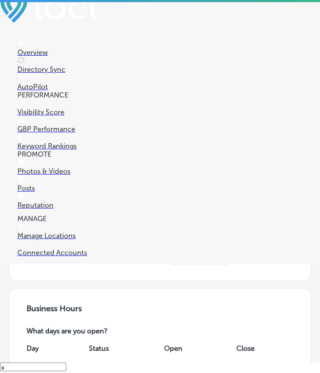
checkbox input "true"
type input "[PHONE_NUMBER]"
select select "US"
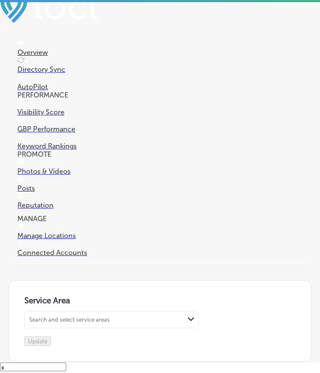
scroll to position [1596, 0]
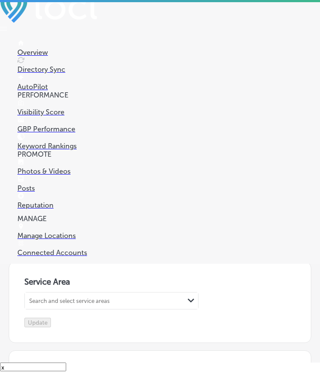
click at [196, 277] on h3 "Service Area" at bounding box center [159, 283] width 271 height 13
click at [187, 298] on icon "Path Created with Sketch." at bounding box center [190, 300] width 7 height 4
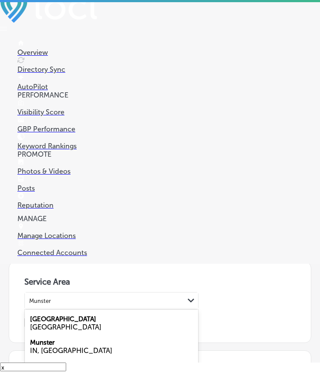
click at [90, 346] on div "IN, [GEOGRAPHIC_DATA]" at bounding box center [111, 350] width 163 height 8
type input "Munster"
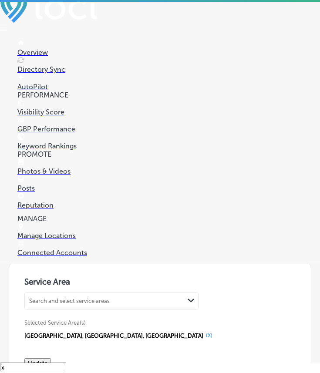
click at [116, 295] on div "Search and select service areas" at bounding box center [104, 301] width 159 height 12
type input "o"
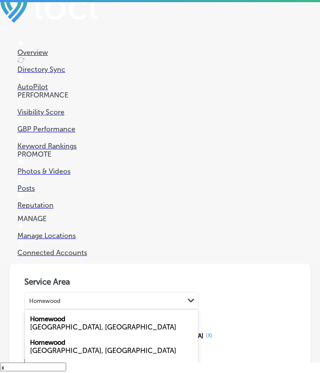
click at [98, 311] on div "Homewood [GEOGRAPHIC_DATA], [GEOGRAPHIC_DATA]" at bounding box center [111, 322] width 173 height 23
type input "Homewood"
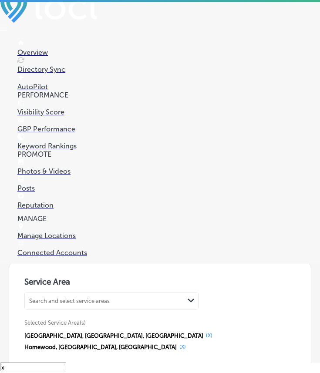
click at [104, 292] on div "Search and select service areas Path Created with Sketch." at bounding box center [111, 300] width 173 height 17
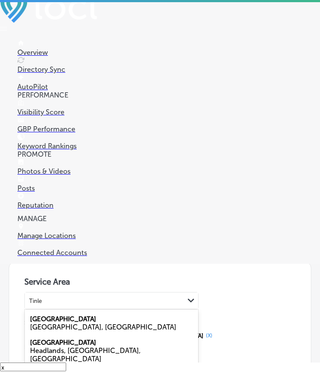
click at [117, 323] on div "[GEOGRAPHIC_DATA], [GEOGRAPHIC_DATA]" at bounding box center [111, 327] width 163 height 8
type input "Tinle"
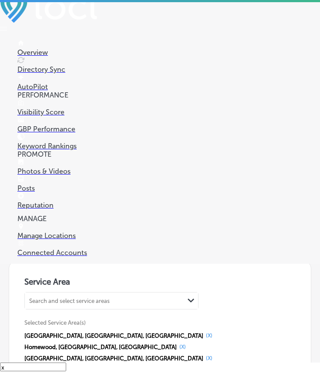
click at [117, 295] on div "Search and select service areas" at bounding box center [104, 301] width 159 height 12
click at [208, 277] on div "Service Area option [object Object], selected. 0 results available. Use Up and …" at bounding box center [159, 333] width 271 height 113
click at [205, 354] on button "(X)" at bounding box center [209, 357] width 12 height 7
click at [147, 295] on div "Search and select service areas" at bounding box center [104, 301] width 159 height 12
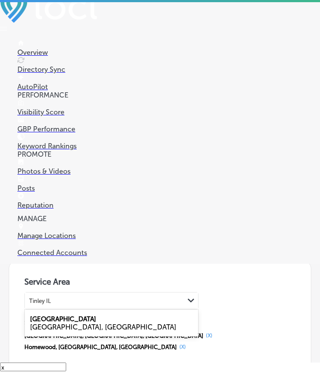
click at [102, 323] on div "[GEOGRAPHIC_DATA], [GEOGRAPHIC_DATA]" at bounding box center [111, 327] width 163 height 8
type input "Tinley IL"
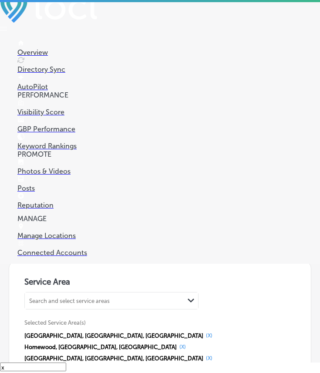
click at [136, 295] on div "Search and select service areas" at bounding box center [104, 301] width 159 height 12
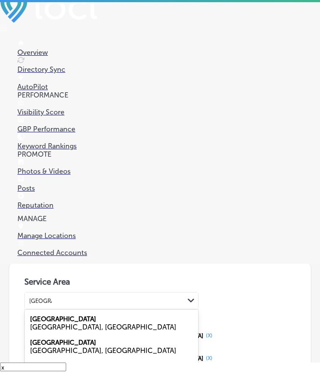
click at [109, 311] on div "[GEOGRAPHIC_DATA] [GEOGRAPHIC_DATA], [GEOGRAPHIC_DATA]" at bounding box center [111, 322] width 173 height 23
type input "[GEOGRAPHIC_DATA]"
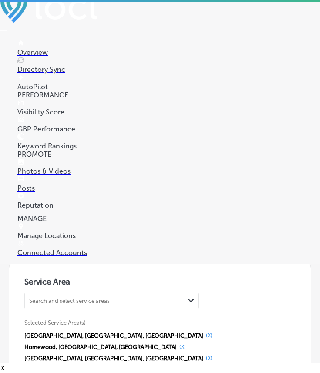
click at [114, 295] on div "Search and select service areas" at bounding box center [104, 301] width 159 height 12
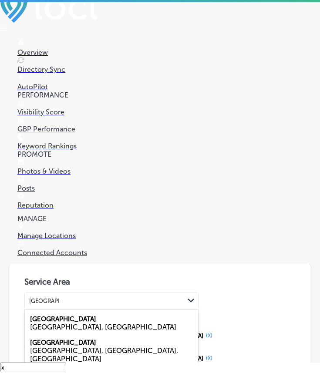
click at [115, 323] on div "[GEOGRAPHIC_DATA], [GEOGRAPHIC_DATA]" at bounding box center [111, 327] width 163 height 8
type input "[GEOGRAPHIC_DATA]"
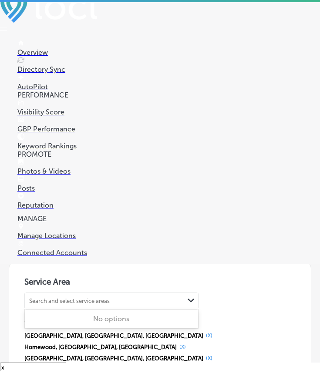
click at [121, 292] on div "Search and select service areas Path Created with Sketch." at bounding box center [111, 300] width 173 height 17
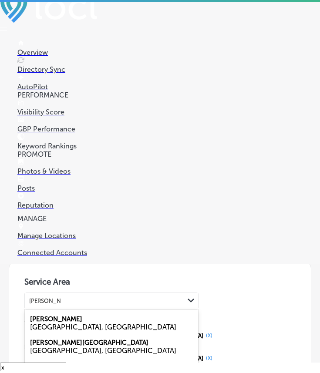
click at [108, 311] on div "[PERSON_NAME] [GEOGRAPHIC_DATA], [GEOGRAPHIC_DATA]" at bounding box center [111, 322] width 173 height 23
type input "[PERSON_NAME] IL"
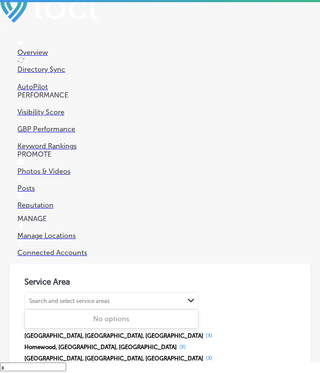
click at [117, 295] on div "Search and select service areas" at bounding box center [104, 301] width 159 height 12
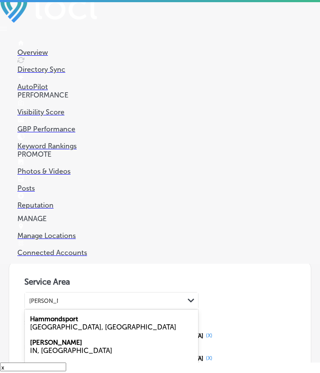
click at [93, 334] on div "[PERSON_NAME] IN, [GEOGRAPHIC_DATA]" at bounding box center [111, 345] width 173 height 23
type input "[PERSON_NAME]"
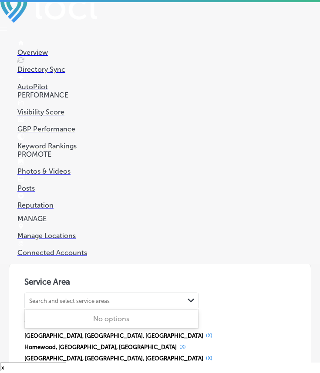
click at [112, 295] on div "Search and select service areas" at bounding box center [104, 301] width 159 height 12
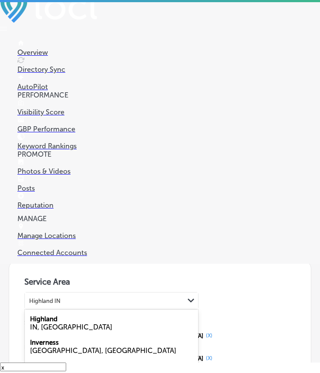
click at [84, 323] on div "IN, [GEOGRAPHIC_DATA]" at bounding box center [111, 327] width 163 height 8
type input "Highland IN"
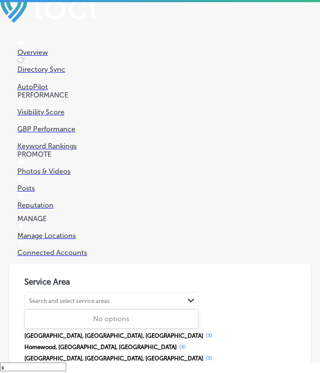
click at [102, 297] on div "Search and select service areas" at bounding box center [69, 300] width 80 height 7
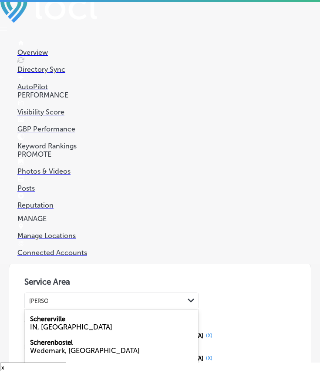
click at [70, 311] on div "Schererville IN, [GEOGRAPHIC_DATA]" at bounding box center [111, 322] width 173 height 23
type input "[PERSON_NAME]"
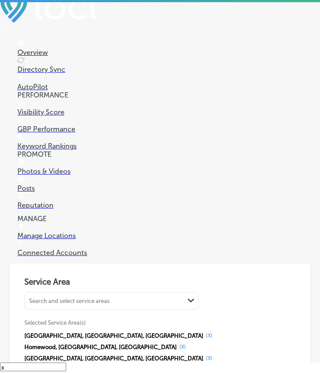
click at [85, 297] on div "Search and select service areas" at bounding box center [69, 300] width 80 height 7
click at [91, 297] on div "Search and select service areas" at bounding box center [69, 300] width 80 height 7
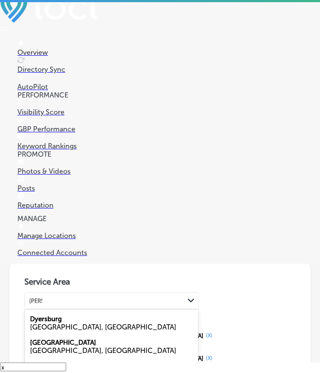
click at [63, 370] on div "IN, [GEOGRAPHIC_DATA]" at bounding box center [111, 374] width 163 height 8
type input "[PERSON_NAME]"
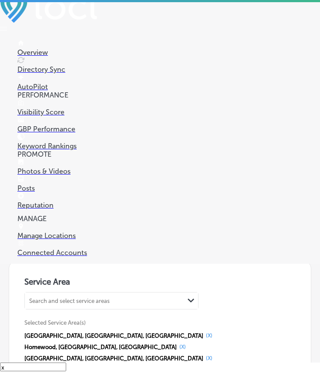
click at [120, 295] on div "Search and select service areas" at bounding box center [104, 301] width 159 height 12
type input "F"
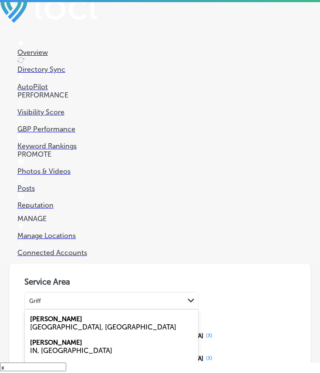
click at [97, 334] on div "[PERSON_NAME] IN, [GEOGRAPHIC_DATA]" at bounding box center [111, 345] width 173 height 23
type input "Griff"
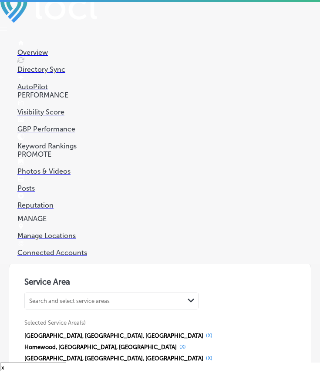
click at [101, 295] on div "Search and select service areas" at bounding box center [104, 301] width 159 height 12
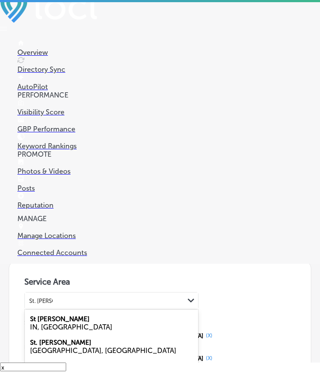
click at [97, 311] on div "[GEOGRAPHIC_DATA][PERSON_NAME] IN, [GEOGRAPHIC_DATA]" at bounding box center [111, 322] width 173 height 23
type input "St. [PERSON_NAME]"
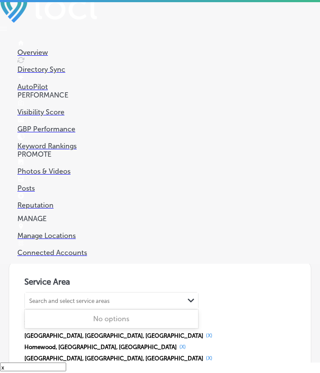
click at [101, 297] on div "Search and select service areas" at bounding box center [69, 300] width 80 height 7
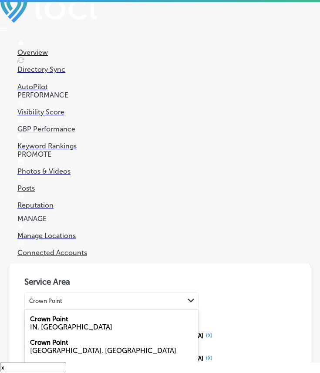
click at [87, 323] on div "IN, [GEOGRAPHIC_DATA]" at bounding box center [111, 327] width 163 height 8
type input "Crown Point"
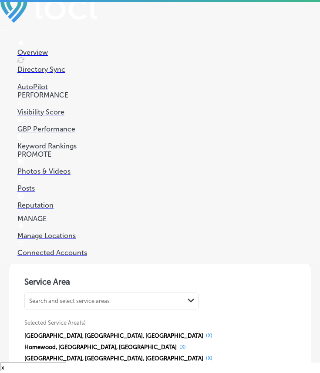
click at [108, 295] on div "Search and select service areas" at bounding box center [104, 301] width 159 height 12
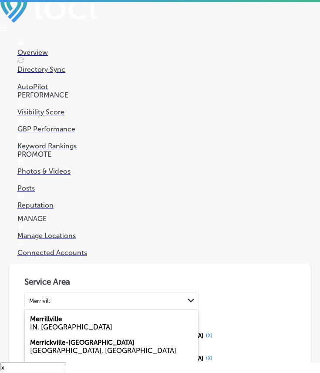
click at [114, 311] on div "[GEOGRAPHIC_DATA] IN, [GEOGRAPHIC_DATA]" at bounding box center [111, 322] width 173 height 23
type input "Merrivill"
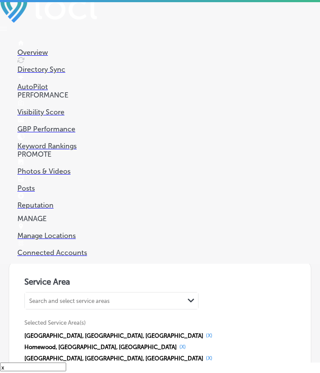
click at [146, 87] on div "Business Name Name on Google 27 /125 Dancin' Around Dance Studio Update Busines…" at bounding box center [153, 200] width 315 height 2679
click at [150, 295] on div "Search and select service areas" at bounding box center [104, 301] width 159 height 12
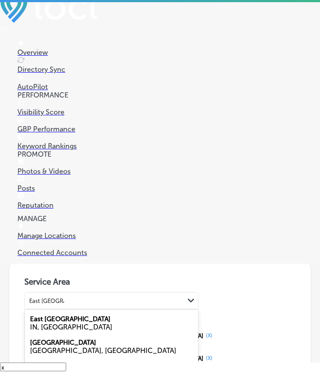
click at [153, 311] on div "East [GEOGRAPHIC_DATA] IN, [GEOGRAPHIC_DATA]" at bounding box center [111, 322] width 173 height 23
type input "East [GEOGRAPHIC_DATA]"
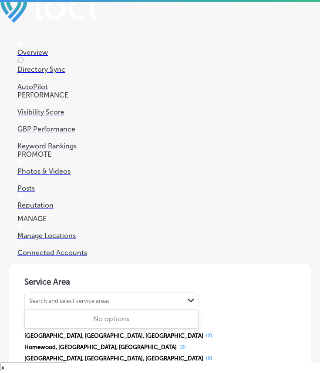
click at [128, 295] on div "Search and select service areas" at bounding box center [104, 301] width 159 height 12
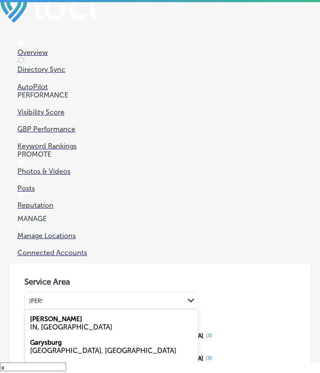
type input "[PERSON_NAME]"
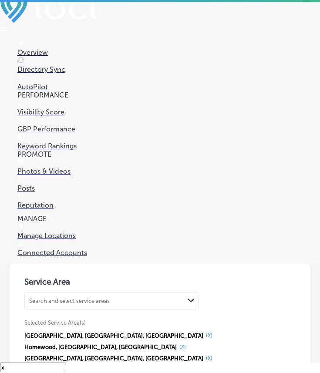
click at [155, 295] on div "Search and select service areas" at bounding box center [104, 301] width 159 height 12
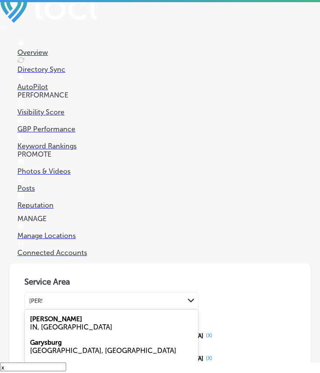
click at [120, 323] on div "IN, [GEOGRAPHIC_DATA]" at bounding box center [111, 327] width 163 height 8
type input "[PERSON_NAME]"
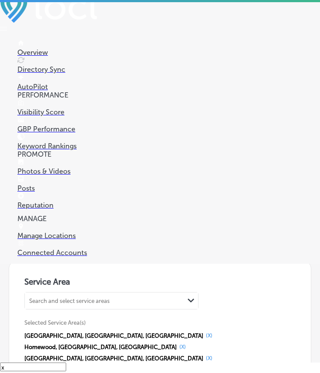
click at [126, 295] on div "Search and select service areas" at bounding box center [104, 301] width 159 height 12
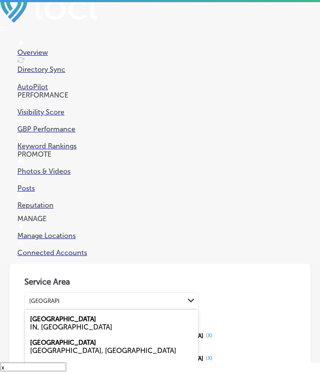
click at [100, 323] on div "IN, [GEOGRAPHIC_DATA]" at bounding box center [111, 327] width 163 height 8
type input "[GEOGRAPHIC_DATA]"
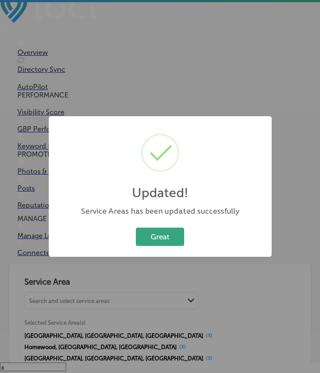
click at [147, 243] on button "Great" at bounding box center [160, 236] width 48 height 18
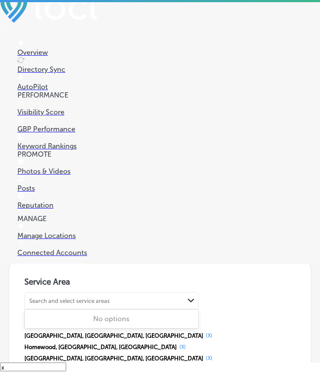
click at [130, 295] on div "Search and select service areas" at bounding box center [104, 301] width 159 height 12
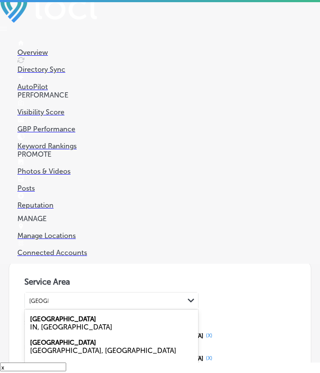
click at [127, 323] on div "IN, [GEOGRAPHIC_DATA]" at bounding box center [111, 327] width 163 height 8
type input "[GEOGRAPHIC_DATA]"
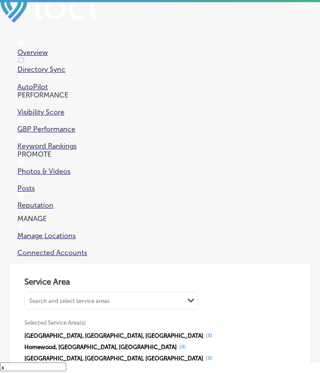
click at [113, 292] on div "Search and select service areas Path Created with Sketch." at bounding box center [111, 300] width 173 height 17
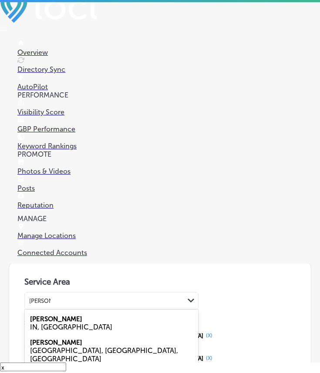
click at [125, 311] on div "[PERSON_NAME] IN, [GEOGRAPHIC_DATA]" at bounding box center [111, 322] width 173 height 23
type input "[PERSON_NAME]"
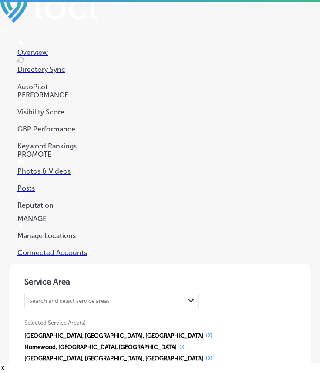
click at [123, 295] on div "Search and select service areas" at bounding box center [104, 301] width 159 height 12
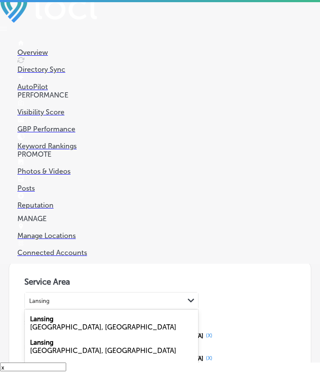
click at [83, 346] on div "[GEOGRAPHIC_DATA], [GEOGRAPHIC_DATA]" at bounding box center [111, 350] width 163 height 8
type input "Lansing"
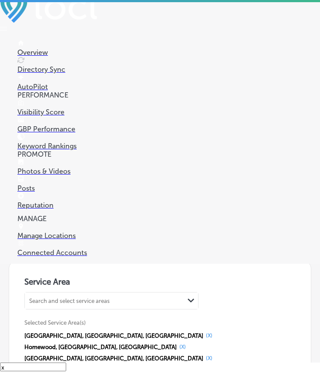
click at [99, 297] on div "Search and select service areas" at bounding box center [69, 300] width 80 height 7
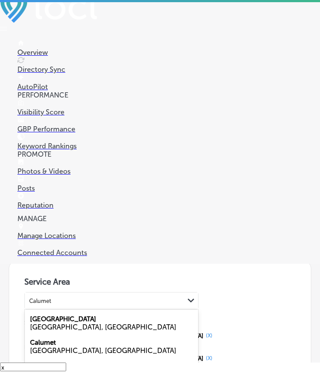
click at [114, 323] on div "[GEOGRAPHIC_DATA], [GEOGRAPHIC_DATA]" at bounding box center [111, 327] width 163 height 8
type input "Calumet"
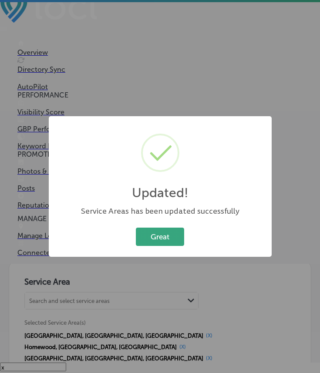
click at [165, 233] on button "Great" at bounding box center [160, 236] width 48 height 18
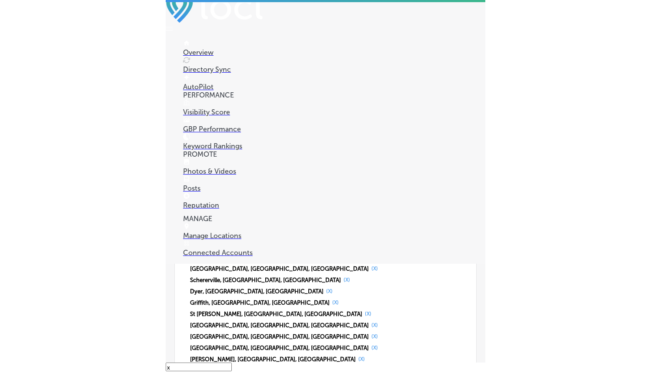
scroll to position [1743, 0]
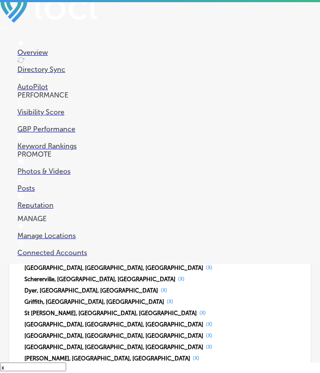
select select "US"
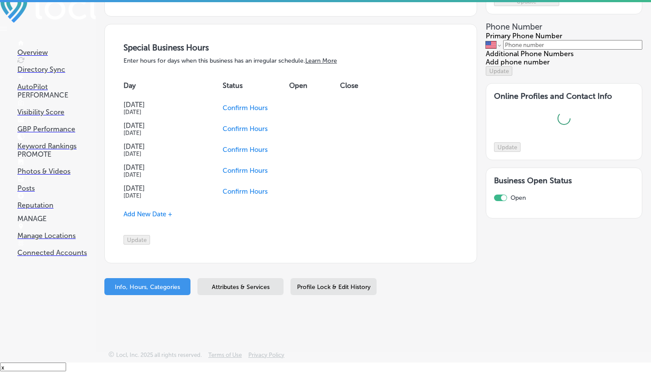
scroll to position [934, 0]
type input "[STREET_ADDRESS]"
type input "Munster"
type input "46321"
type input "US"
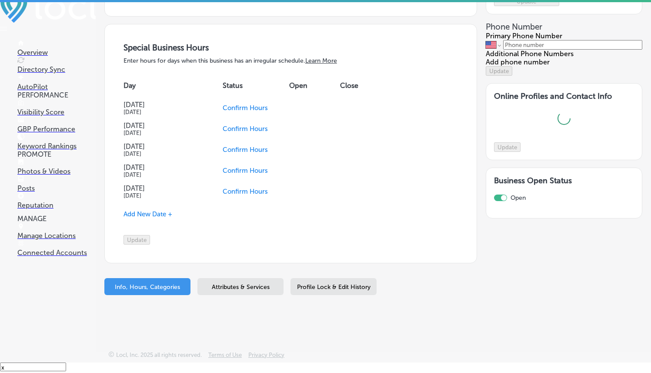
checkbox input "true"
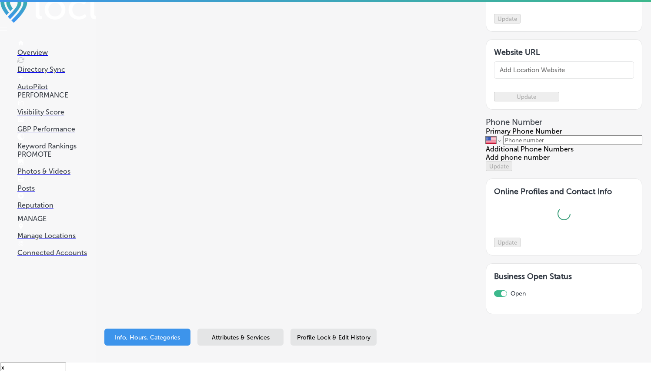
type input "[URL][DOMAIN_NAME]"
type input "[PHONE_NUMBER]"
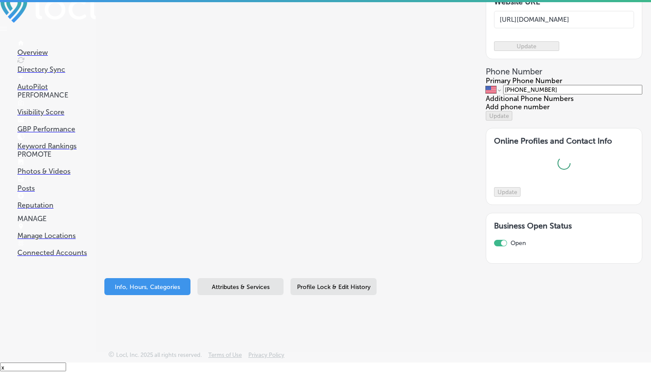
select select "US"
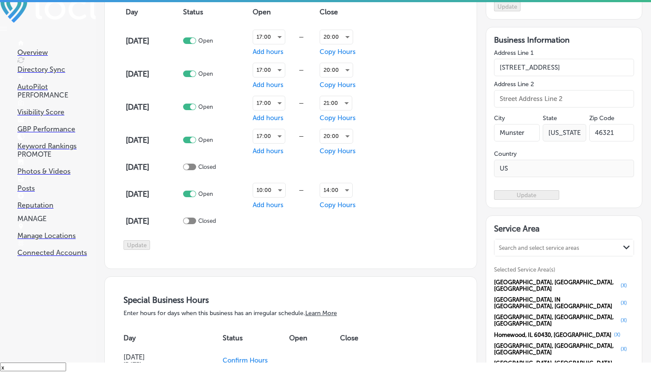
scroll to position [590, 0]
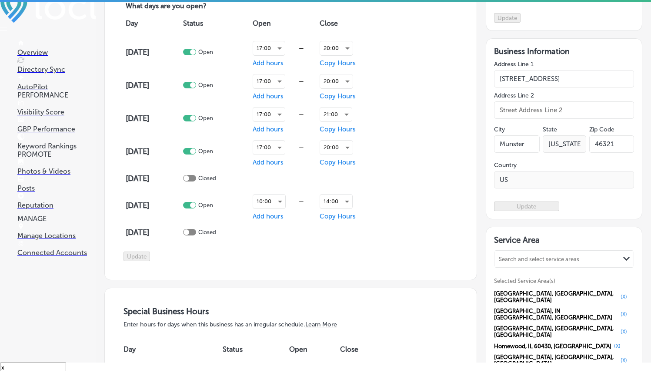
click at [345, 67] on span "Copy Hours" at bounding box center [338, 63] width 36 height 8
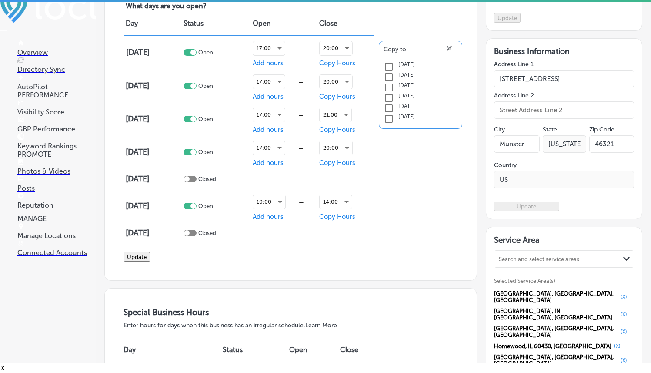
click at [386, 103] on input "checkbox" at bounding box center [388, 98] width 10 height 10
checkbox input "true"
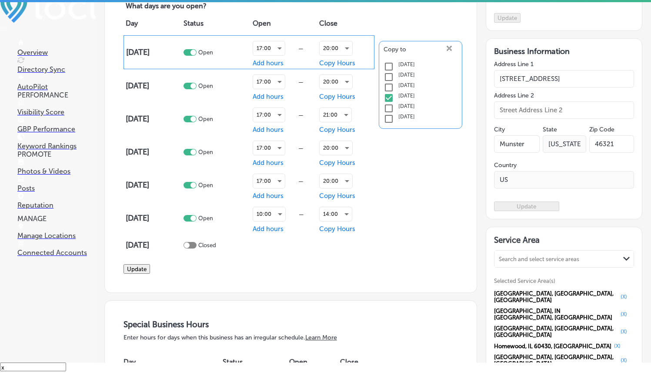
click at [420, 227] on div "Day Status Open Close [DATE] Open 17:00 — Add hours 20:00 Copy Hours Copy to cl…" at bounding box center [290, 133] width 334 height 244
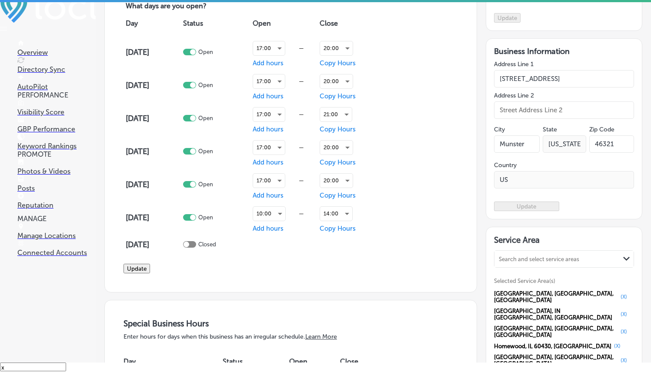
click at [150, 273] on button "Update" at bounding box center [136, 268] width 27 height 10
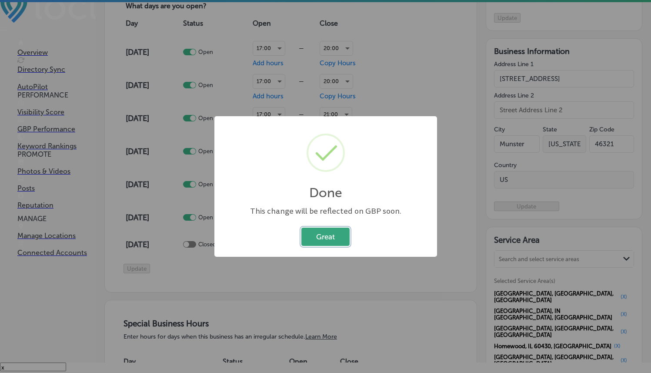
click at [323, 240] on button "Great" at bounding box center [325, 236] width 48 height 18
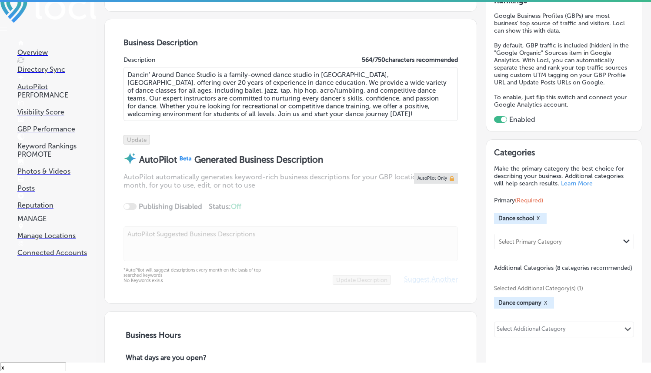
scroll to position [239, 0]
click at [559, 335] on div "Select Additional Category" at bounding box center [531, 330] width 69 height 10
type input "dance studio"
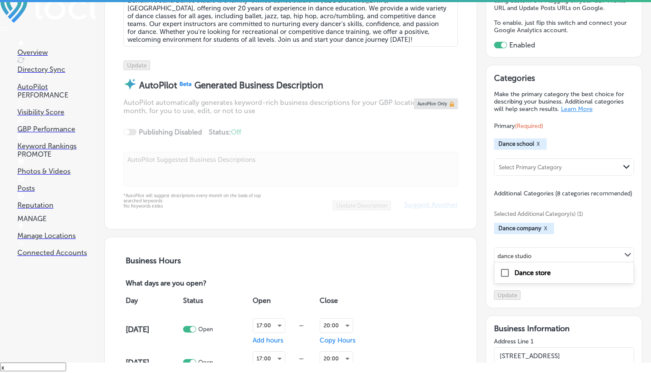
scroll to position [315, 0]
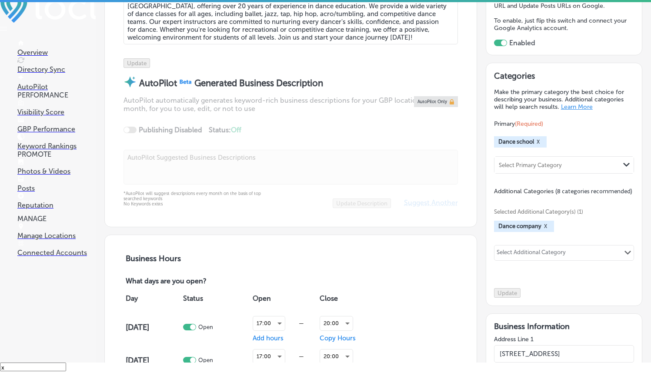
click at [534, 246] on div "Selected Additional Category(s) (1) Dance company X 0 results available. Select…" at bounding box center [564, 233] width 140 height 76
click at [533, 253] on div "Select Additional Category" at bounding box center [531, 254] width 69 height 10
click at [526, 196] on div "Ballet school" at bounding box center [564, 196] width 129 height 10
type input "ballet"
click at [514, 257] on div "Select Additional Category" at bounding box center [531, 254] width 69 height 10
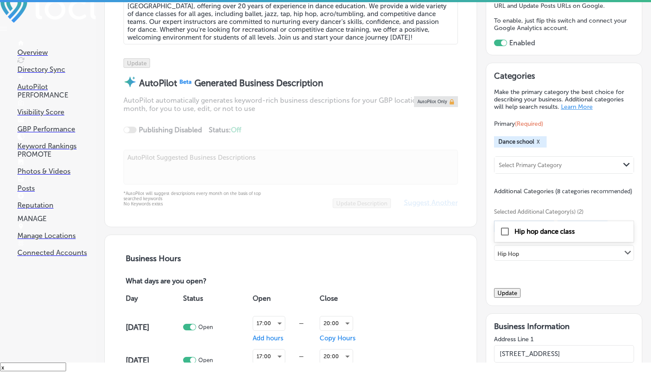
click at [535, 235] on label "Hip hop dance class" at bounding box center [544, 231] width 60 height 8
type input "Hip Hop"
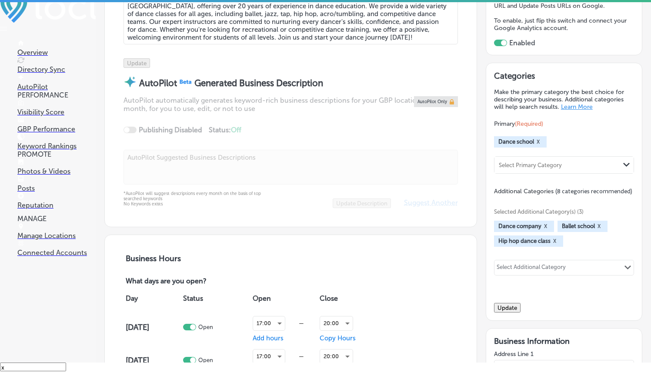
click at [525, 273] on div "Select Additional Category" at bounding box center [531, 268] width 69 height 10
type input "Jazz"
click at [521, 269] on div "Select Additional Category" at bounding box center [531, 268] width 69 height 10
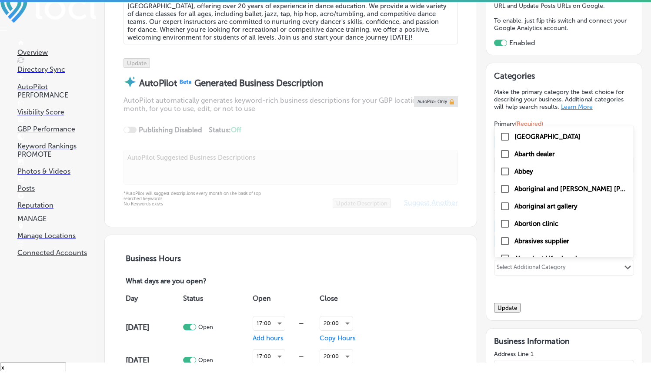
click at [521, 269] on div "Select Additional Category" at bounding box center [531, 268] width 69 height 10
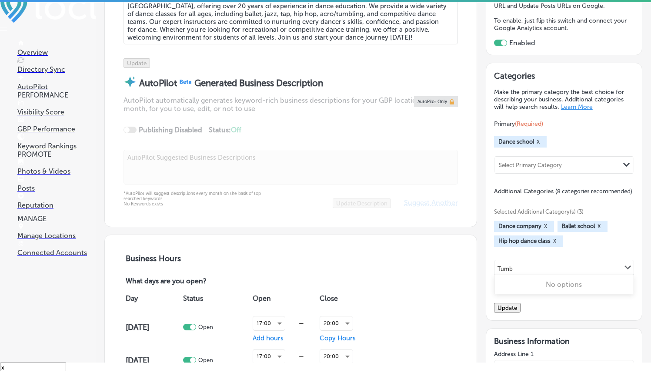
type input "Tumbl"
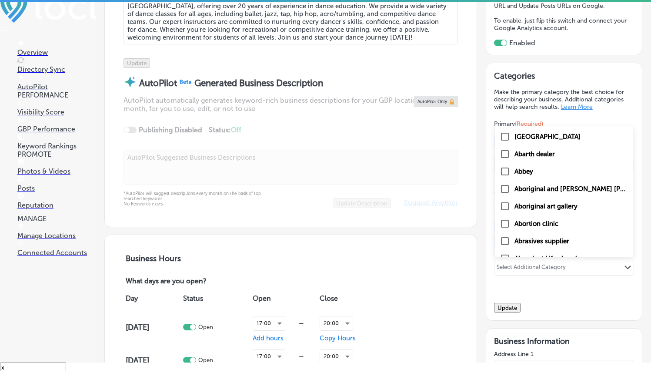
click at [523, 265] on div "Select Additional Category Path Created with Sketch." at bounding box center [563, 267] width 139 height 15
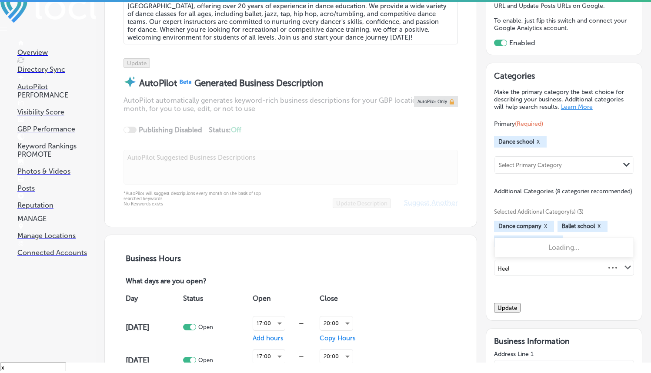
type input "Heels"
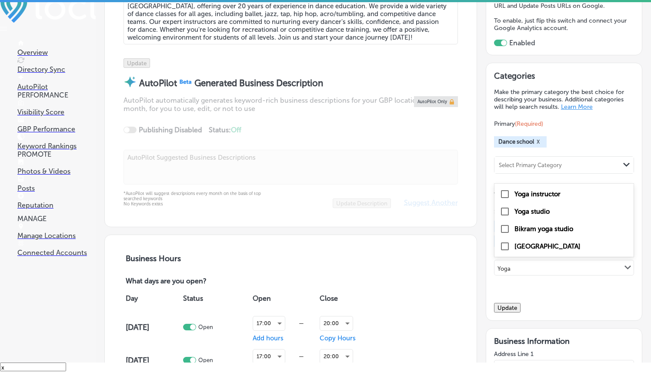
click at [502, 217] on input "checkbox" at bounding box center [505, 211] width 10 height 10
type input "Yoga"
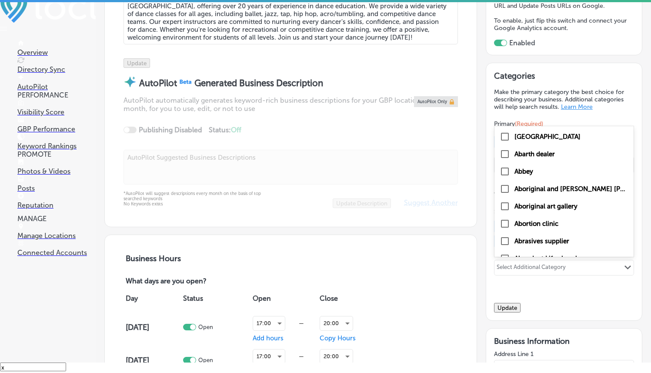
click at [545, 273] on div "Select Additional Category" at bounding box center [531, 268] width 69 height 10
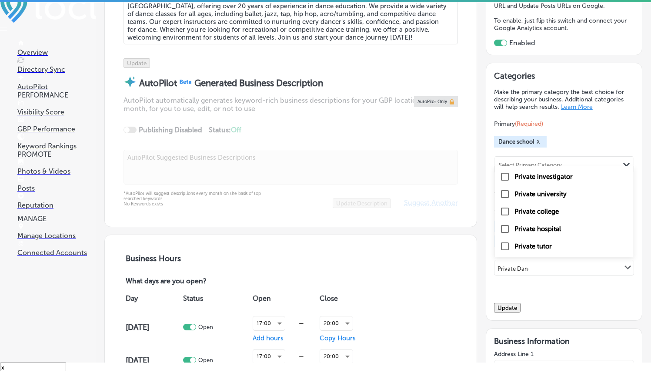
type input "Private Dance"
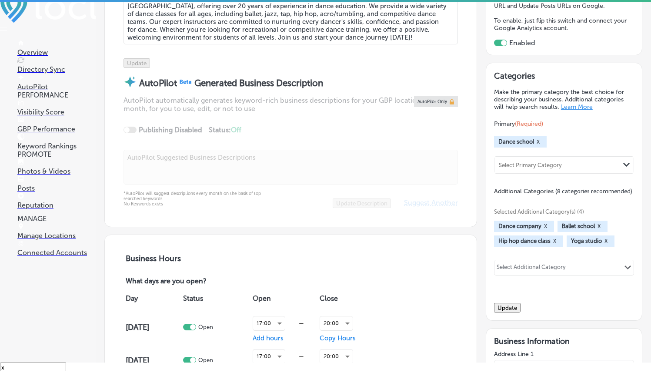
click at [520, 312] on button "Update" at bounding box center [507, 308] width 27 height 10
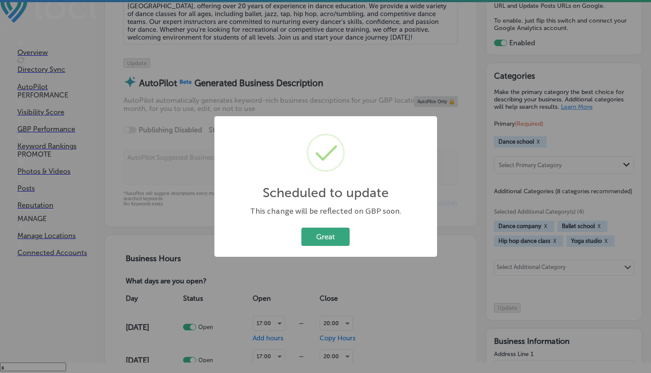
click at [313, 236] on button "Great" at bounding box center [325, 236] width 48 height 18
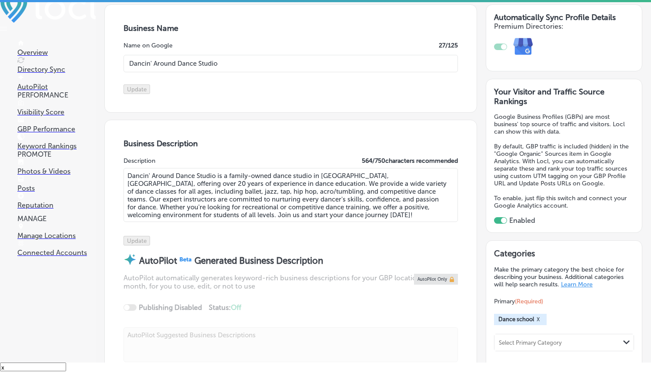
scroll to position [53, 0]
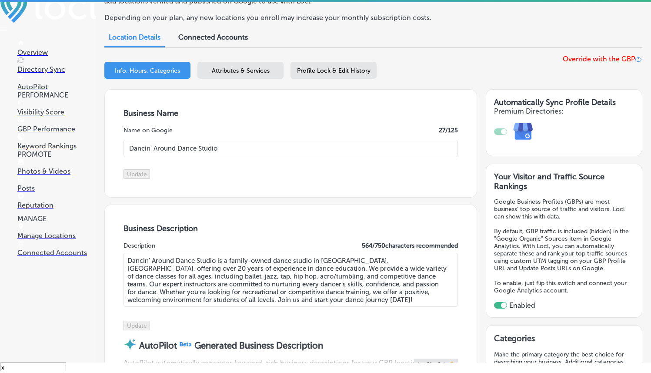
click at [247, 77] on div "Attributes & Services" at bounding box center [240, 70] width 86 height 17
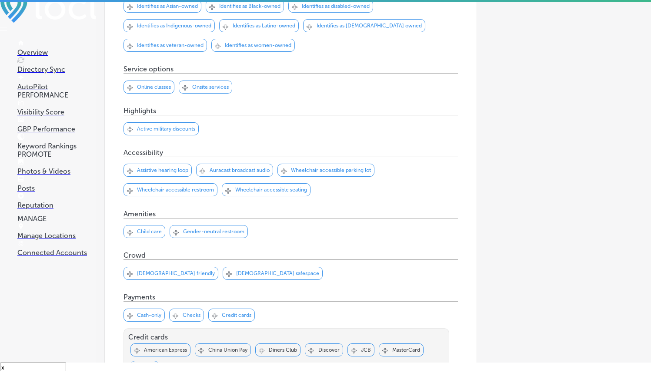
scroll to position [230, 0]
click at [340, 171] on p "Wheelchair accessible parking lot" at bounding box center [331, 170] width 80 height 6
click at [176, 189] on p "Wheelchair accessible restroom" at bounding box center [175, 190] width 77 height 6
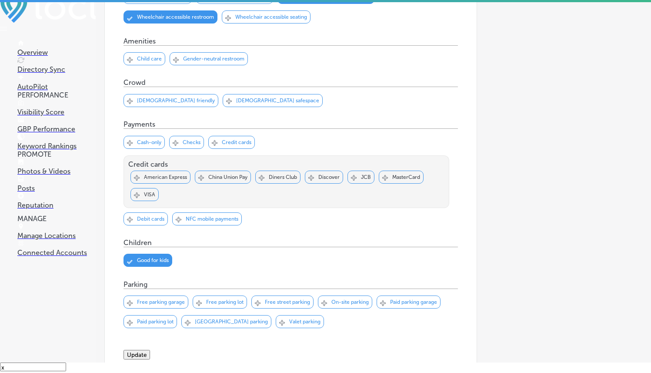
scroll to position [486, 0]
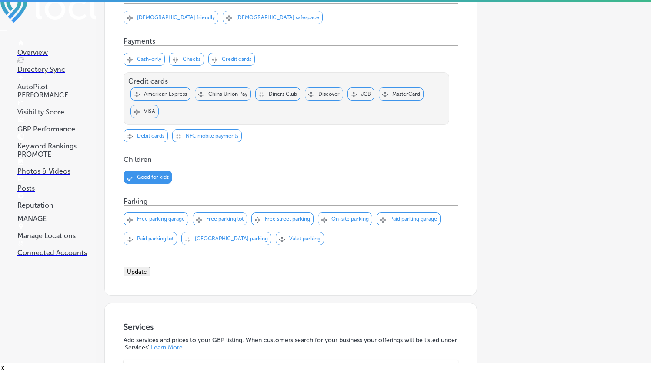
click at [150, 274] on button "Update" at bounding box center [136, 272] width 27 height 10
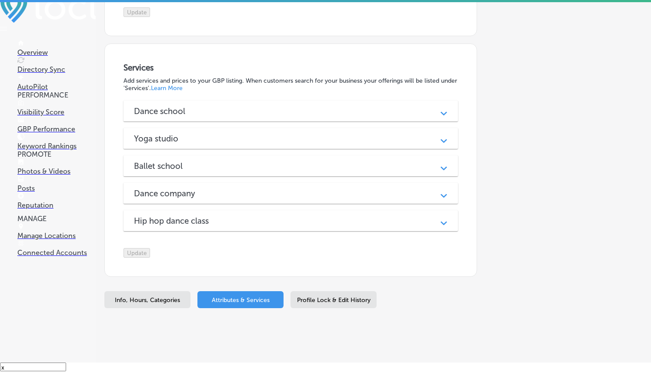
scroll to position [772, 0]
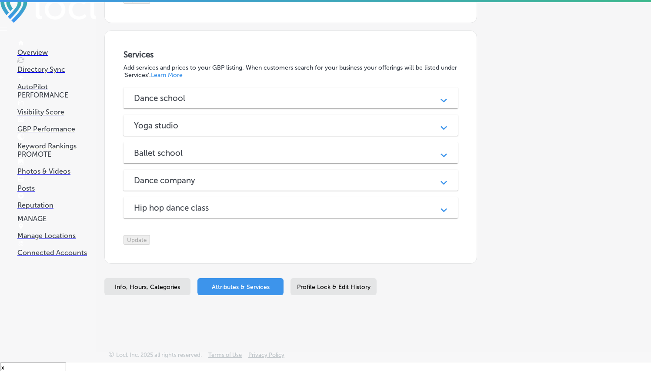
click at [316, 108] on div "Dance school Path Created with Sketch." at bounding box center [290, 97] width 334 height 21
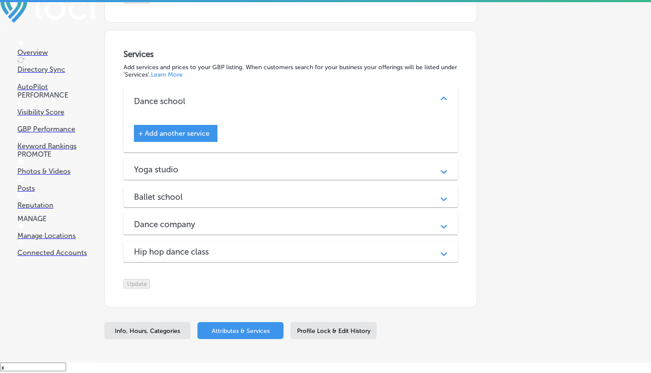
click at [320, 106] on div "Dance school" at bounding box center [290, 101] width 313 height 10
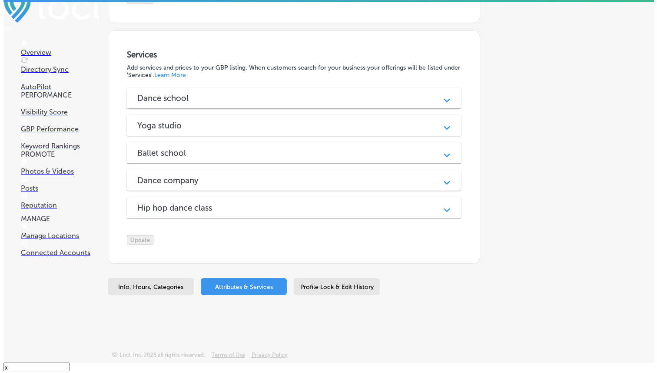
scroll to position [759, 0]
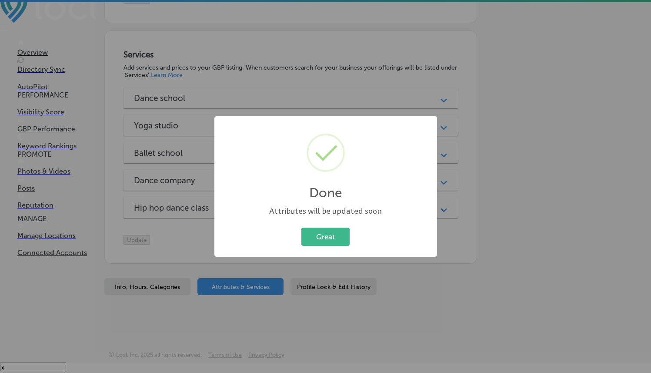
click at [325, 249] on div "Done × Attributes will be updated soon Great Cancel" at bounding box center [325, 186] width 223 height 140
click at [320, 244] on button "Great" at bounding box center [325, 236] width 48 height 18
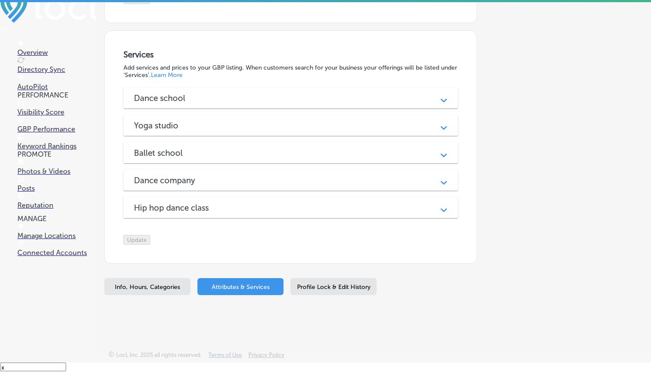
click at [340, 103] on div "Dance school" at bounding box center [290, 98] width 313 height 10
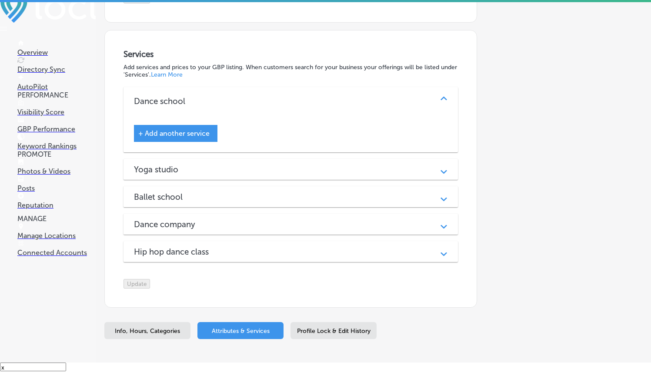
click at [194, 142] on div "+ Add another service" at bounding box center [175, 133] width 83 height 17
click at [186, 138] on div "+ Add another service" at bounding box center [175, 133] width 83 height 17
click at [167, 137] on span "+ Add another service" at bounding box center [173, 133] width 71 height 8
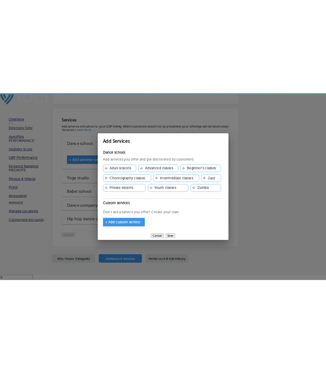
scroll to position [760, 0]
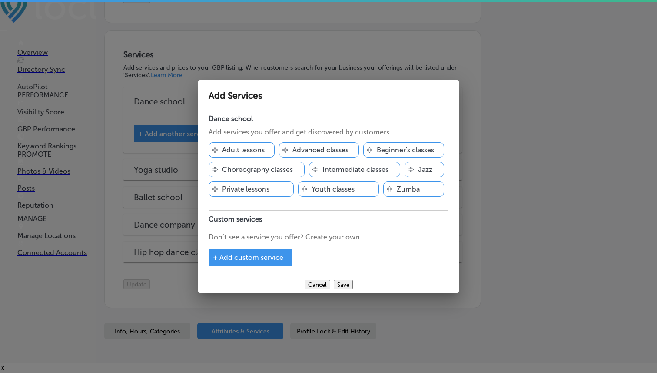
click at [241, 260] on div "+ Add custom service" at bounding box center [250, 257] width 83 height 17
click at [248, 253] on span "+ Add custom service" at bounding box center [248, 257] width 70 height 8
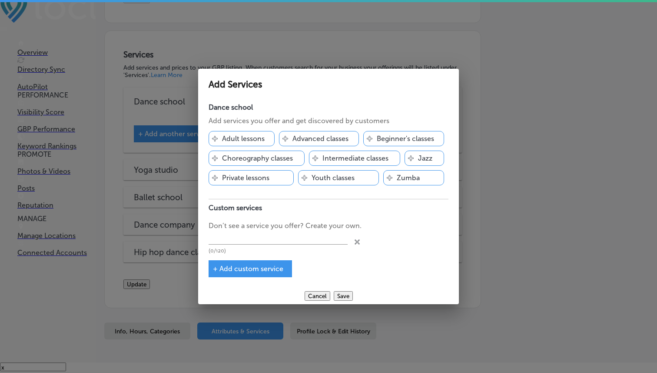
click at [244, 227] on p "Don’t see a service you offer? Create your own." at bounding box center [329, 225] width 240 height 10
click at [242, 232] on input "text" at bounding box center [278, 237] width 139 height 13
type input "Tiny Tots Classes"
click at [274, 265] on span "+ Add custom service" at bounding box center [248, 268] width 70 height 8
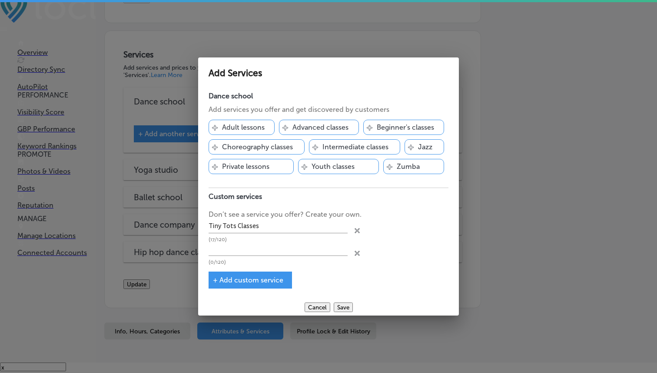
click at [300, 237] on p "(17/120)" at bounding box center [278, 240] width 139 height 6
click at [299, 243] on input "text" at bounding box center [278, 248] width 139 height 13
type input "K"
type input "Mini Movers Classes"
click at [276, 285] on div "+ Add custom service" at bounding box center [250, 279] width 83 height 17
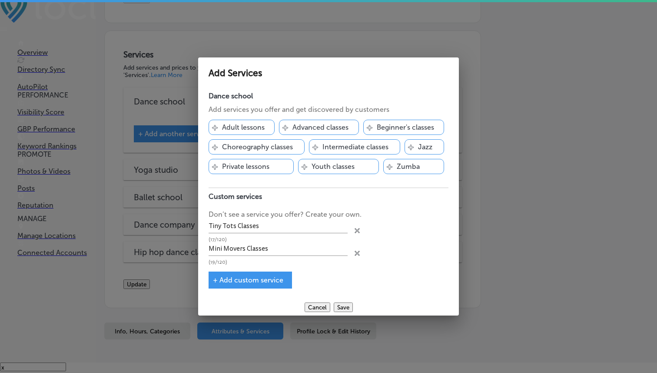
click at [276, 271] on div "+ Add custom service" at bounding box center [250, 279] width 83 height 17
click at [272, 290] on div "Dance school Add services you offer and get discovered by customers Svg Vector …" at bounding box center [328, 192] width 261 height 211
click at [266, 281] on span "+ Add custom service" at bounding box center [248, 280] width 70 height 8
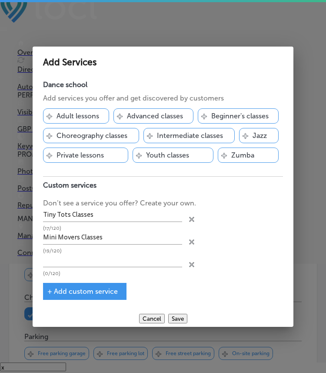
scroll to position [760, 0]
click at [101, 260] on input "text" at bounding box center [112, 259] width 139 height 13
type input "Junior Classes"
click at [103, 284] on div "+ Add custom service" at bounding box center [84, 291] width 83 height 17
click at [95, 283] on div "+ Add custom service" at bounding box center [84, 291] width 83 height 17
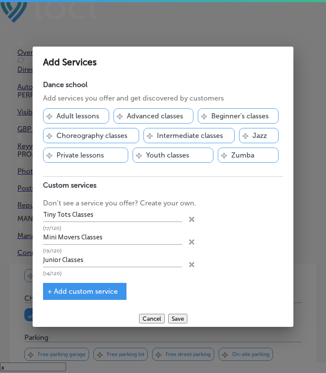
click at [84, 284] on div "+ Add custom service" at bounding box center [84, 291] width 83 height 17
click at [77, 288] on span "+ Add custom service" at bounding box center [82, 291] width 70 height 8
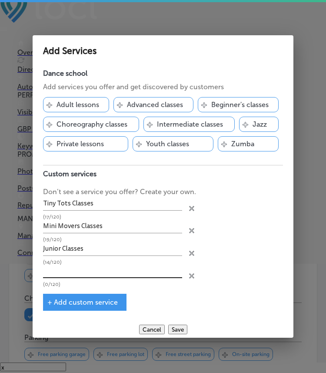
click at [68, 271] on input "text" at bounding box center [112, 271] width 139 height 13
type input "Teen Fusion"
click at [84, 298] on span "+ Add custom service" at bounding box center [82, 302] width 70 height 8
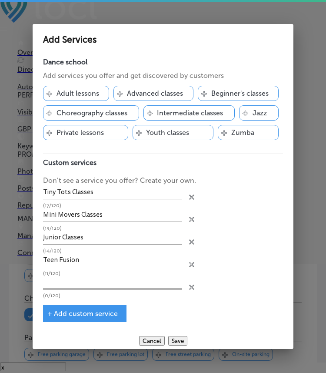
click at [79, 287] on input "text" at bounding box center [112, 282] width 139 height 13
type input "Elite Crews & Team"
click at [80, 301] on div "Dance school Add services you offer and get discovered by customers Svg Vector …" at bounding box center [163, 192] width 261 height 279
click at [80, 309] on span "+ Add custom service" at bounding box center [82, 313] width 70 height 8
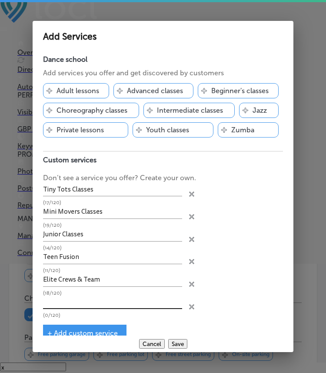
click at [93, 301] on input "text" at bounding box center [112, 302] width 139 height 13
type input "F"
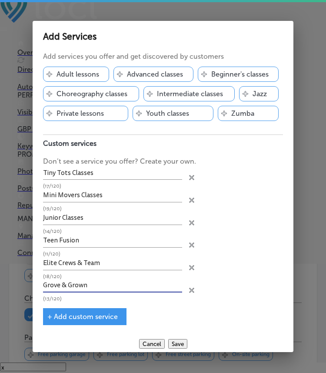
scroll to position [0, 0]
type input "Grove & Grown"
click at [70, 312] on span "+ Add custom service" at bounding box center [82, 316] width 70 height 8
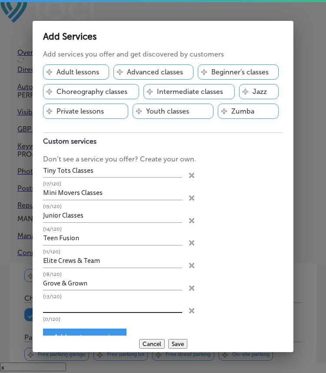
click at [74, 299] on input "text" at bounding box center [112, 305] width 139 height 13
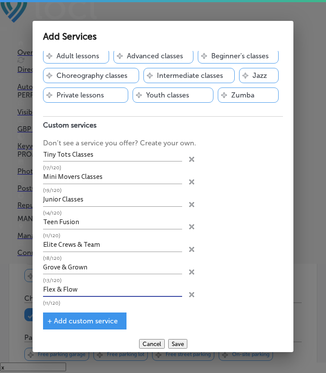
scroll to position [36, 0]
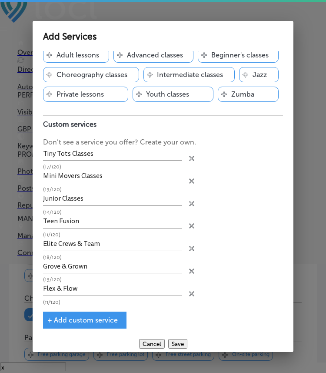
click at [85, 321] on span "+ Add custom service" at bounding box center [82, 320] width 70 height 8
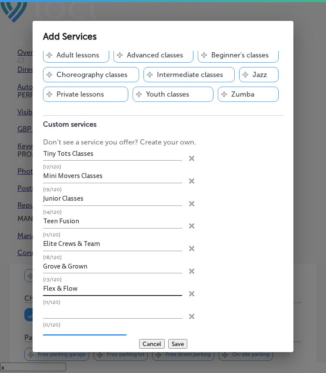
click at [100, 283] on input "Flex & Flow" at bounding box center [112, 288] width 139 height 13
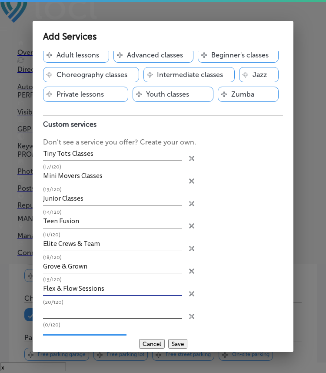
type input "Flex & Flow Sessions"
click at [89, 310] on input "text" at bounding box center [112, 311] width 139 height 13
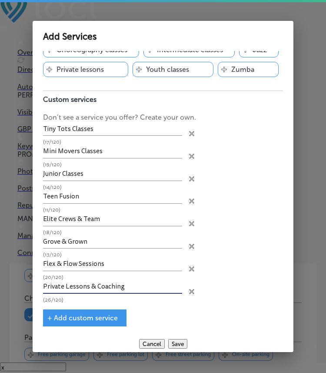
scroll to position [63, 0]
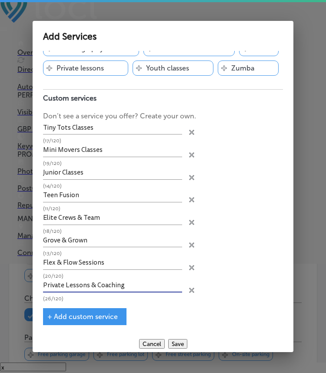
type input "Private Lessons & Coaching"
click at [82, 312] on span "+ Add custom service" at bounding box center [82, 316] width 70 height 8
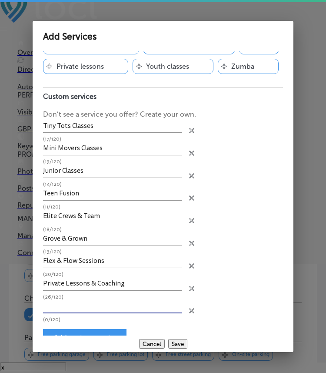
click at [112, 307] on input "text" at bounding box center [112, 306] width 139 height 13
type input "Sessions Options & Class Formats"
click at [173, 339] on button "Save" at bounding box center [177, 344] width 19 height 10
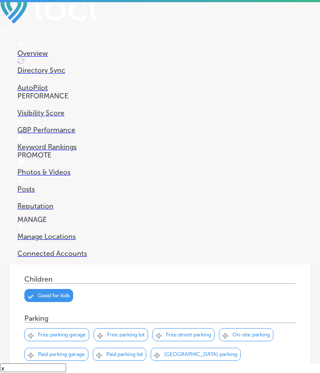
scroll to position [11, 0]
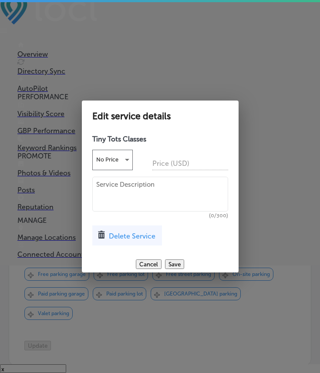
scroll to position [821, 0]
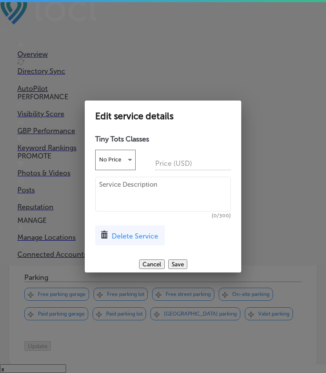
click at [159, 184] on textarea at bounding box center [163, 194] width 136 height 35
paste textarea "A joyful introduction to movement and rhythm. Perfect for preschoolers explorin…"
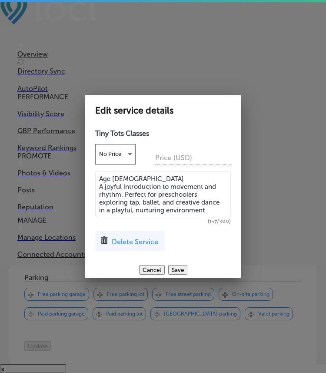
type textarea "Age [DEMOGRAPHIC_DATA] A joyful introduction to movement and rhythm. Perfect fo…"
click at [181, 268] on button "Save" at bounding box center [177, 270] width 19 height 10
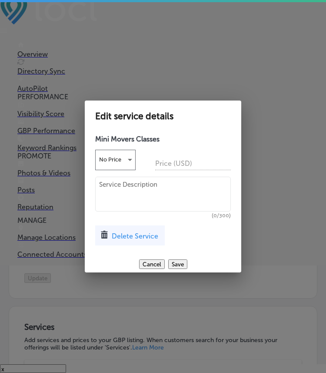
click at [149, 189] on textarea at bounding box center [163, 194] width 136 height 35
paste textarea "Ages [DEMOGRAPHIC_DATA]​ ​ Structured classes for early elementary dancers read…"
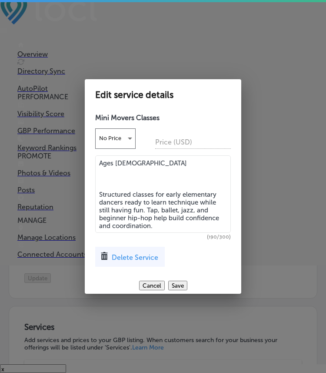
click at [147, 185] on textarea "Ages [DEMOGRAPHIC_DATA]​ ​ Structured classes for early elementary dancers read…" at bounding box center [163, 193] width 136 height 77
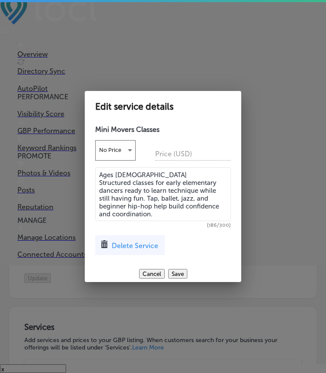
type textarea "Ages [DEMOGRAPHIC_DATA]​ Structured classes for early elementary dancers ready …"
click at [180, 260] on div "Mini Movers Classes No Price Price (USD) Ages [DEMOGRAPHIC_DATA]​ Structured cl…" at bounding box center [163, 193] width 157 height 144
click at [178, 271] on button "Save" at bounding box center [177, 274] width 19 height 10
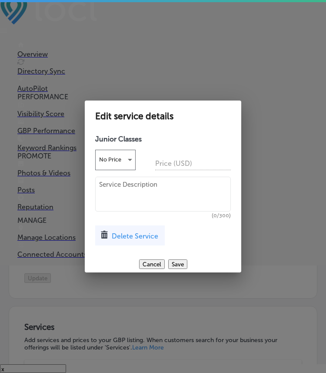
click at [153, 193] on textarea at bounding box center [163, 194] width 136 height 35
paste textarea "Ages [DEMOGRAPHIC_DATA] Focused training for growing dancers who are ready to l…"
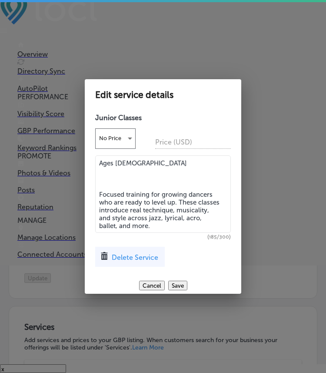
click at [117, 185] on textarea "Ages [DEMOGRAPHIC_DATA] Focused training for growing dancers who are ready to l…" at bounding box center [163, 193] width 136 height 77
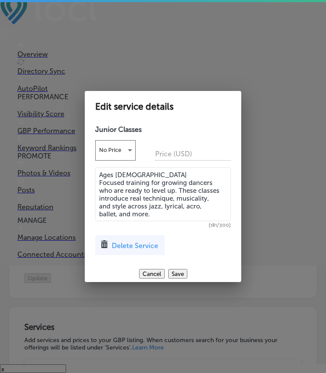
type textarea "Ages [DEMOGRAPHIC_DATA] Focused training for growing dancers who are ready to l…"
click at [180, 276] on button "Save" at bounding box center [177, 274] width 19 height 10
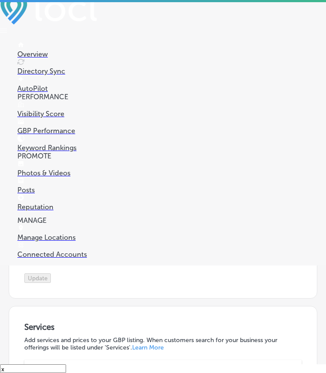
scroll to position [906, 0]
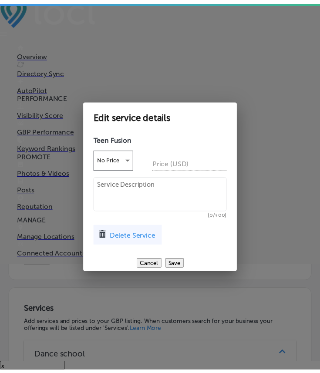
scroll to position [889, 0]
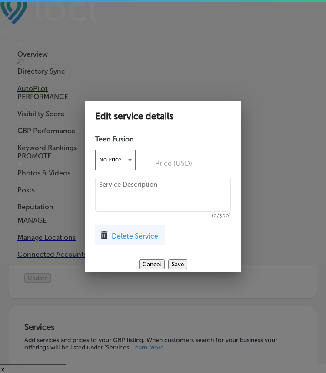
click at [119, 183] on textarea at bounding box center [163, 194] width 136 height 35
paste textarea "Ages [DEMOGRAPHIC_DATA] ​ Dynamic and expressive training for middle school and…"
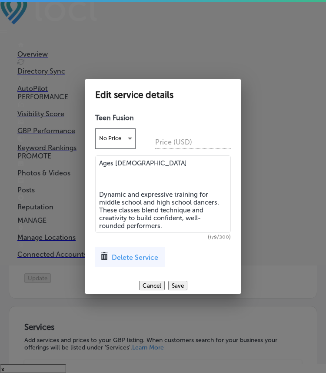
click at [100, 196] on textarea "Ages [DEMOGRAPHIC_DATA] ​ Dynamic and expressive training for middle school and…" at bounding box center [163, 193] width 136 height 77
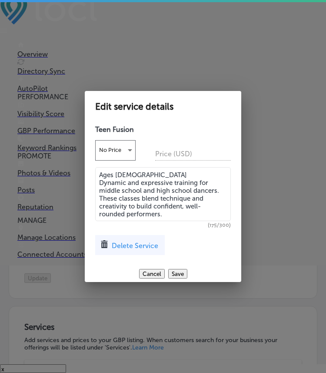
type textarea "Ages [DEMOGRAPHIC_DATA] Dynamic and expressive training for middle school and h…"
click at [178, 269] on button "Save" at bounding box center [177, 274] width 19 height 10
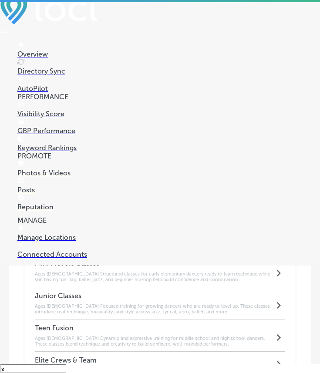
click at [75, 351] on div "Elite Crews & Team Path Created with Sketch." at bounding box center [160, 361] width 250 height 21
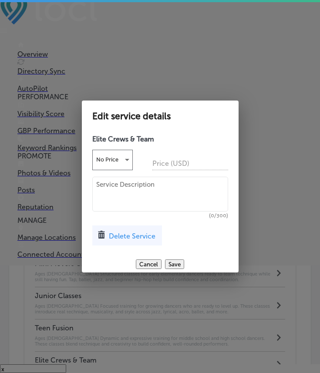
scroll to position [1057, 0]
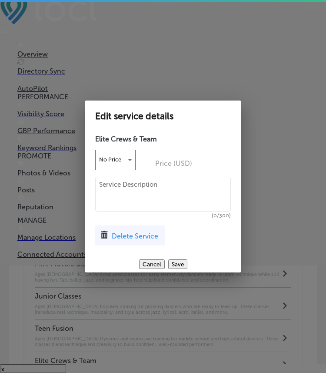
click at [134, 184] on textarea at bounding box center [163, 194] width 136 height 35
paste textarea "Ages [DEMOGRAPHIC_DATA] (Audition Only) ​ Our competitive DancInfusion Teams ar…"
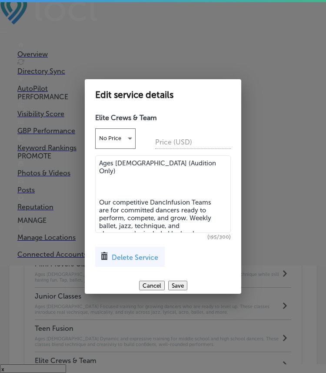
click at [100, 191] on textarea "Ages [DEMOGRAPHIC_DATA] (Audition Only) ​ Our competitive DancInfusion Teams ar…" at bounding box center [163, 193] width 136 height 77
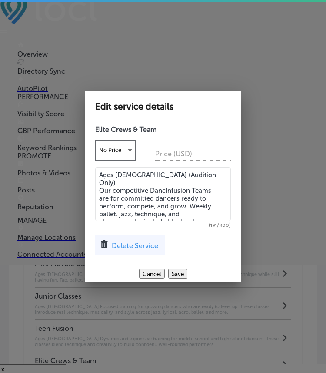
type textarea "Ages [DEMOGRAPHIC_DATA] (Audition Only) Our competitive DancInfusion Teams are …"
click at [175, 273] on button "Save" at bounding box center [177, 274] width 19 height 10
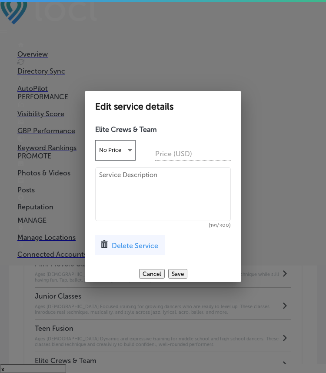
scroll to position [1073, 0]
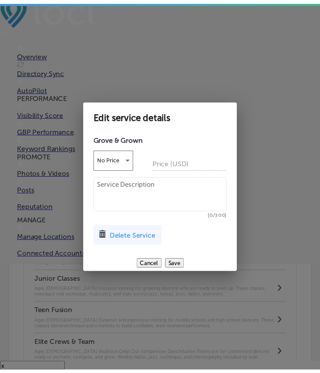
scroll to position [1057, 0]
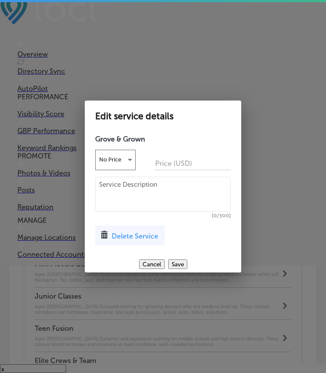
click at [126, 188] on textarea at bounding box center [163, 194] width 136 height 35
paste textarea "Ages [DEMOGRAPHIC_DATA]+ ​ Dance isn’t just for kids! Join us for adult dance c…"
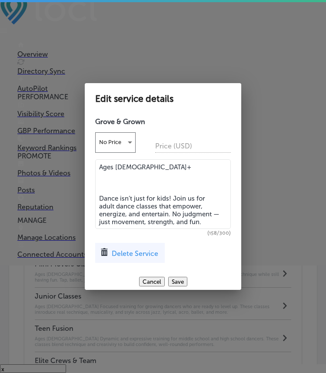
click at [100, 197] on textarea "Ages [DEMOGRAPHIC_DATA]+ ​ Dance isn’t just for kids! Join us for adult dance c…" at bounding box center [163, 194] width 136 height 70
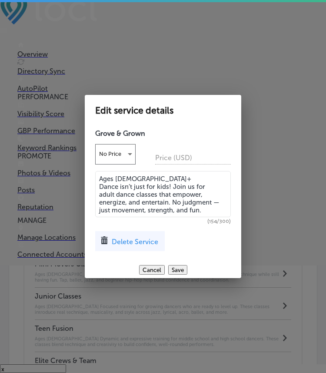
type textarea "Ages [DEMOGRAPHIC_DATA]+ Dance isn’t just for kids! Join us for adult dance cla…"
click at [180, 267] on button "Save" at bounding box center [177, 270] width 19 height 10
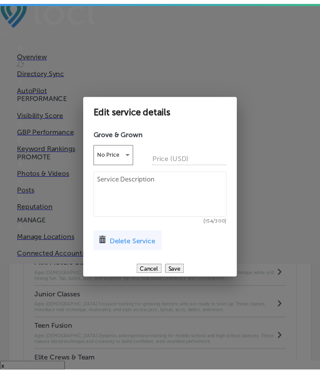
scroll to position [1073, 0]
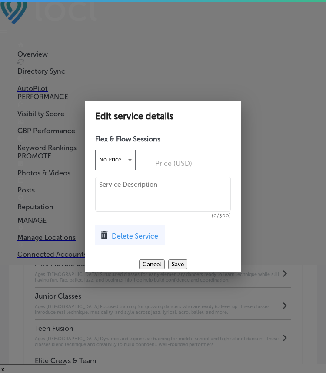
click at [111, 187] on textarea at bounding box center [163, 194] width 136 height 35
paste textarea "Ages: Open to Teens & Adults (13+) ​ Whether you’re a seasoned dancer or just l…"
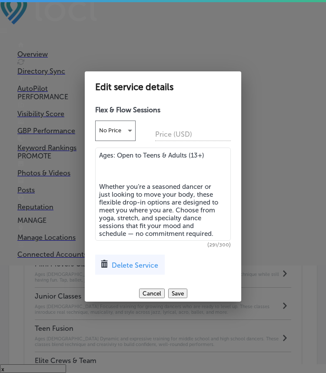
click at [100, 184] on textarea "Ages: Open to Teens & Adults (13+) ​ Whether you’re a seasoned dancer or just l…" at bounding box center [163, 193] width 136 height 93
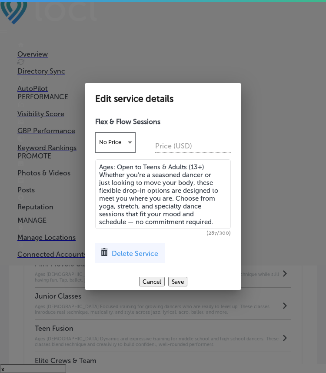
type textarea "Ages: Open to Teens & Adults (13+) Whether you’re a seasoned dancer or just loo…"
click at [181, 283] on button "Save" at bounding box center [177, 282] width 19 height 10
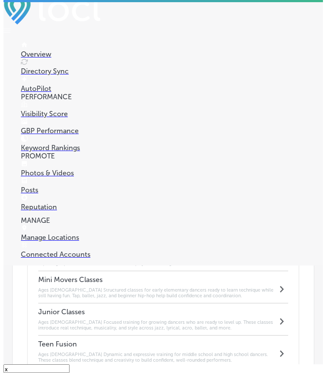
scroll to position [1073, 0]
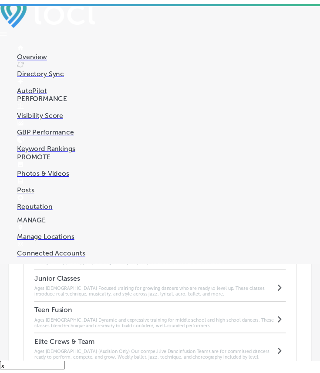
scroll to position [1057, 0]
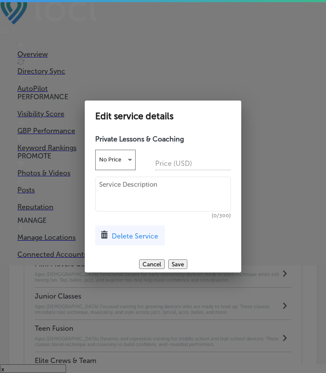
click at [114, 199] on textarea at bounding box center [163, 194] width 136 height 35
paste textarea "Ages: All Ages (By Appointment) ​ One-on-one training for dancers who want pers…"
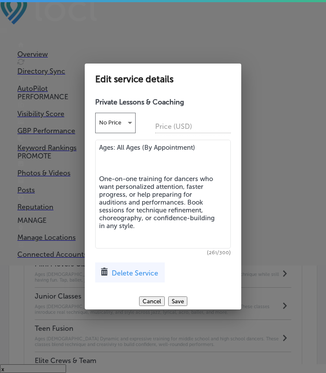
click at [102, 179] on textarea "Ages: All Ages (By Appointment) ​ One-on-one training for dancers who want pers…" at bounding box center [163, 194] width 136 height 109
click at [100, 179] on textarea "Ages: All Ages (By Appointment) ​ One-on-one training for dancers who want pers…" at bounding box center [163, 194] width 136 height 109
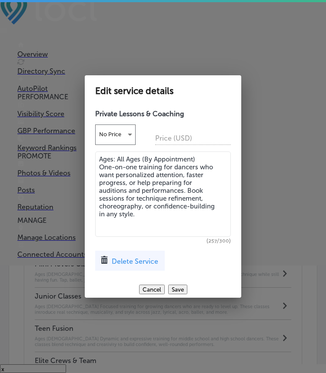
type textarea "Ages: All Ages (By Appointment) One-on-one training for dancers who want person…"
click at [184, 288] on button "Save" at bounding box center [177, 289] width 19 height 10
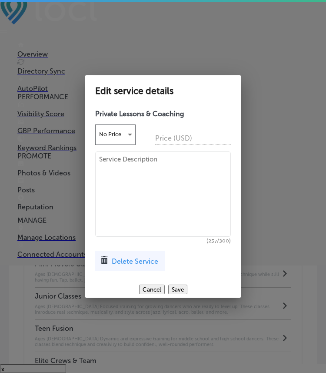
scroll to position [1073, 0]
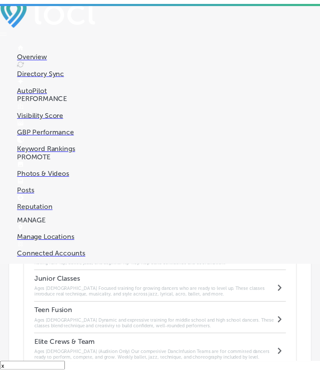
scroll to position [1057, 0]
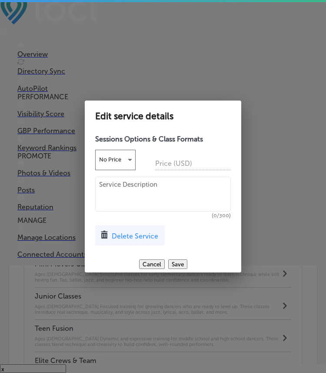
click at [154, 184] on textarea at bounding box center [163, 194] width 136 height 35
paste textarea "We offer flexible program lengths to fit your schedule, goals, and commitment l…"
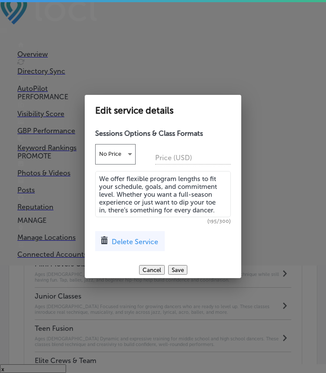
type textarea "We offer flexible program lengths to fit your schedule, goals, and commitment l…"
click at [177, 271] on button "Save" at bounding box center [177, 270] width 19 height 10
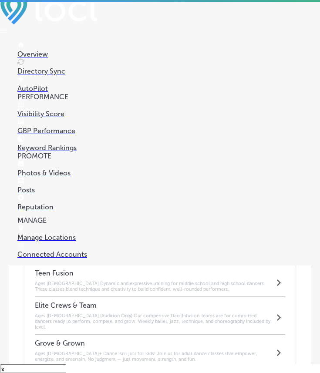
scroll to position [1131, 0]
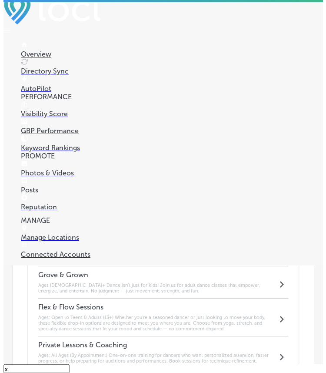
scroll to position [1200, 0]
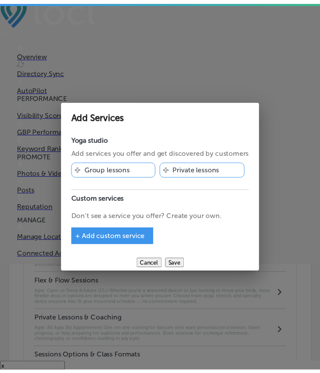
scroll to position [1183, 0]
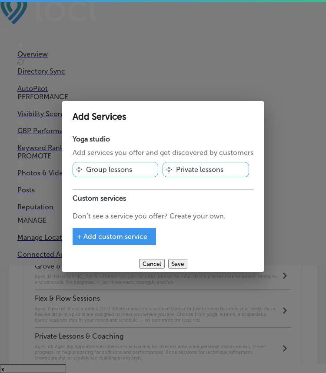
click at [85, 237] on span "+ Add custom service" at bounding box center [112, 236] width 70 height 8
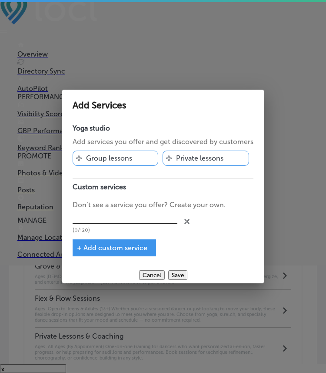
click at [97, 215] on input "text" at bounding box center [125, 216] width 105 height 13
type input "Yoga"
click at [106, 243] on span "+ Add custom service" at bounding box center [112, 247] width 70 height 8
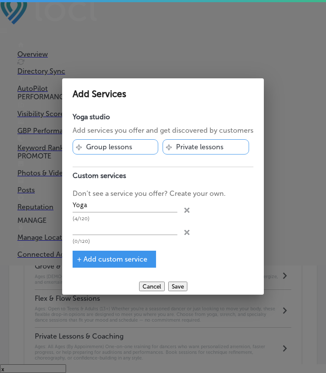
click at [177, 286] on button "Save" at bounding box center [177, 286] width 19 height 10
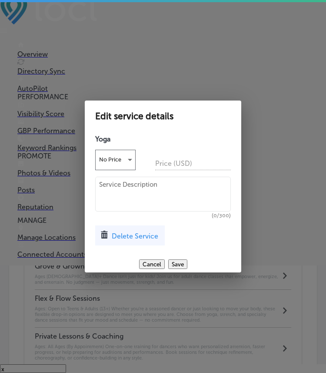
click at [143, 263] on button "Cancel" at bounding box center [152, 264] width 26 height 10
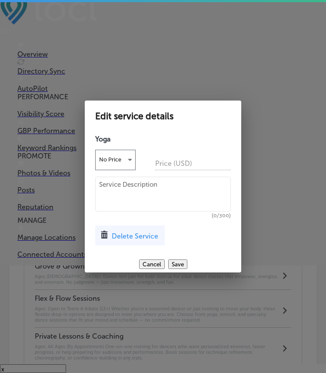
click at [142, 233] on span "Delete Service" at bounding box center [135, 236] width 47 height 8
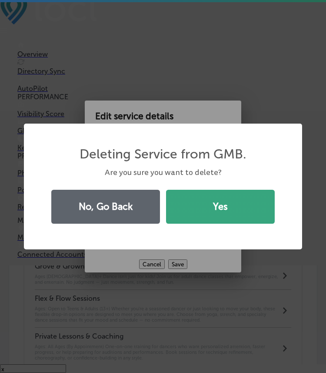
click at [222, 209] on button "Yes" at bounding box center [220, 207] width 109 height 34
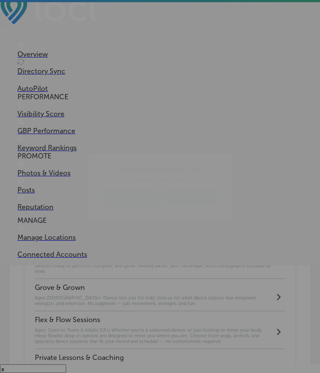
scroll to position [1200, 0]
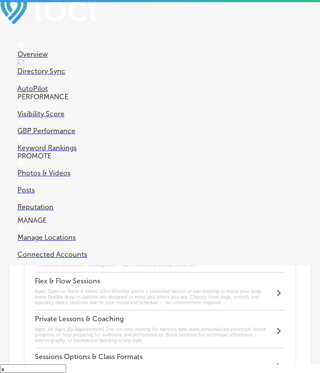
scroll to position [1311, 0]
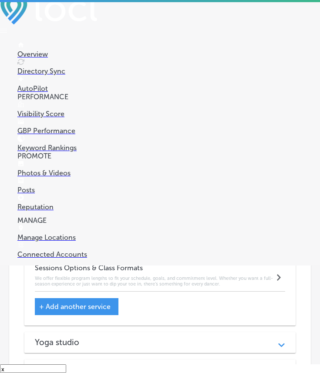
click at [115, 364] on div "Ballet school" at bounding box center [160, 369] width 250 height 10
click at [115, 368] on div "Ballet school" at bounding box center [160, 373] width 250 height 10
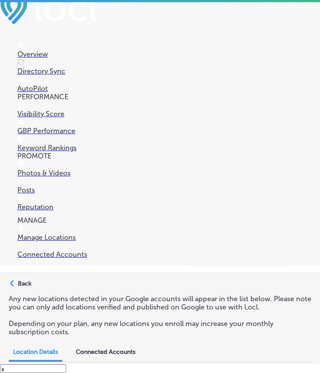
scroll to position [48, 0]
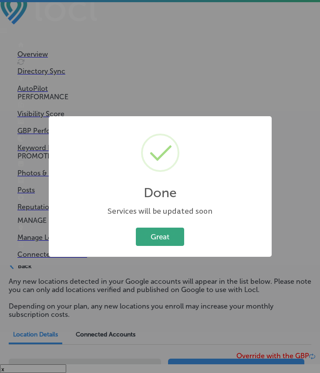
click at [163, 231] on button "Great" at bounding box center [160, 236] width 48 height 18
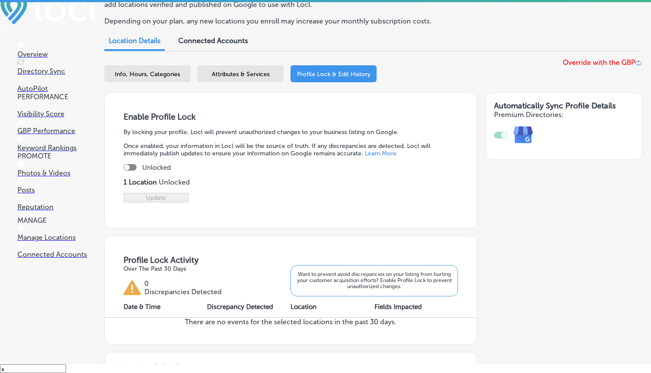
scroll to position [67, 0]
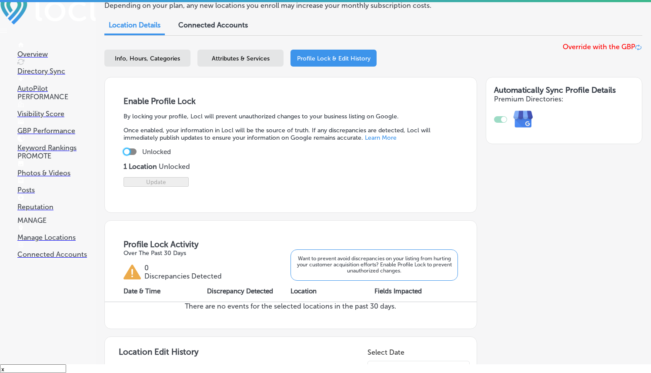
click at [127, 149] on div at bounding box center [127, 152] width 6 height 6
checkbox input "true"
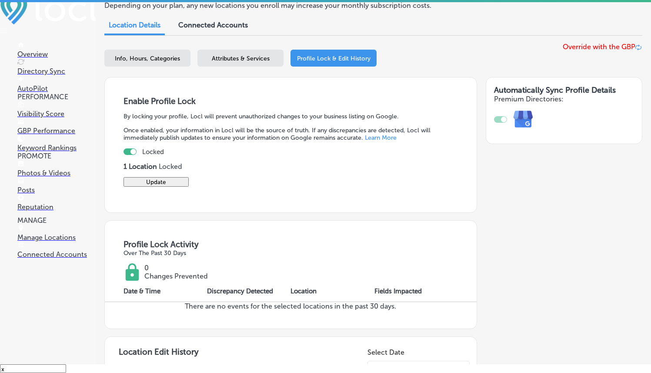
click at [159, 185] on button "Update" at bounding box center [155, 182] width 65 height 10
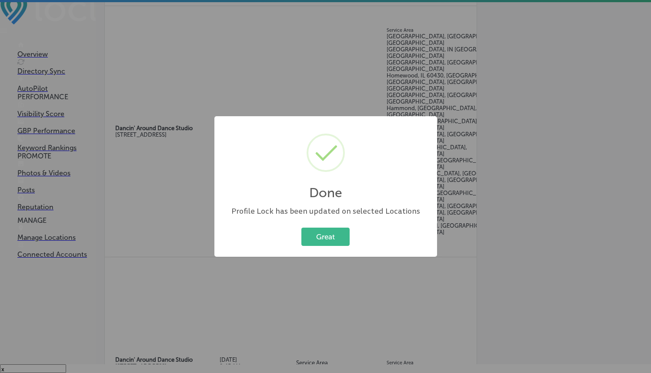
scroll to position [0, 0]
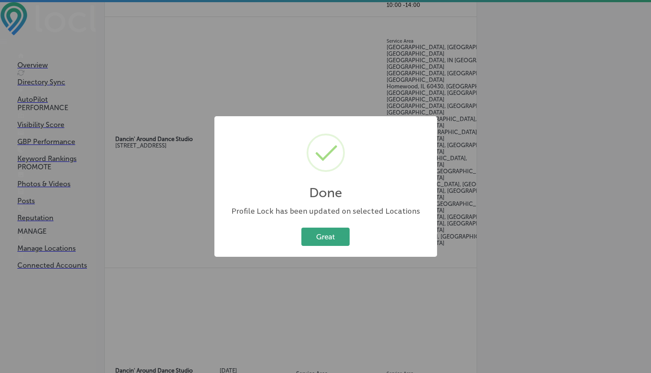
click at [329, 242] on button "Great" at bounding box center [325, 236] width 48 height 18
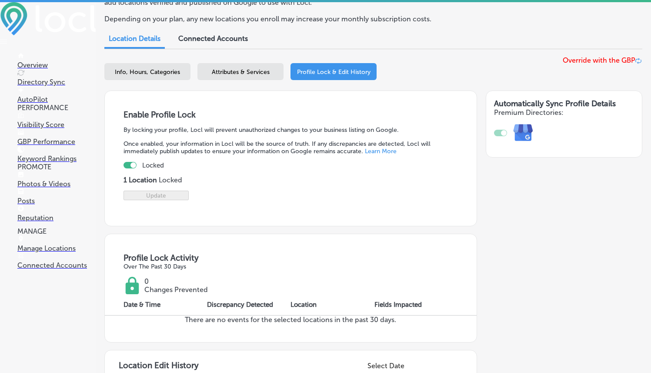
scroll to position [13, 0]
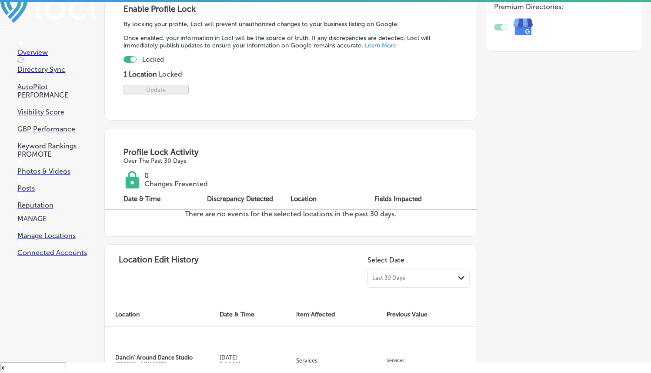
click at [56, 175] on p "Photos & Videos" at bounding box center [56, 171] width 78 height 8
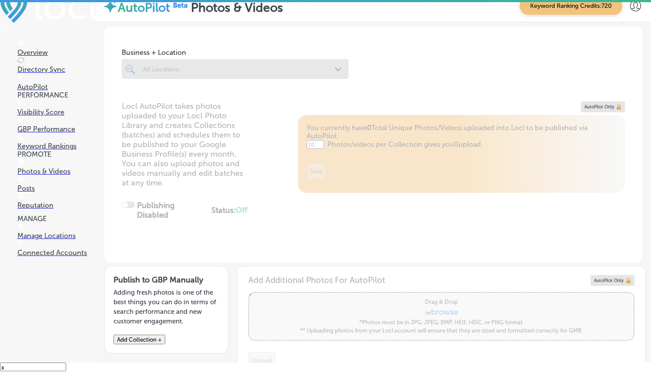
type input "0"
